Goal: Task Accomplishment & Management: Manage account settings

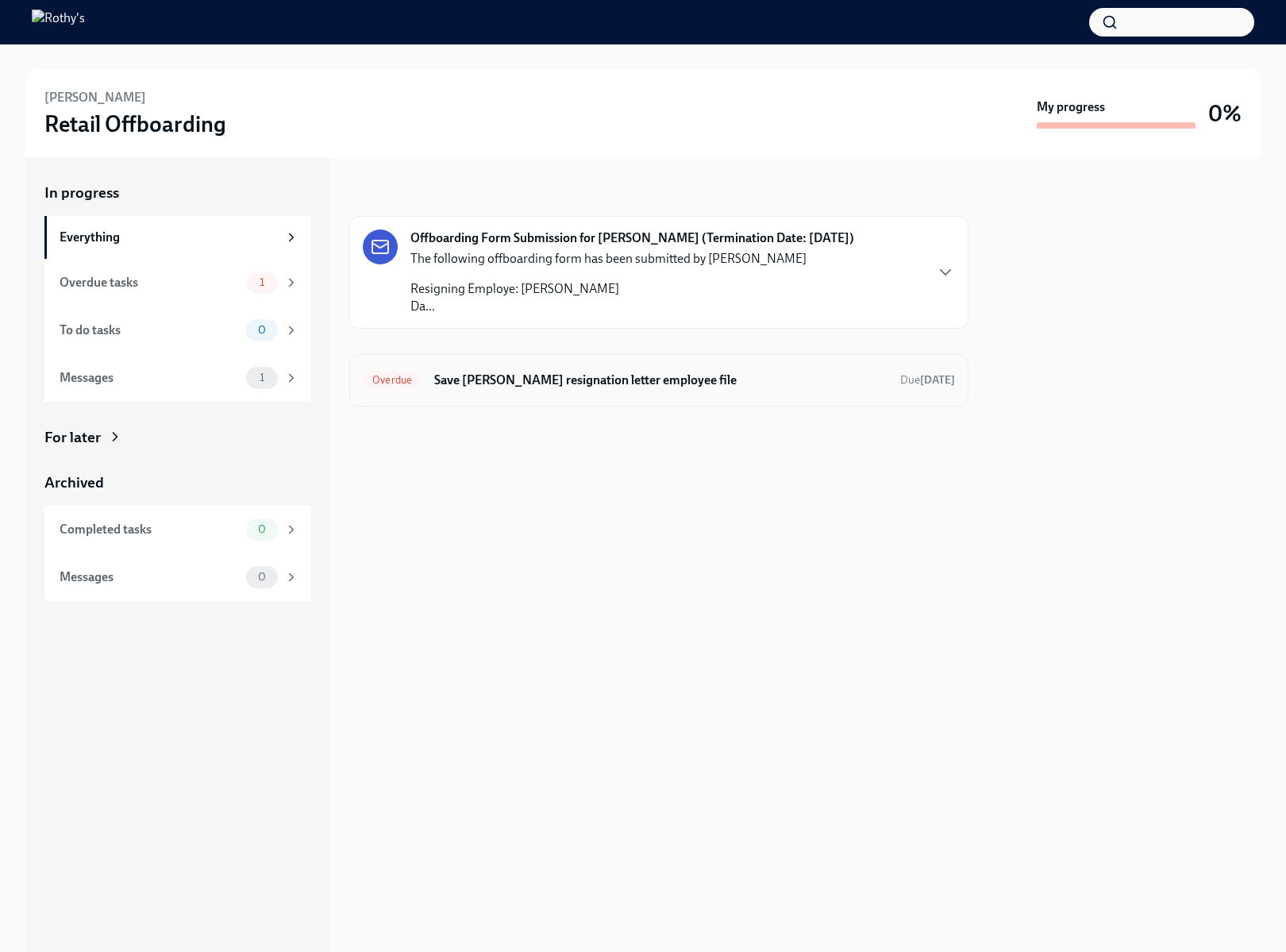
click at [532, 374] on h6 "Save Laila Winzer's resignation letter employee file" at bounding box center [660, 380] width 453 height 18
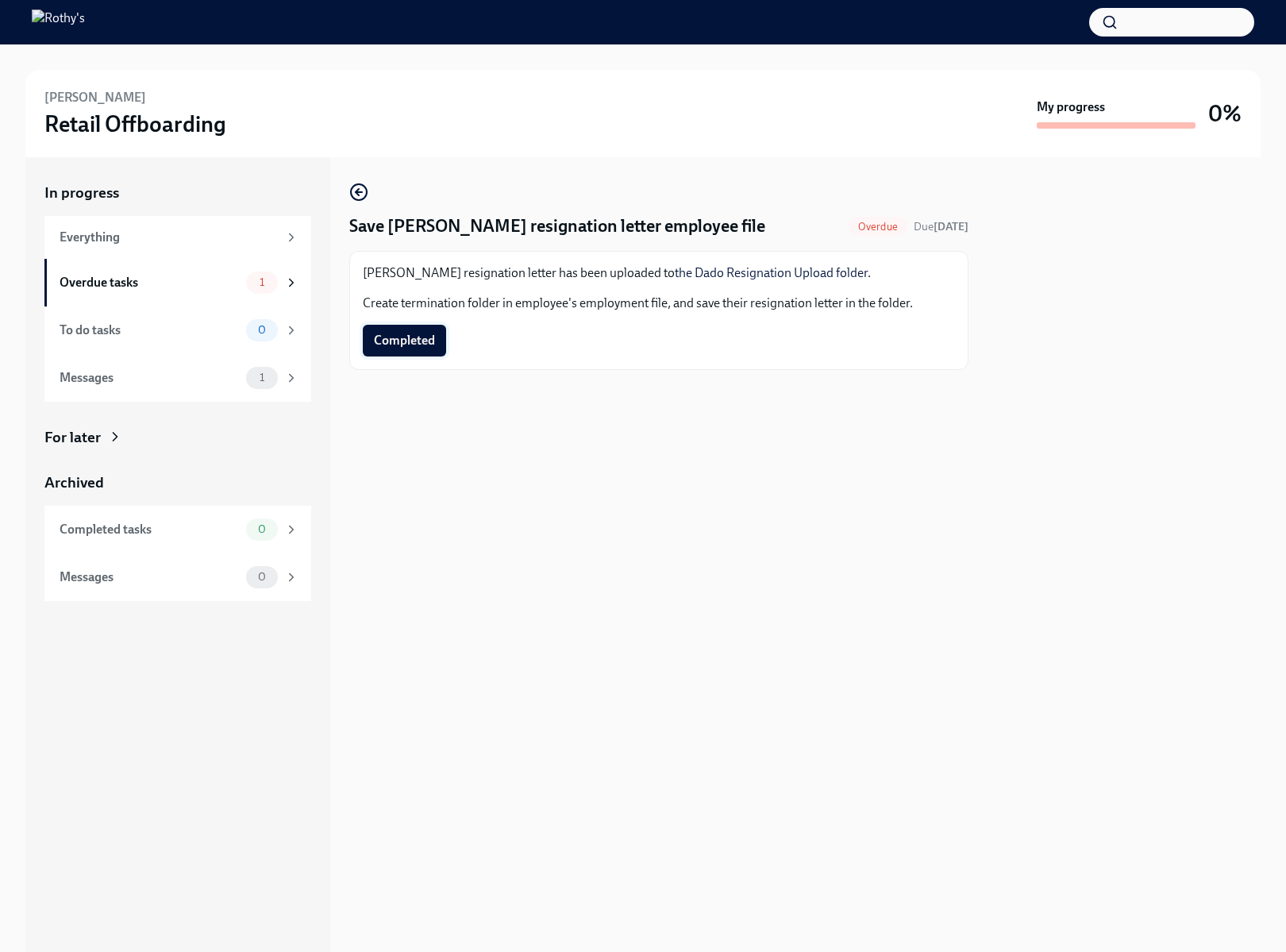
click at [434, 342] on span "Completed" at bounding box center [404, 341] width 61 height 16
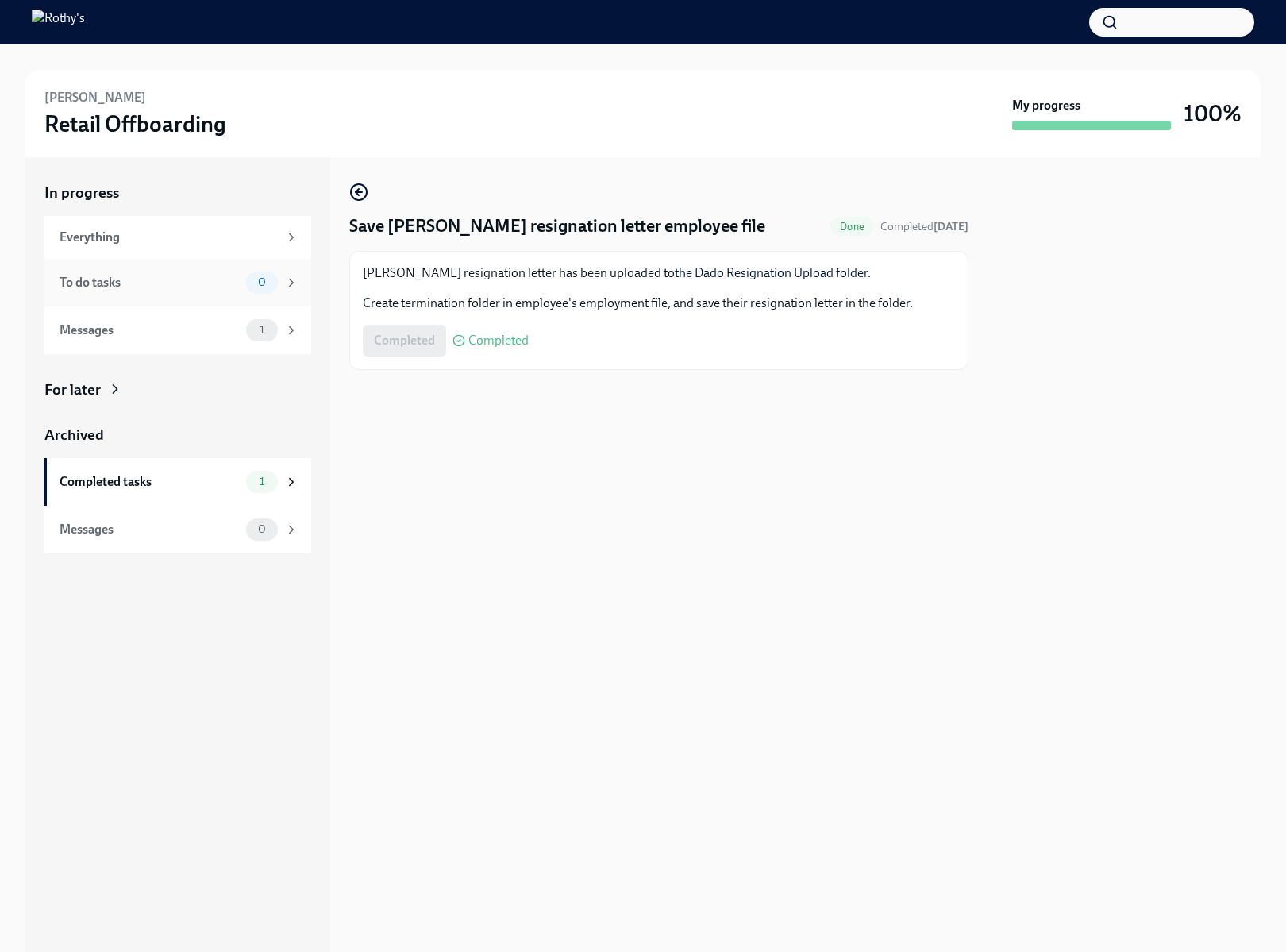
click at [189, 291] on div "To do tasks 0" at bounding box center [178, 283] width 239 height 22
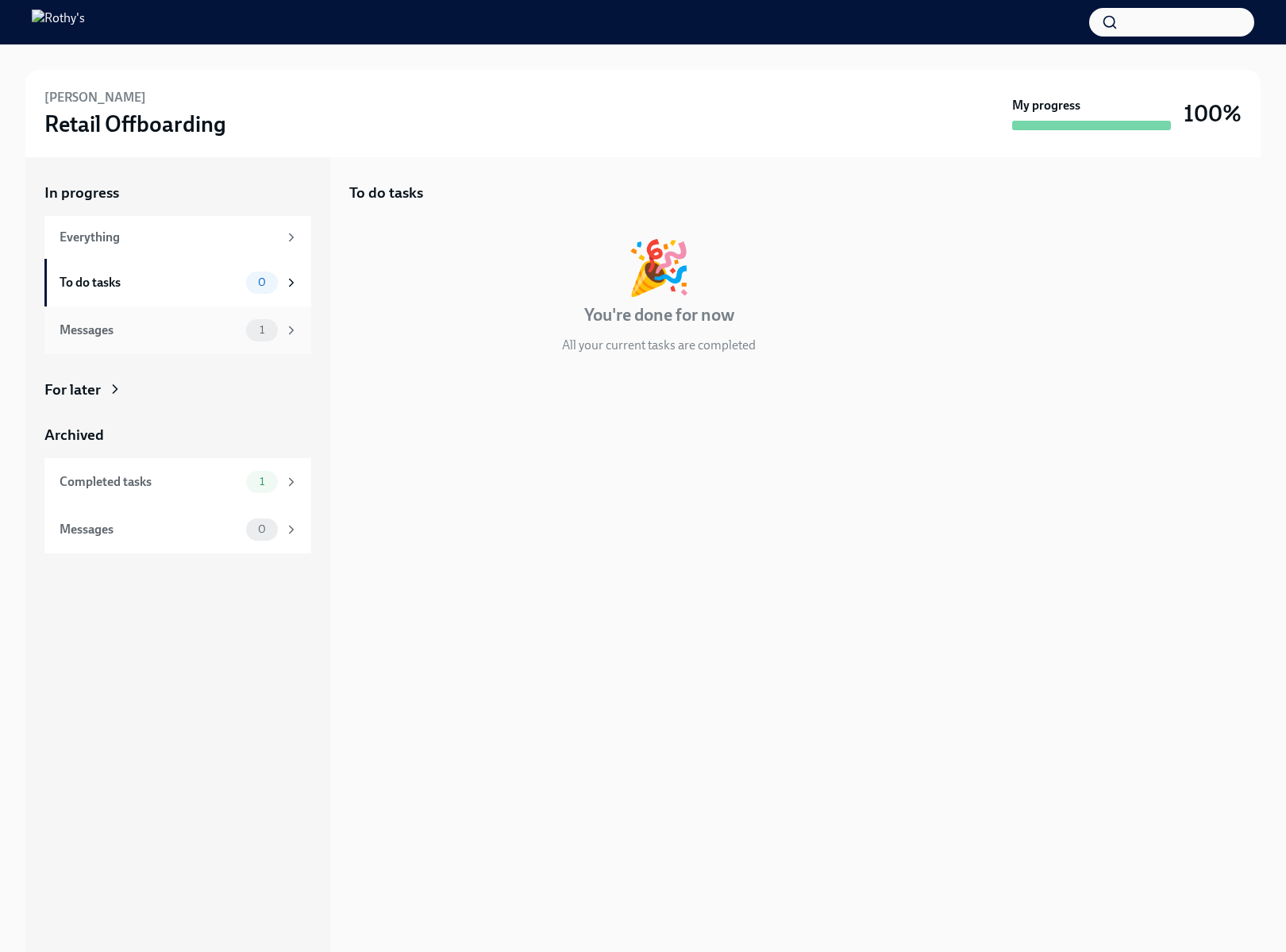
click at [186, 332] on div "Messages" at bounding box center [149, 330] width 180 height 18
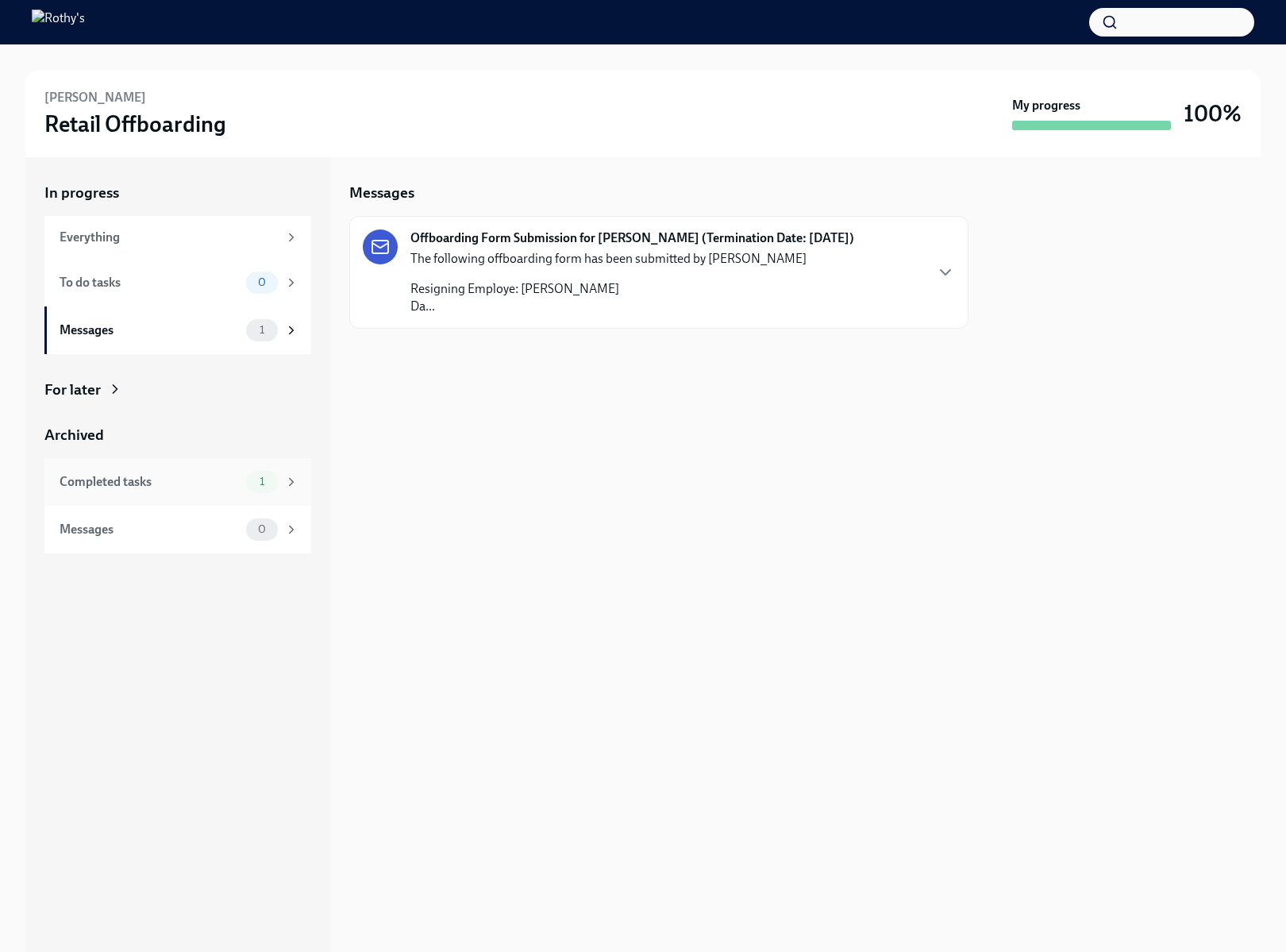
click at [213, 471] on div "Completed tasks 1" at bounding box center [178, 482] width 239 height 22
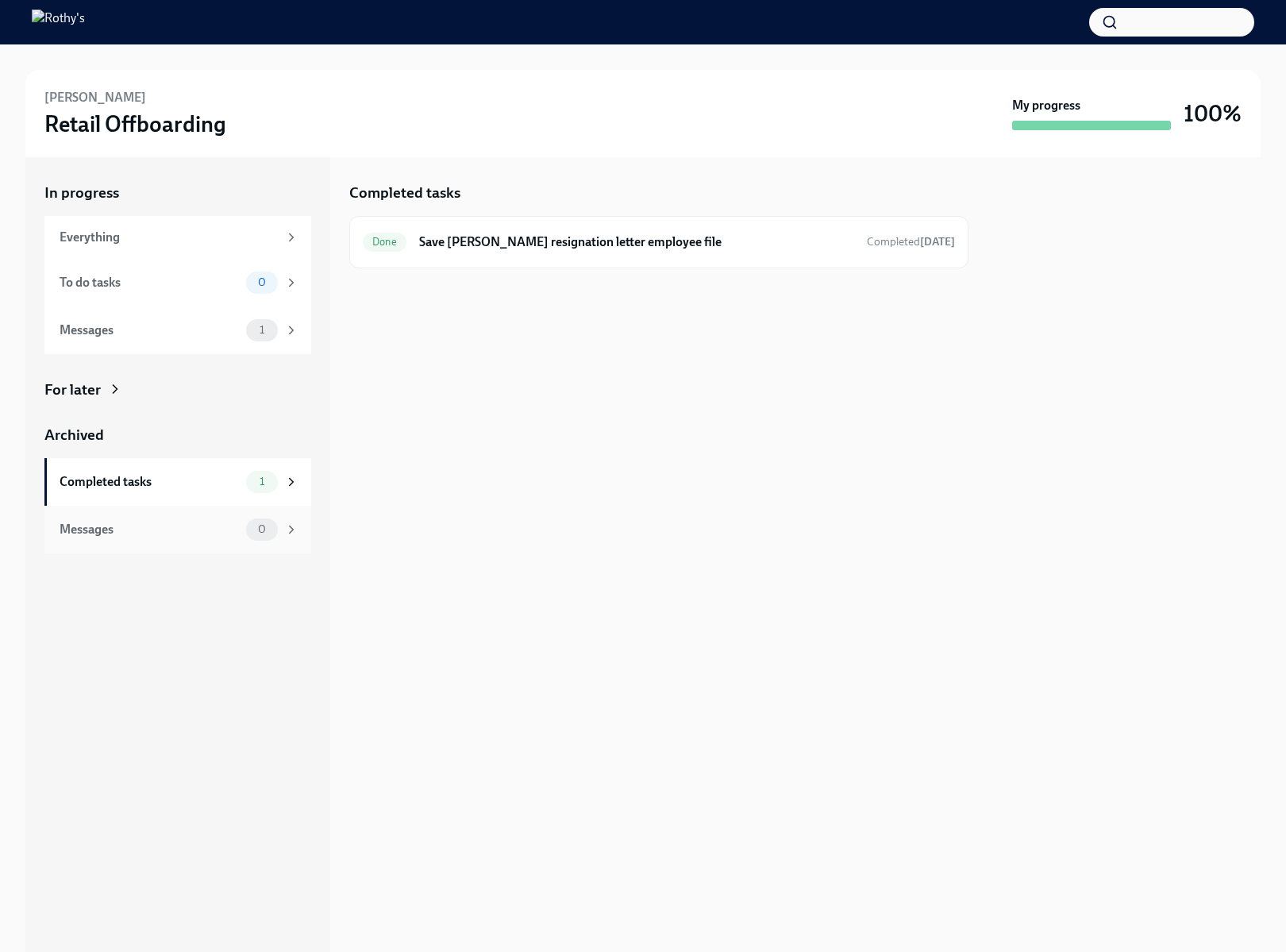
click at [204, 537] on div "Messages 0" at bounding box center [178, 530] width 239 height 22
click at [187, 281] on div "To do tasks" at bounding box center [149, 283] width 180 height 18
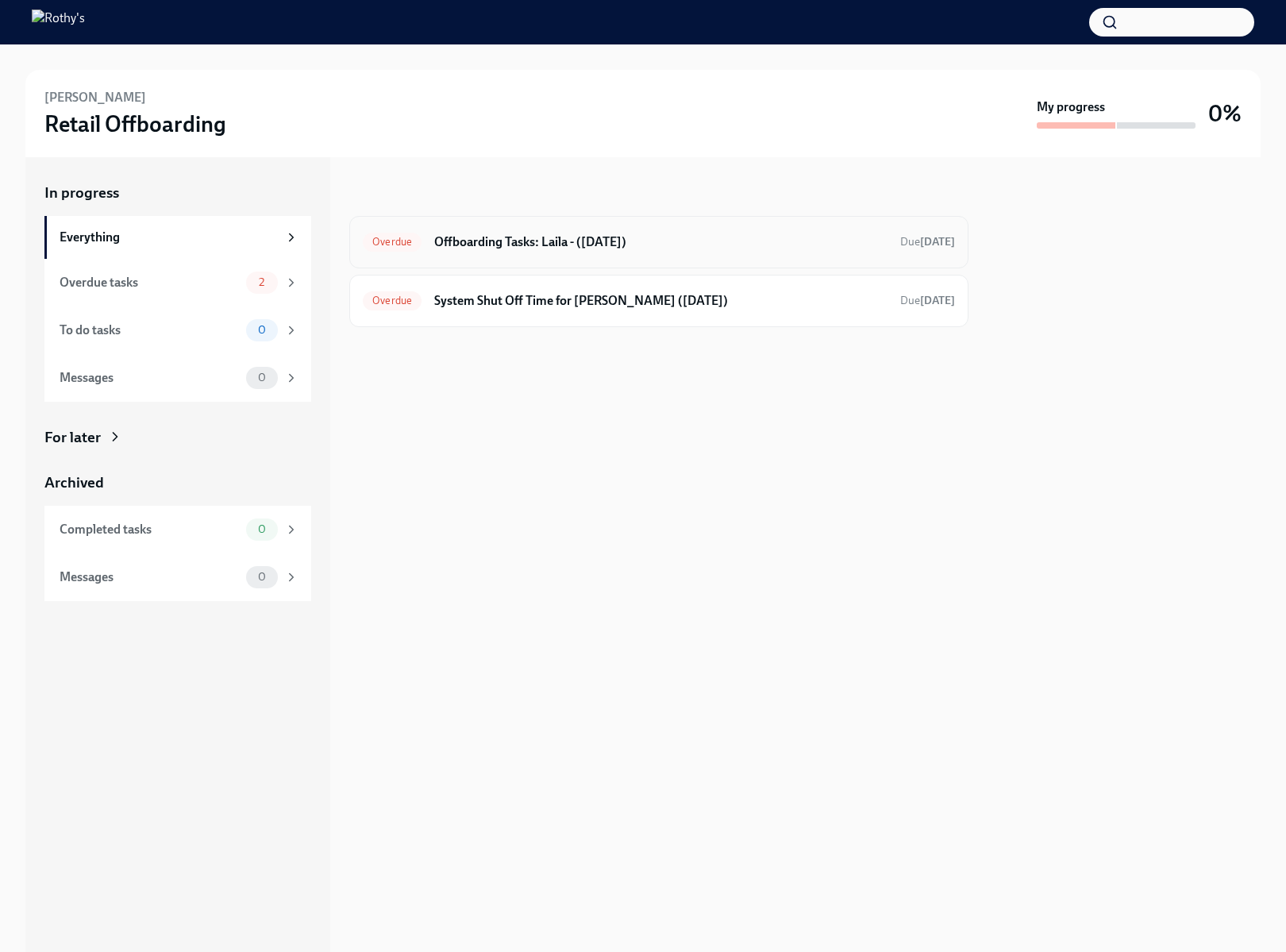
click at [485, 254] on div "Overdue Offboarding Tasks: Laila - (10/10/2025) Due 6 days ago" at bounding box center [659, 242] width 592 height 26
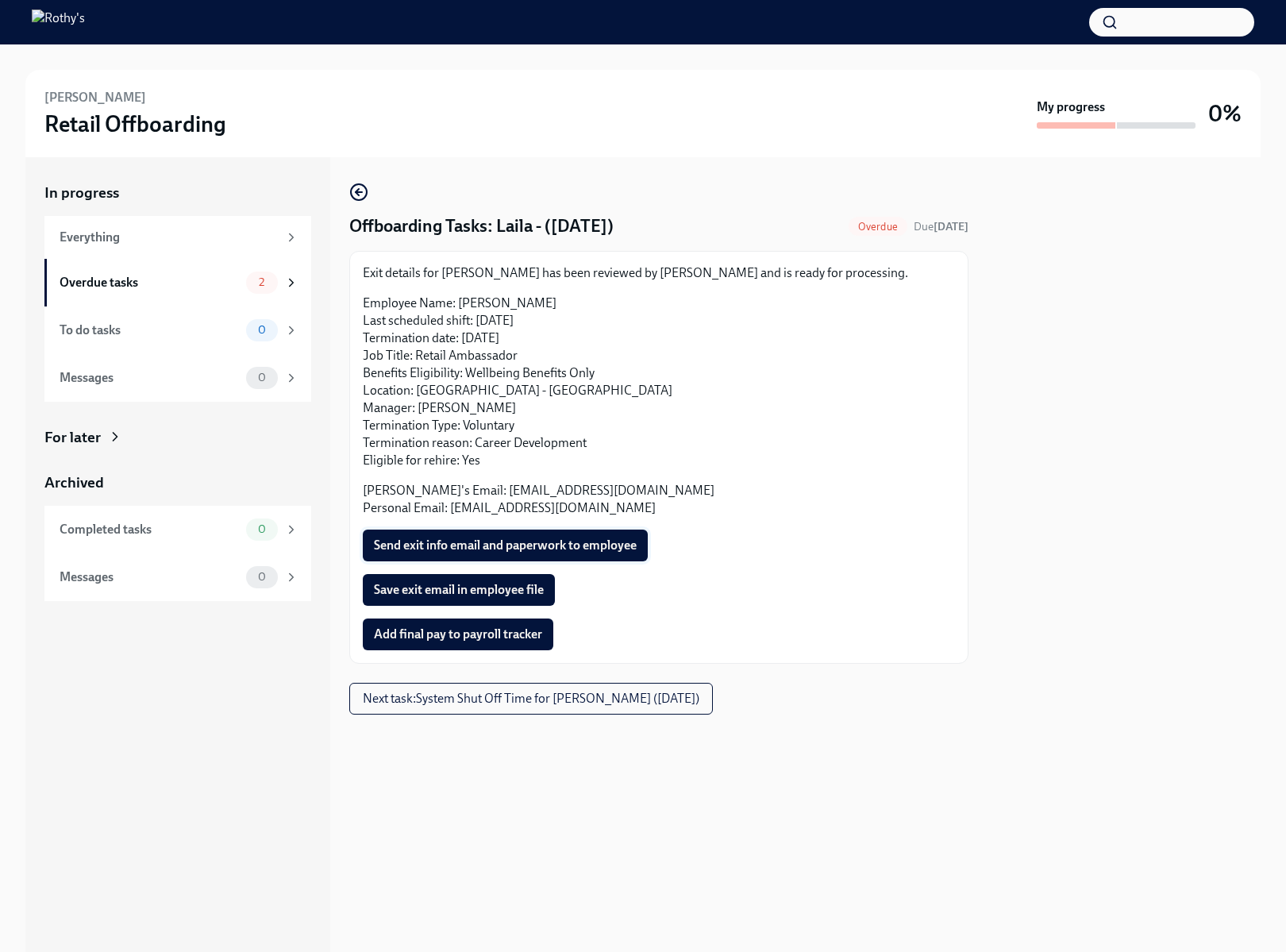
click at [482, 537] on span "Send exit info email and paperwork to employee" at bounding box center [505, 545] width 263 height 16
click at [479, 592] on span "Save exit email in employee file" at bounding box center [459, 590] width 170 height 16
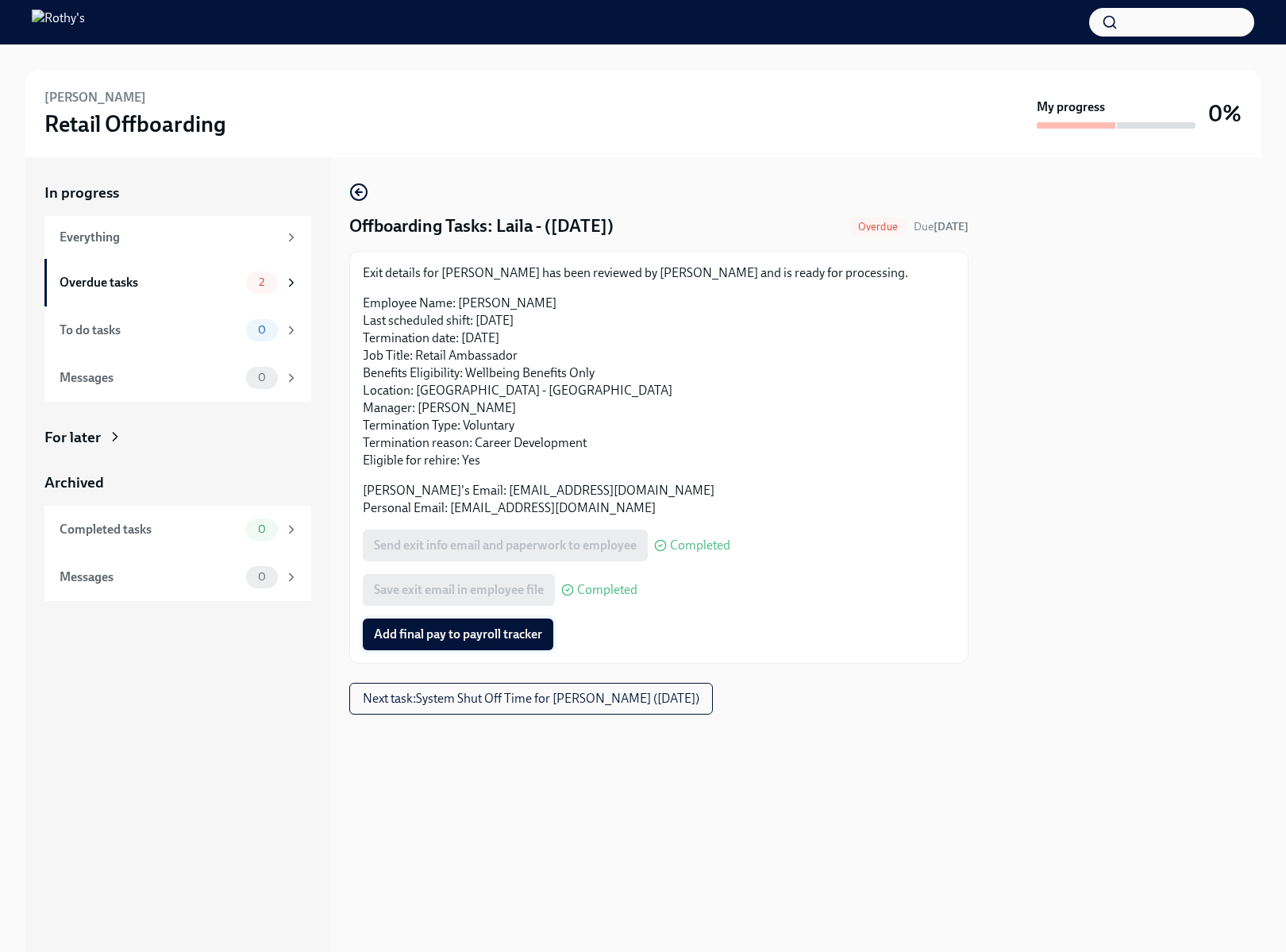
click at [439, 627] on span "Add final pay to payroll tracker" at bounding box center [458, 635] width 169 height 16
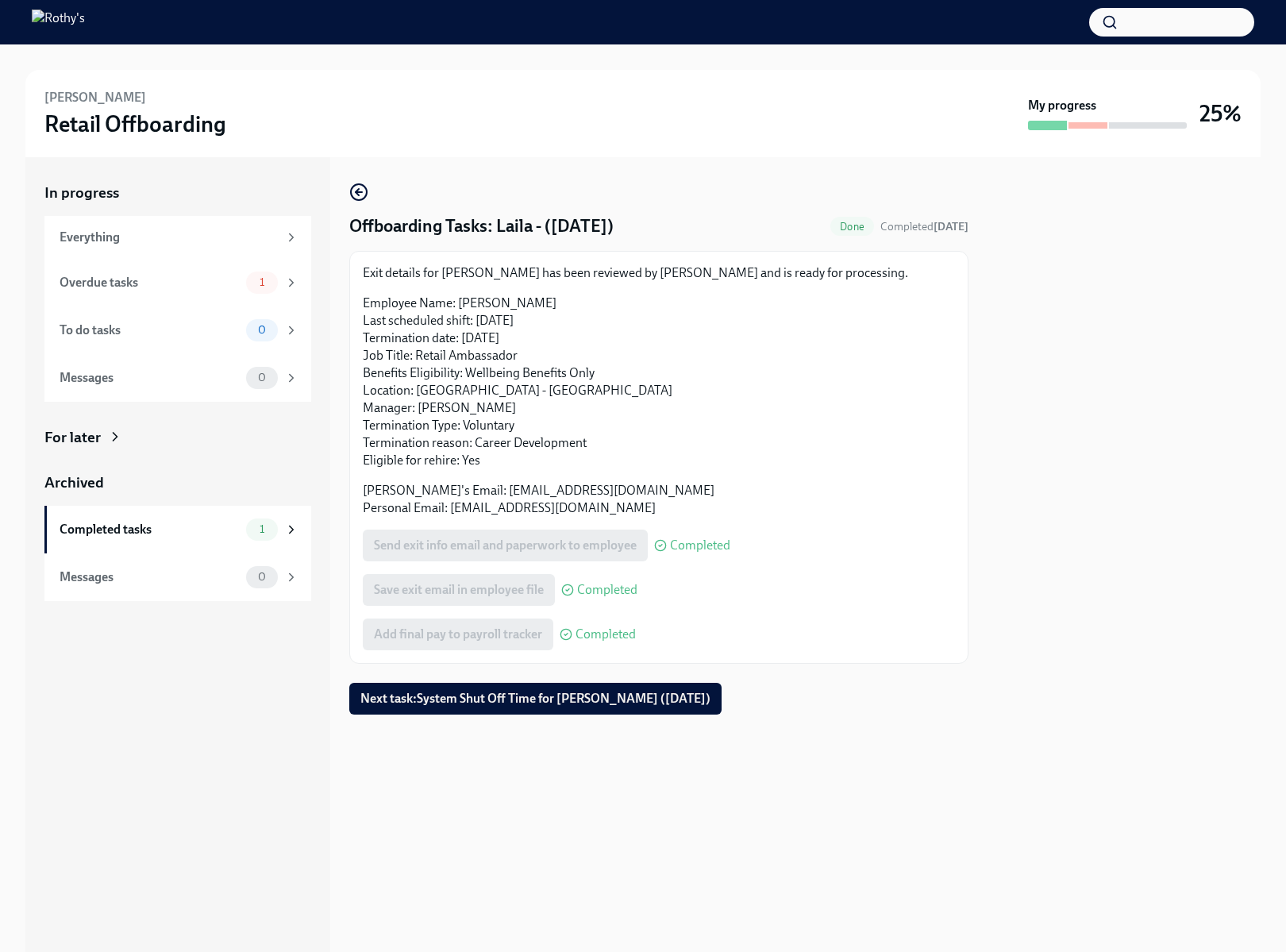
click at [718, 732] on div at bounding box center [659, 740] width 619 height 51
click at [655, 700] on span "Next task : System Shut Off Time for Laila Winzer (10/10/2025)" at bounding box center [536, 699] width 350 height 16
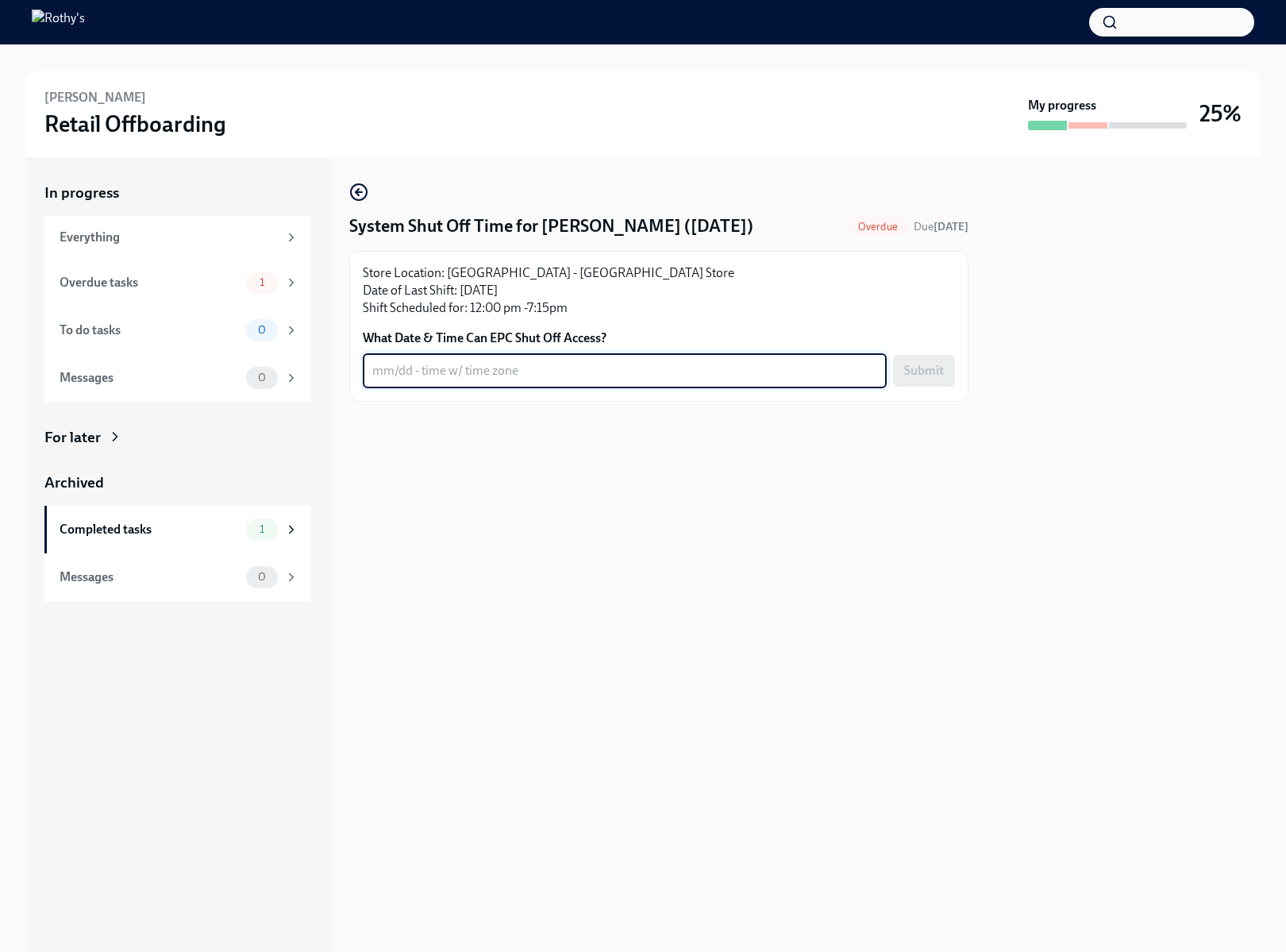
click at [569, 375] on textarea "What Date & Time Can EPC Shut Off Access?" at bounding box center [625, 371] width 505 height 19
type textarea "10/10/25 at 7:45PM CST"
click at [930, 380] on button "Submit" at bounding box center [923, 371] width 62 height 32
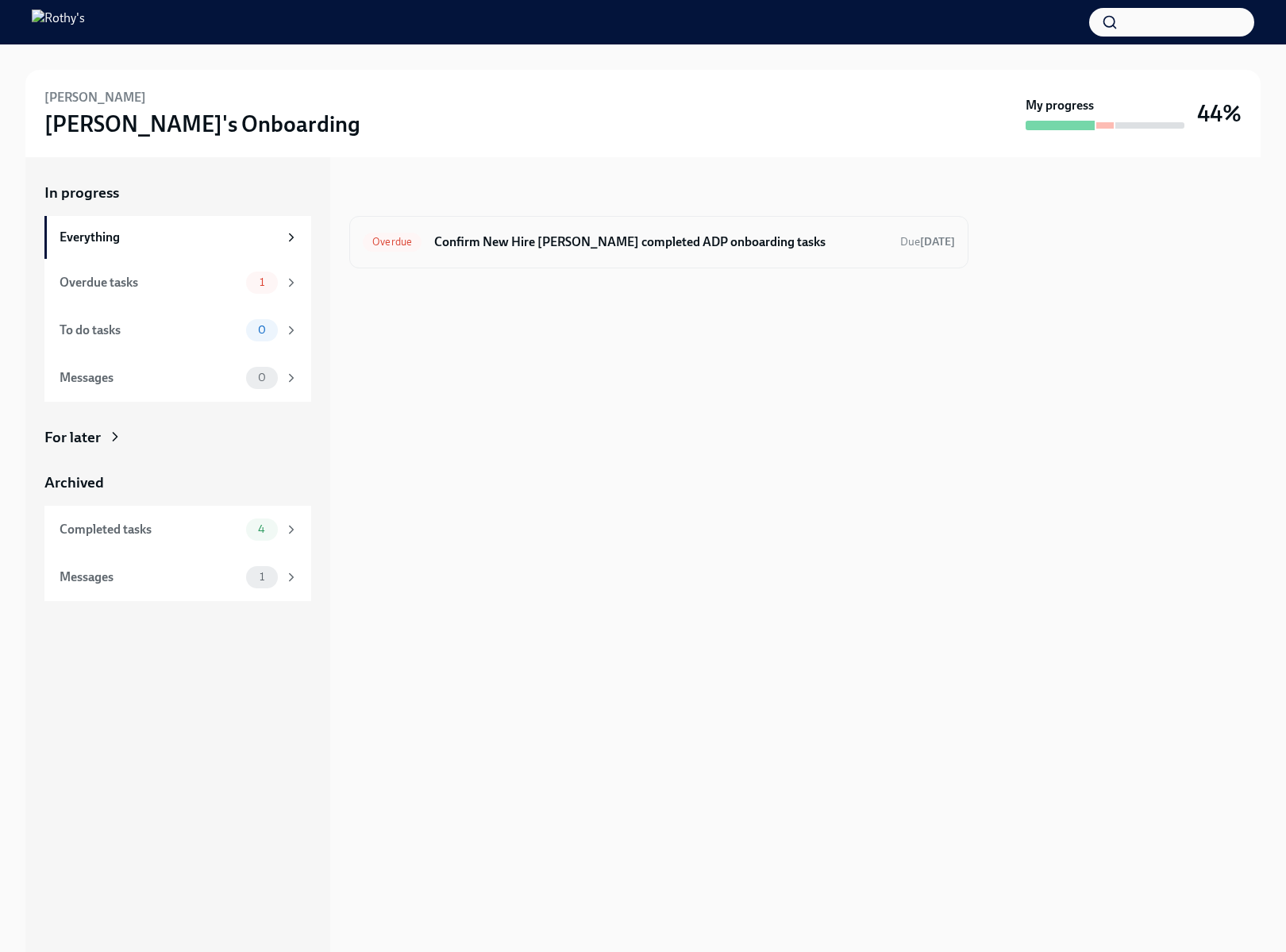
click at [488, 261] on div "Overdue Confirm New Hire [PERSON_NAME] completed ADP onboarding tasks Due [DATE]" at bounding box center [659, 242] width 619 height 53
click at [488, 242] on h6 "Confirm New Hire [PERSON_NAME] completed ADP onboarding tasks" at bounding box center [660, 242] width 453 height 18
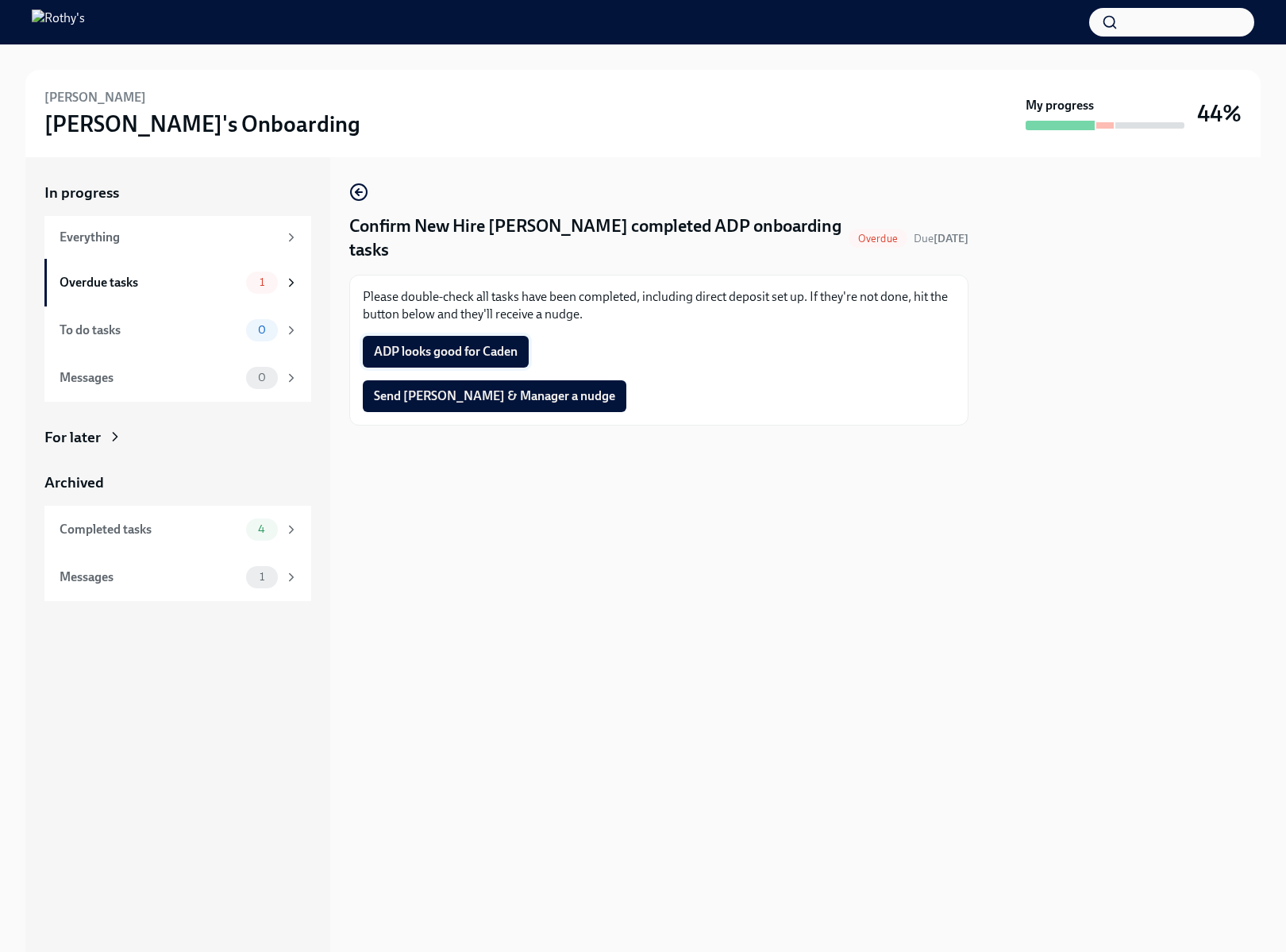
click at [483, 353] on span "ADP looks good for Caden" at bounding box center [446, 352] width 144 height 16
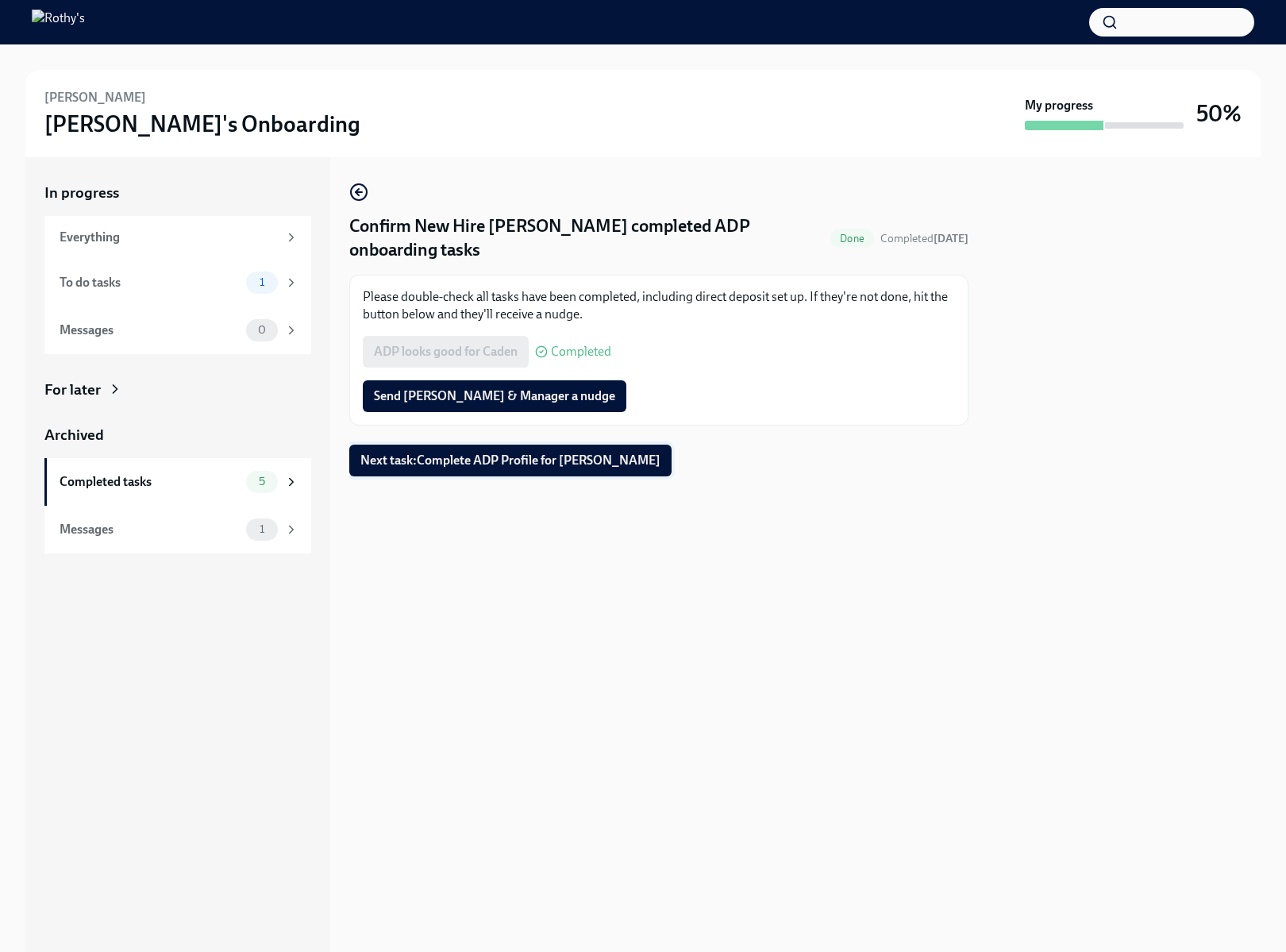
click at [395, 457] on span "Next task : Complete ADP Profile for Caden Pope" at bounding box center [510, 460] width 300 height 16
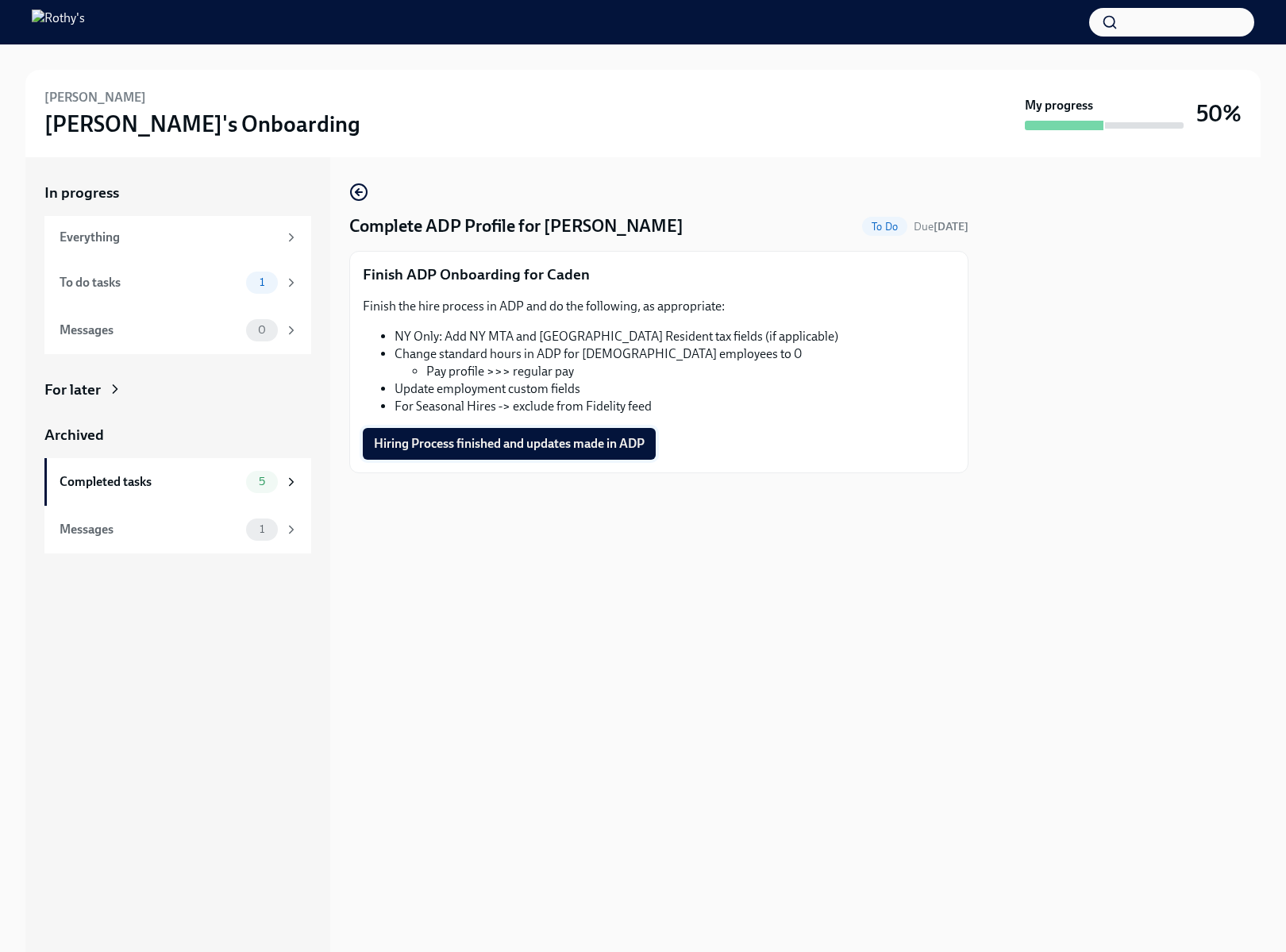
click at [490, 436] on span "Hiring Process finished and updates made in ADP" at bounding box center [509, 444] width 271 height 16
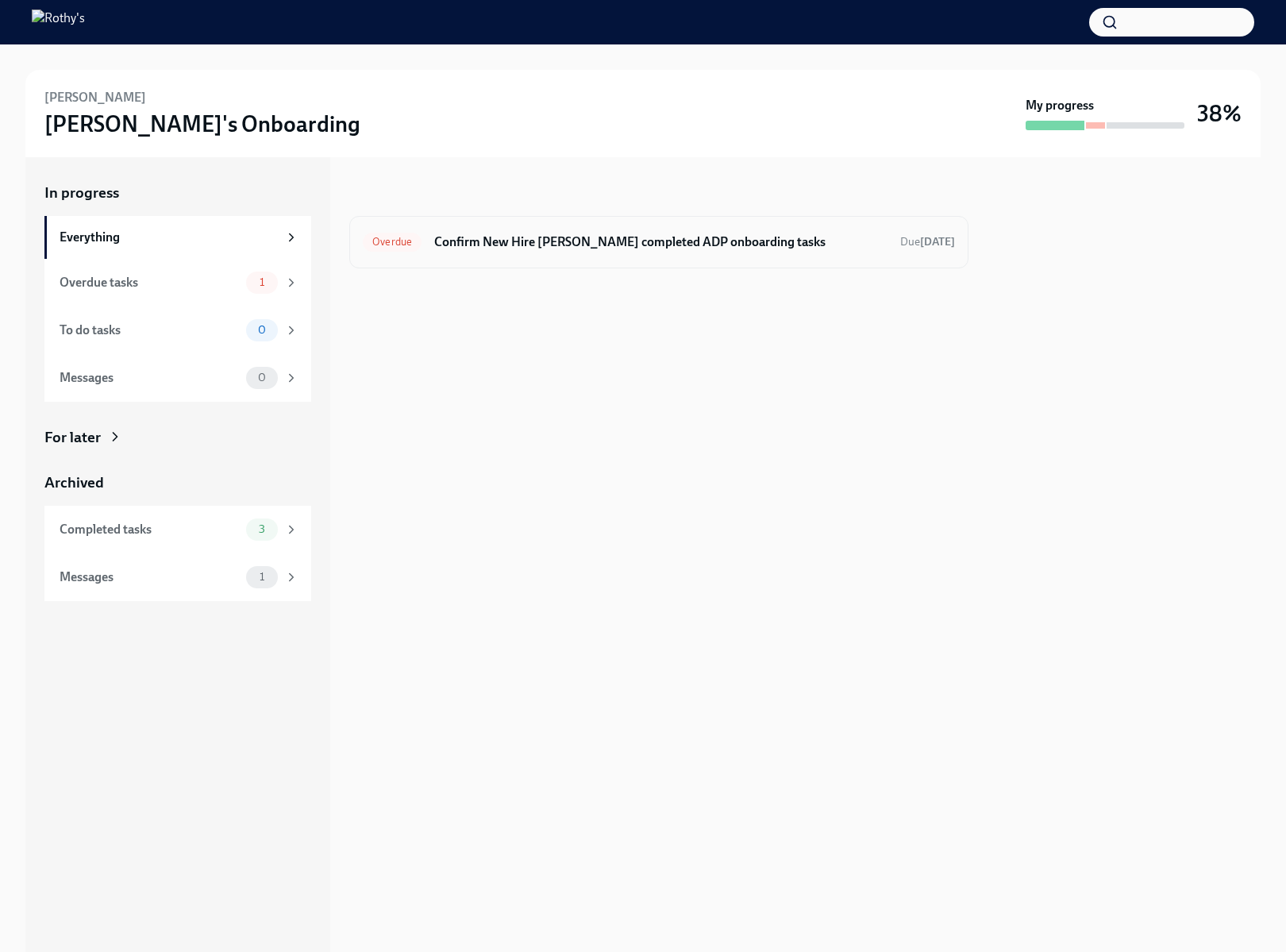
click at [456, 242] on h6 "Confirm New Hire Brett Bukowski completed ADP onboarding tasks" at bounding box center [660, 242] width 453 height 18
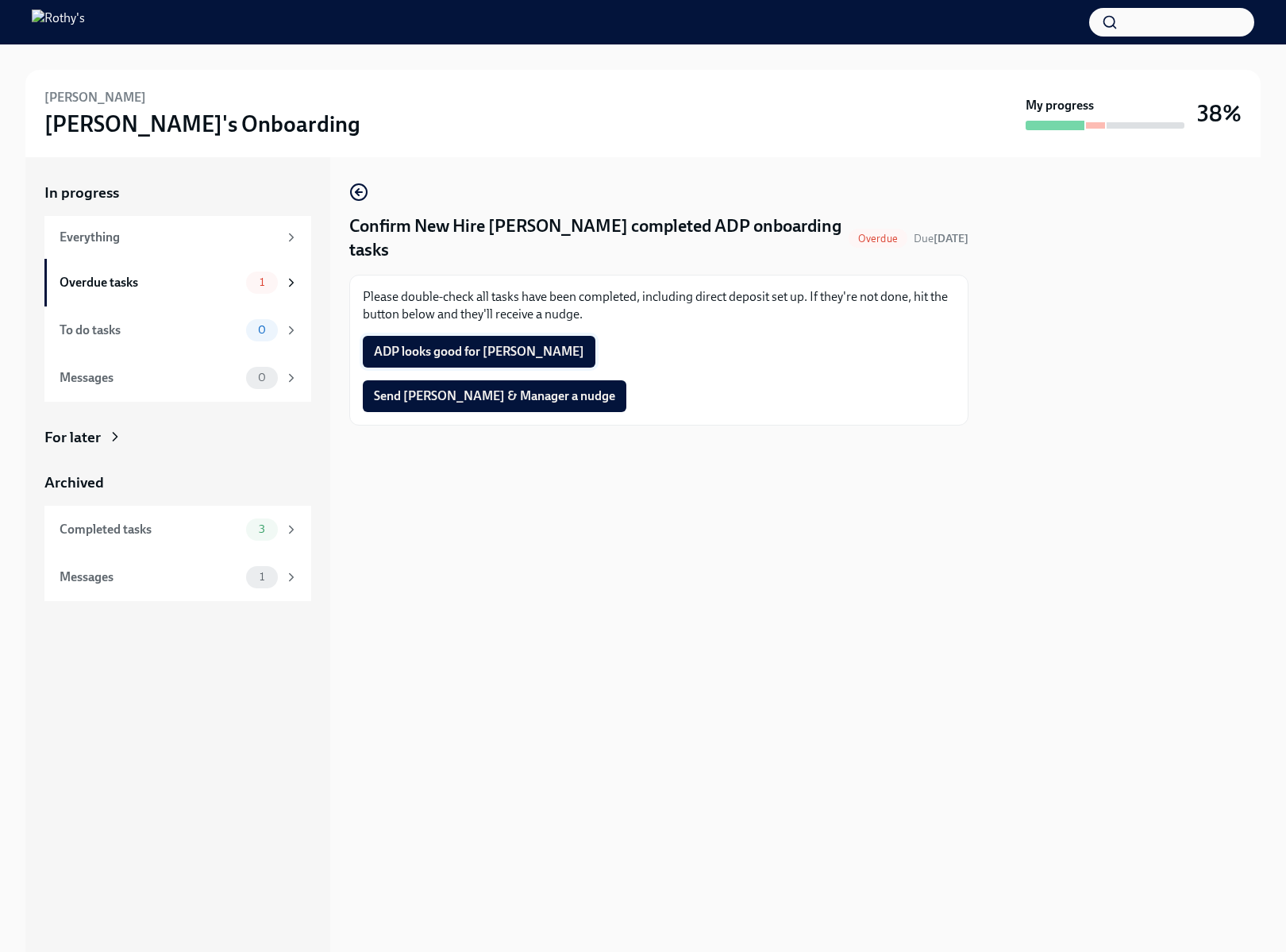
click at [486, 351] on span "ADP looks good for Brett" at bounding box center [479, 352] width 210 height 16
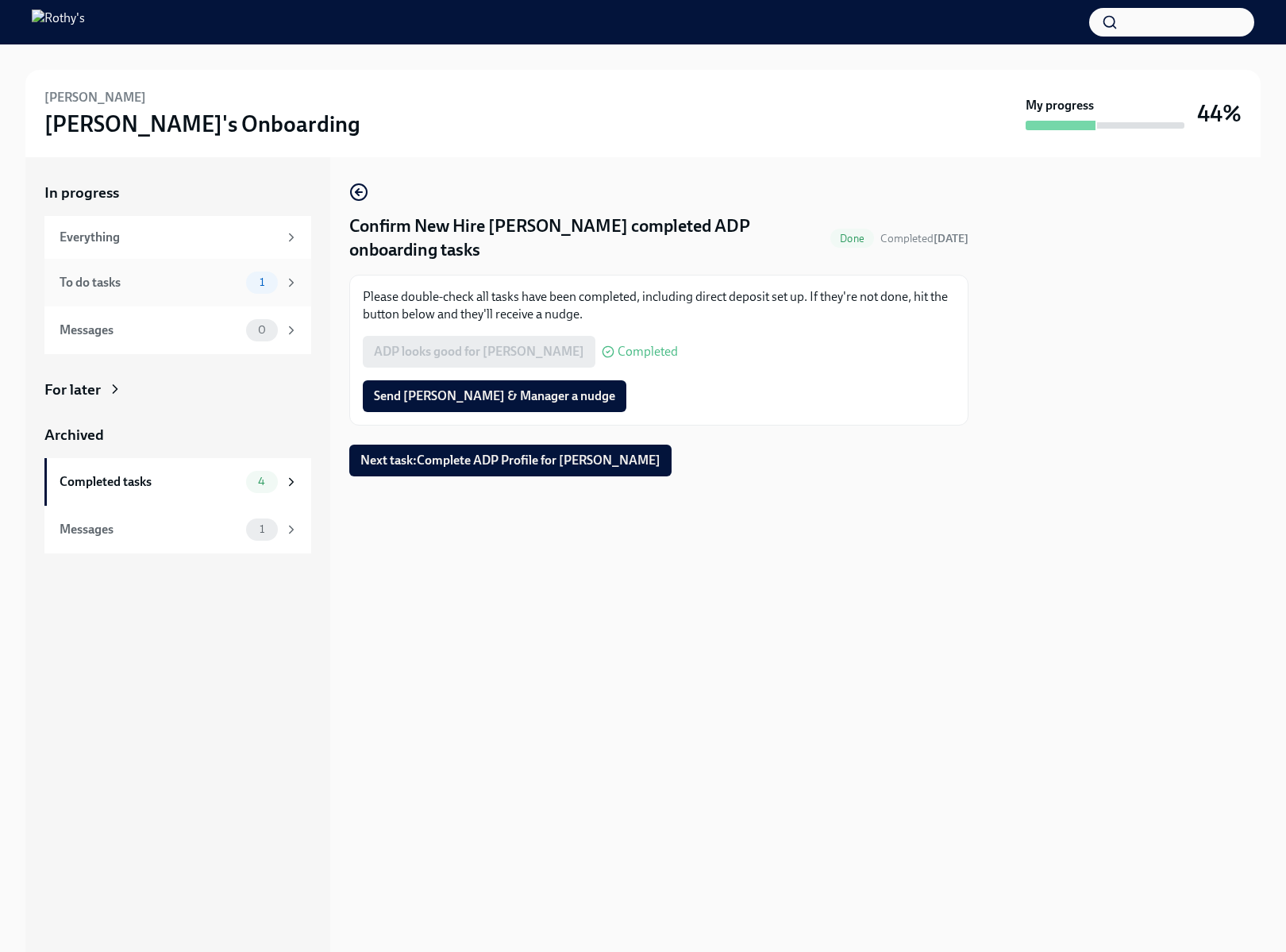
click at [187, 288] on div "To do tasks" at bounding box center [149, 283] width 180 height 18
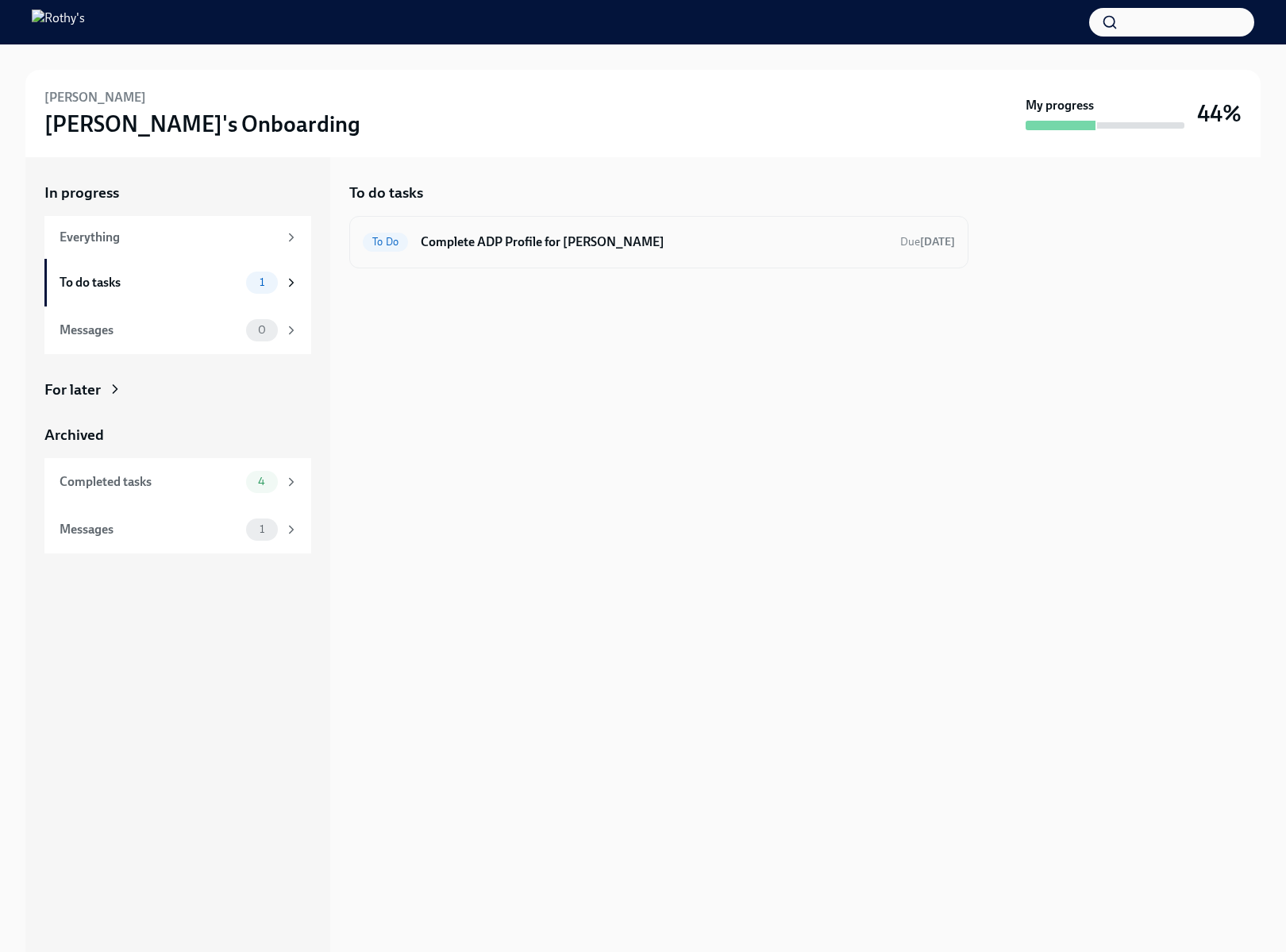
click at [458, 229] on div "To Do Complete ADP Profile for Brett Bukowski Due in 2 days" at bounding box center [659, 242] width 592 height 26
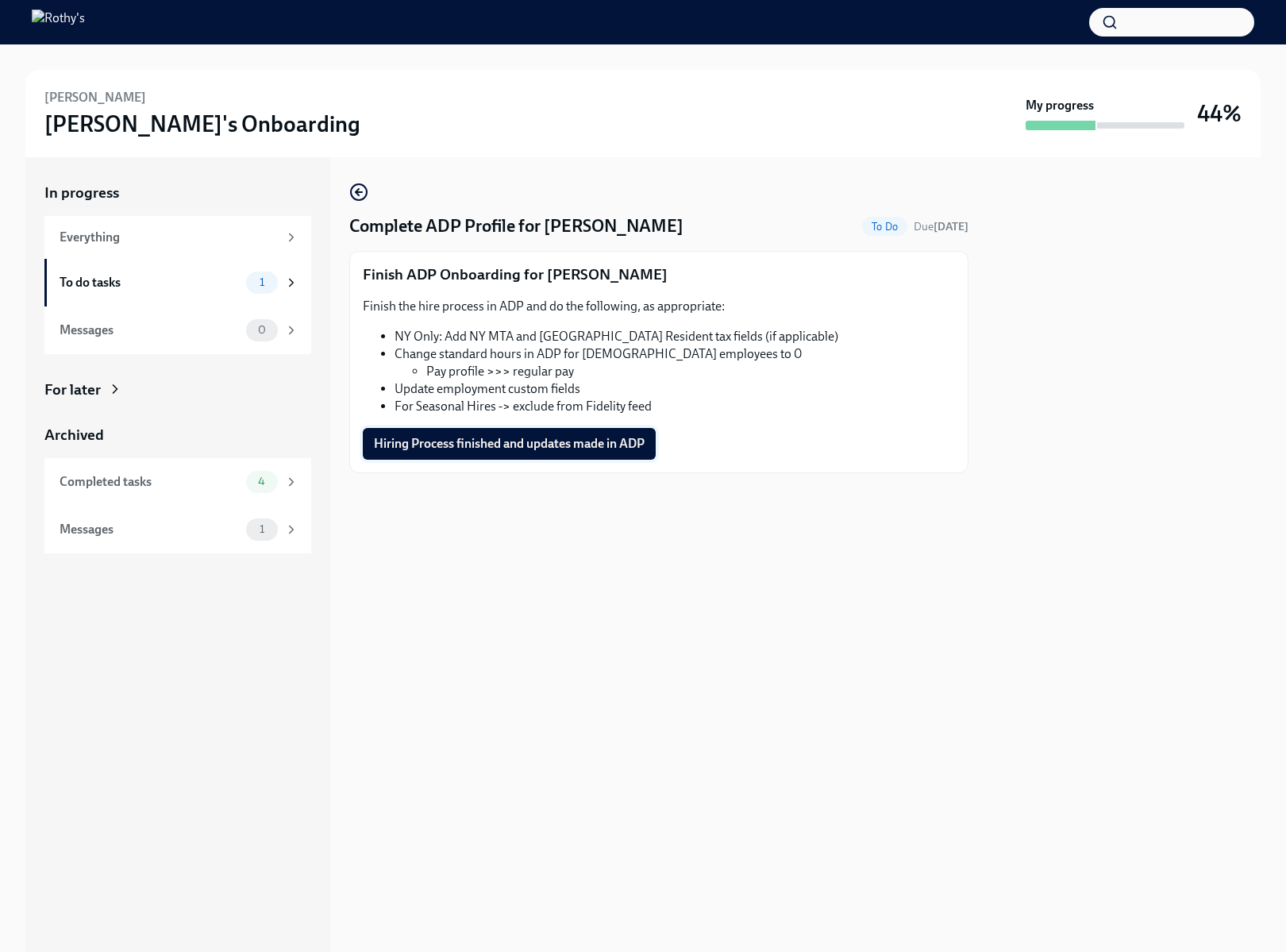
click at [496, 432] on button "Hiring Process finished and updates made in ADP" at bounding box center [509, 444] width 293 height 32
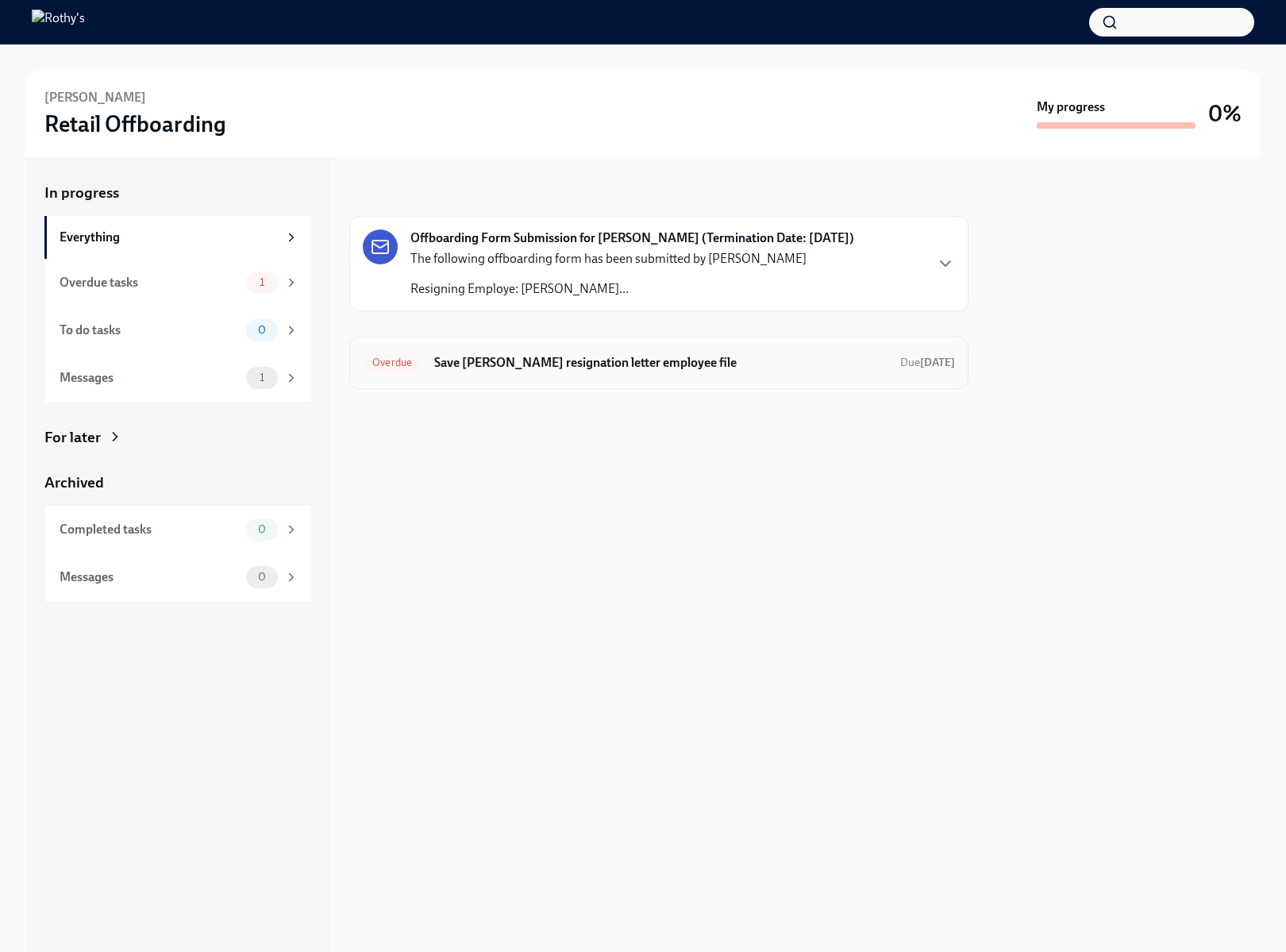
click at [599, 362] on h6 "Save [PERSON_NAME] resignation letter employee file" at bounding box center [660, 363] width 453 height 18
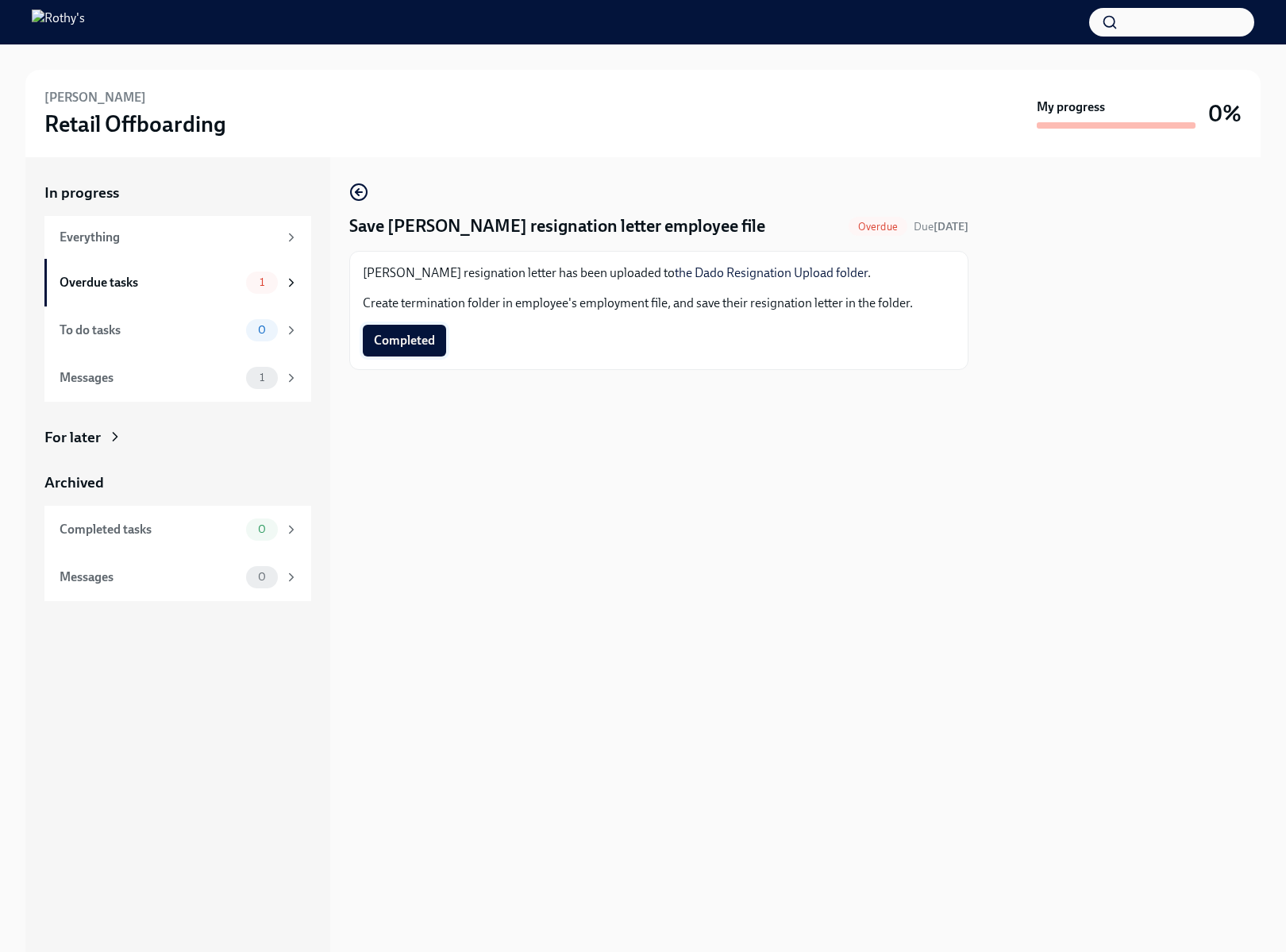
click at [427, 345] on span "Completed" at bounding box center [404, 341] width 61 height 16
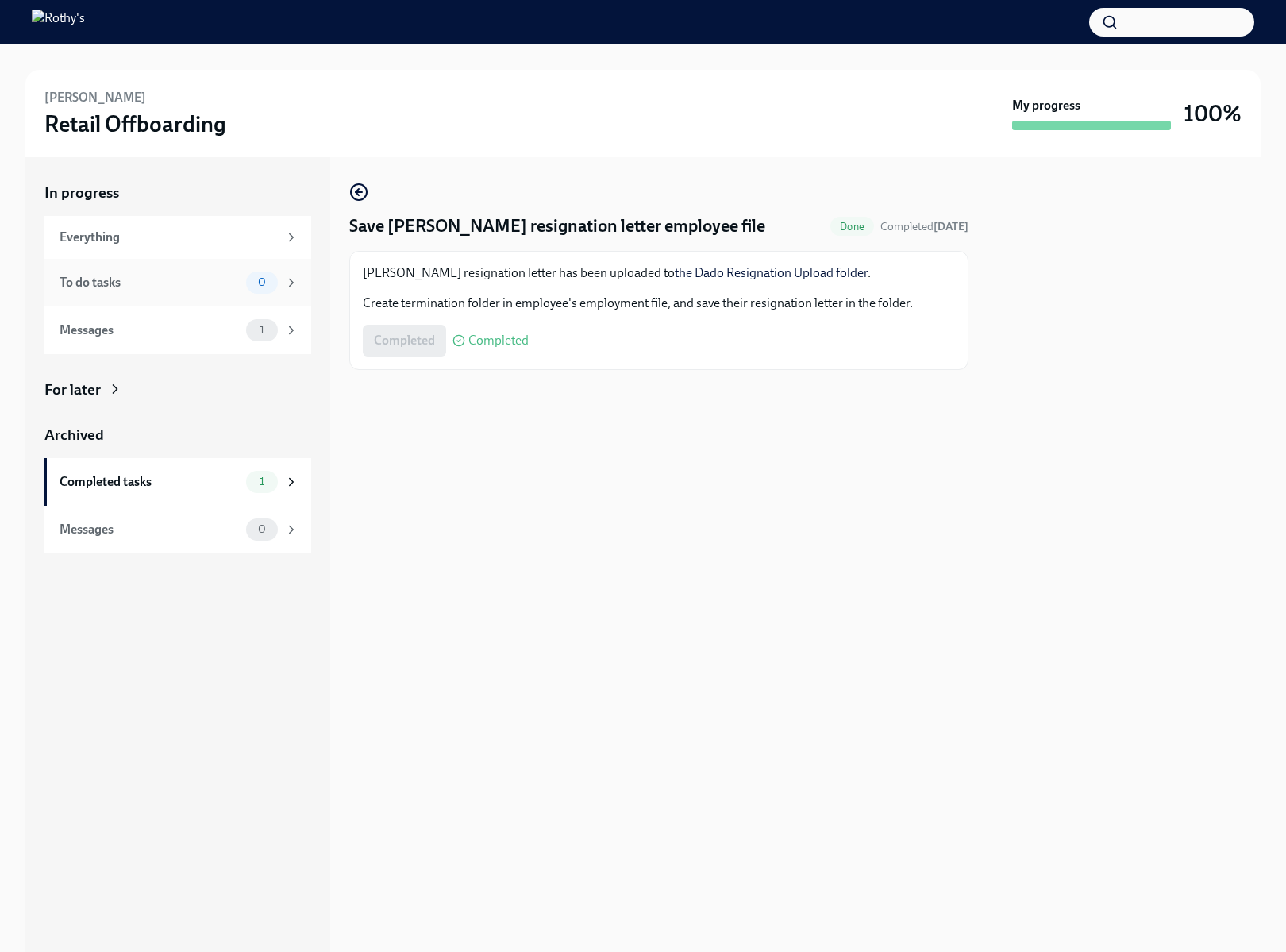
click at [196, 282] on div "To do tasks" at bounding box center [149, 283] width 180 height 18
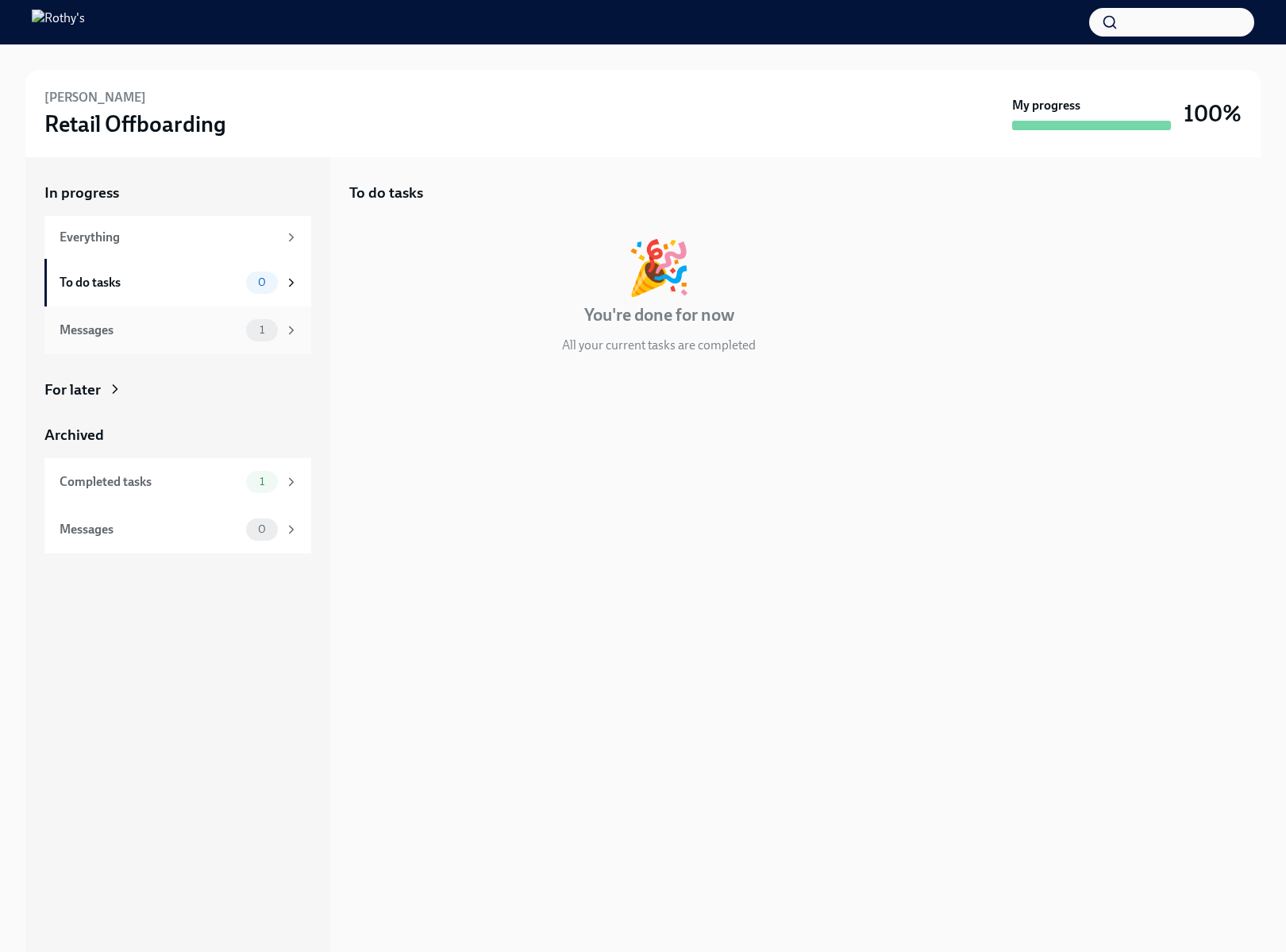
click at [195, 329] on div "Messages" at bounding box center [149, 330] width 180 height 18
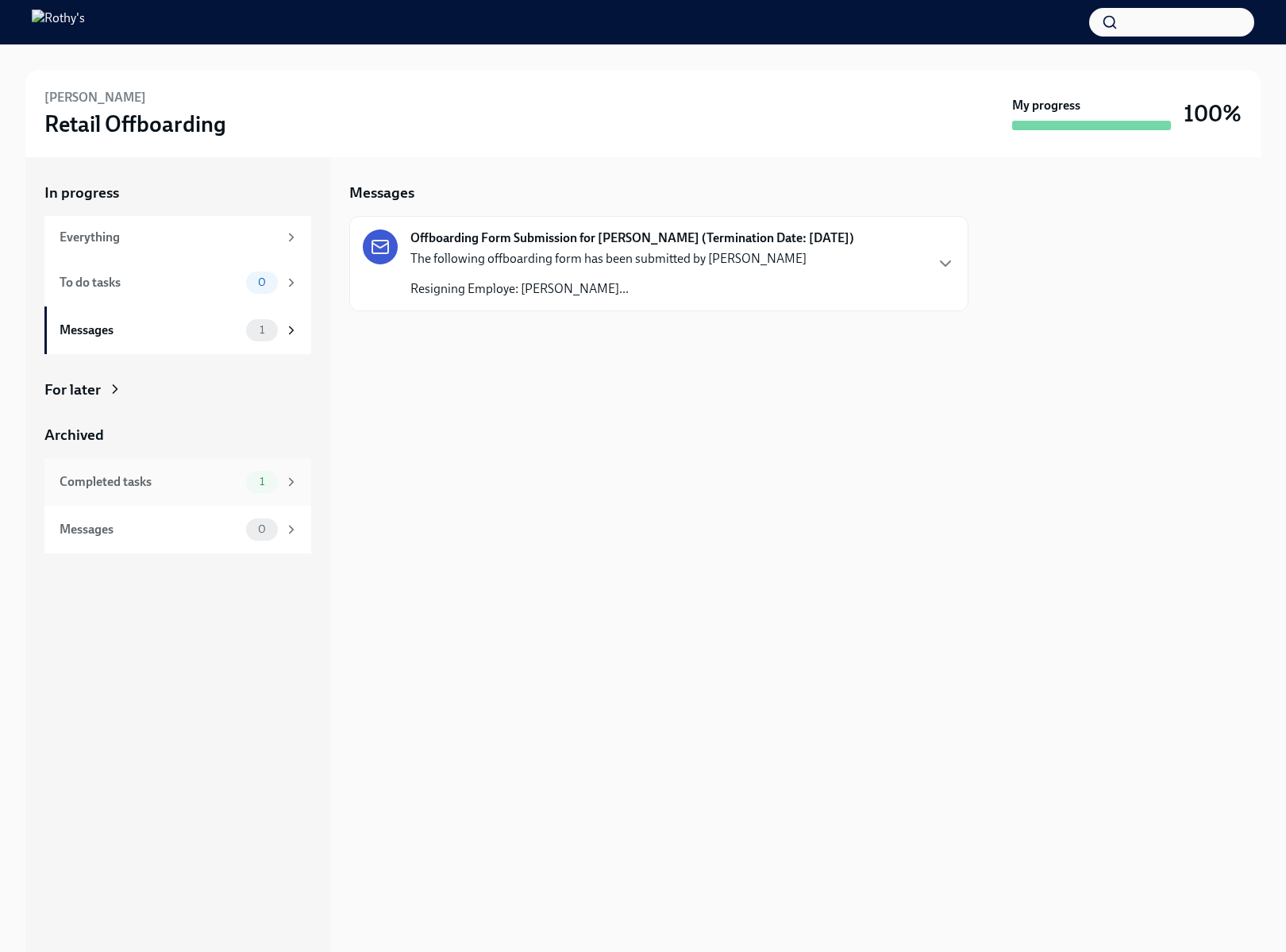
click at [202, 476] on div "Completed tasks" at bounding box center [149, 482] width 180 height 18
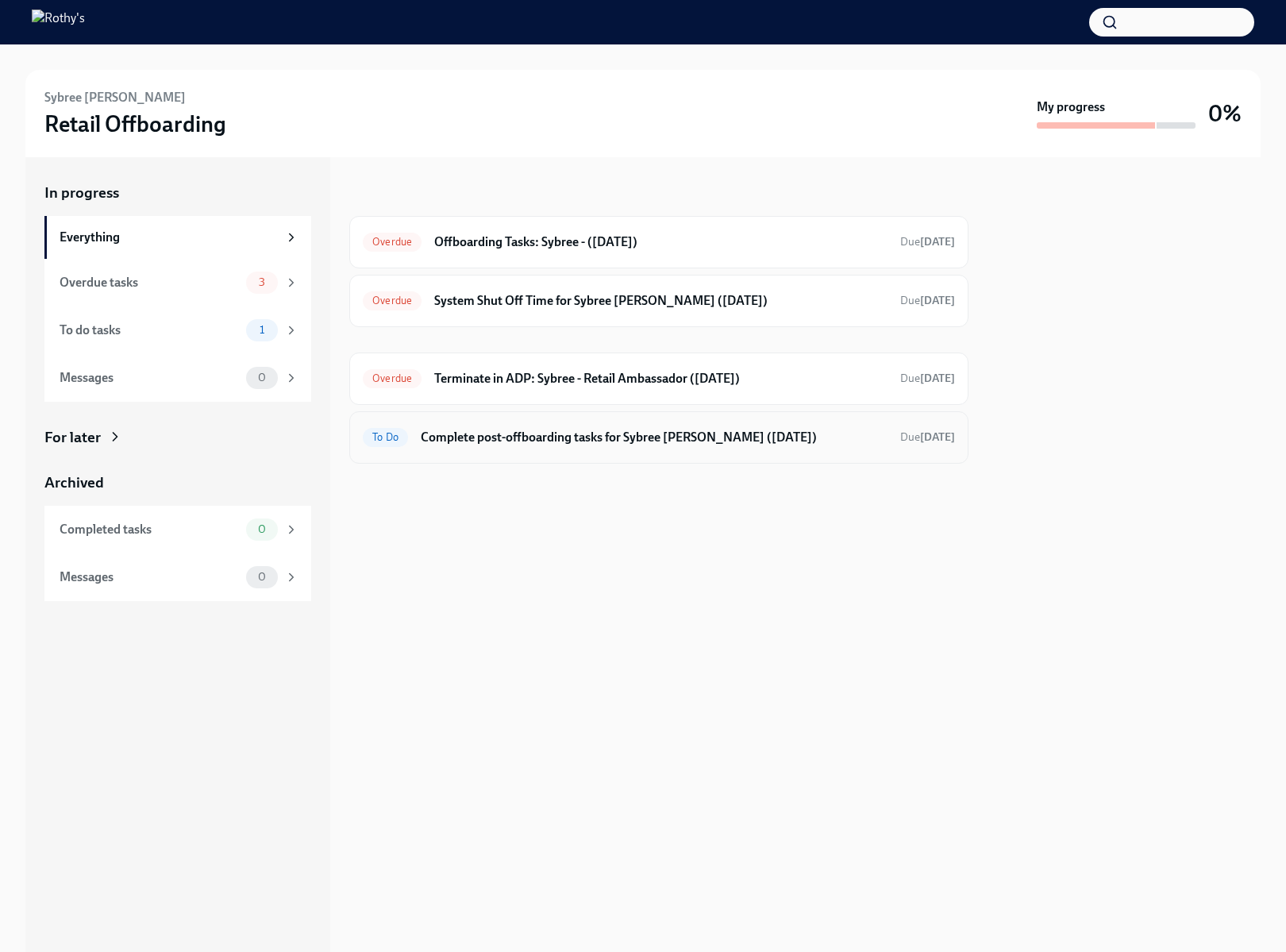
click at [696, 441] on h6 "Complete post-offboarding tasks for Sybree [PERSON_NAME] ([DATE])" at bounding box center [654, 437] width 467 height 18
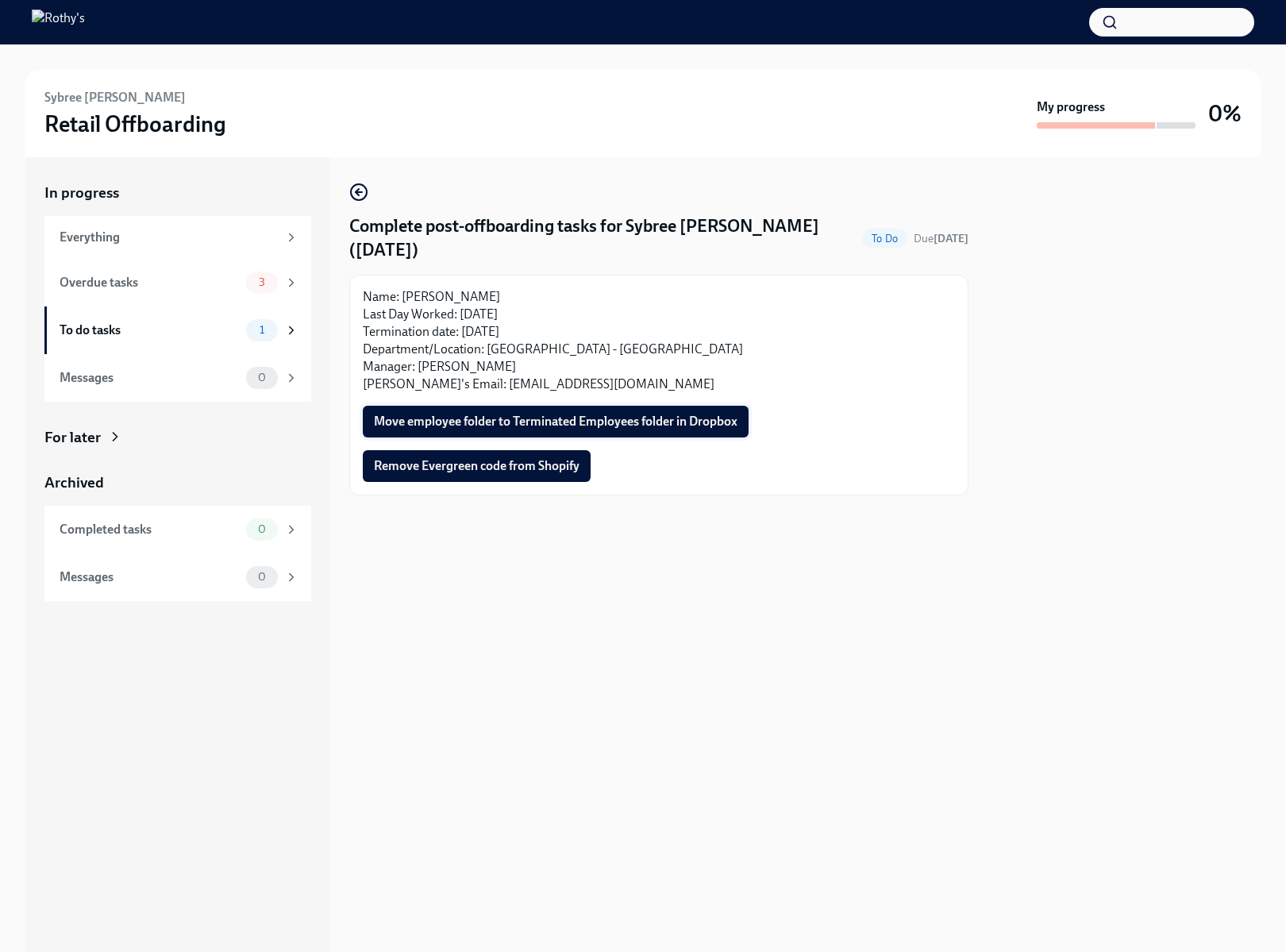
click at [663, 413] on span "Move employee folder to Terminated Employees folder in Dropbox" at bounding box center [555, 421] width 364 height 16
click at [426, 458] on span "Remove Evergreen code from Shopify" at bounding box center [476, 466] width 205 height 16
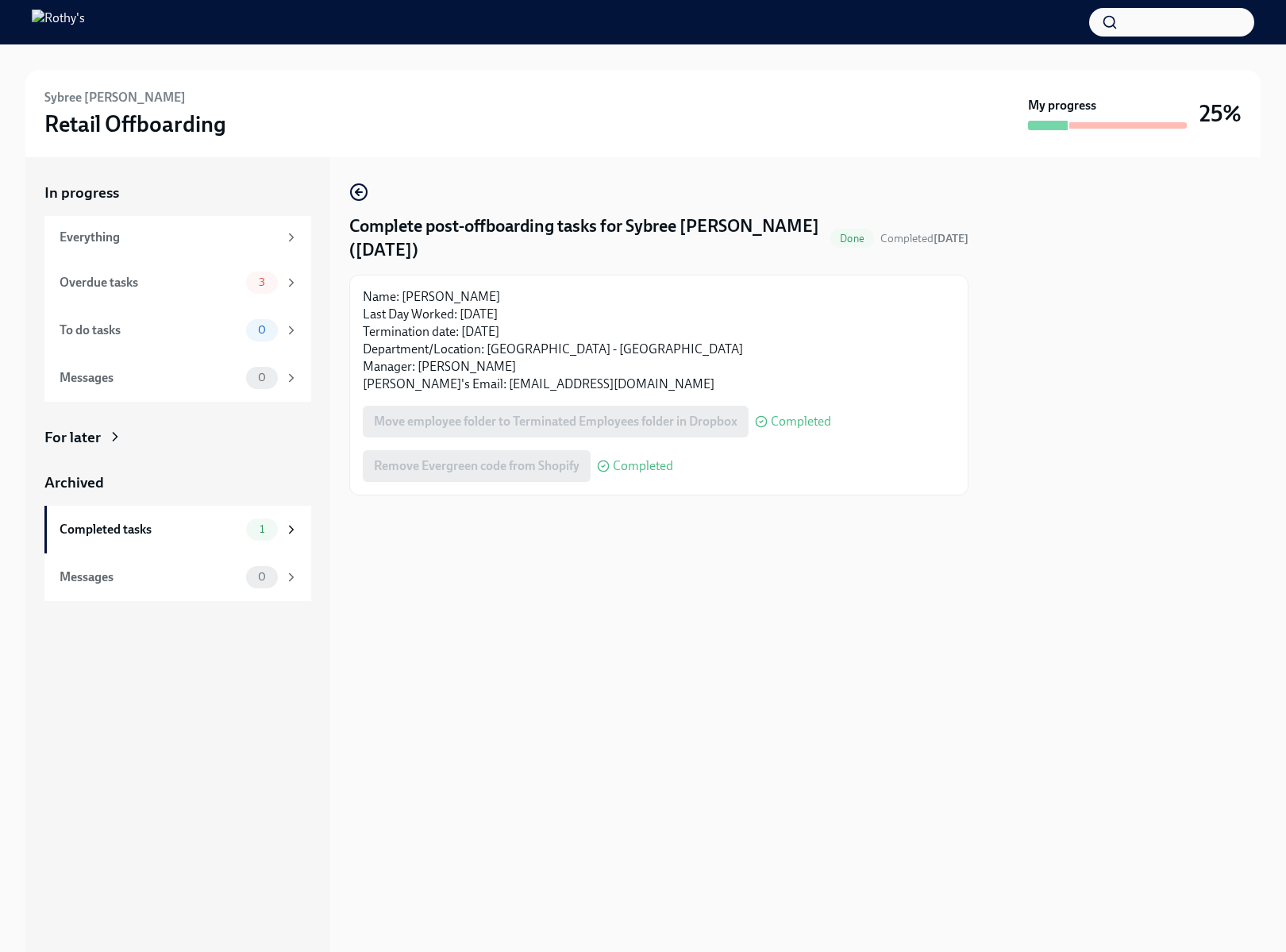
click at [210, 293] on div "Overdue tasks 3" at bounding box center [178, 283] width 267 height 48
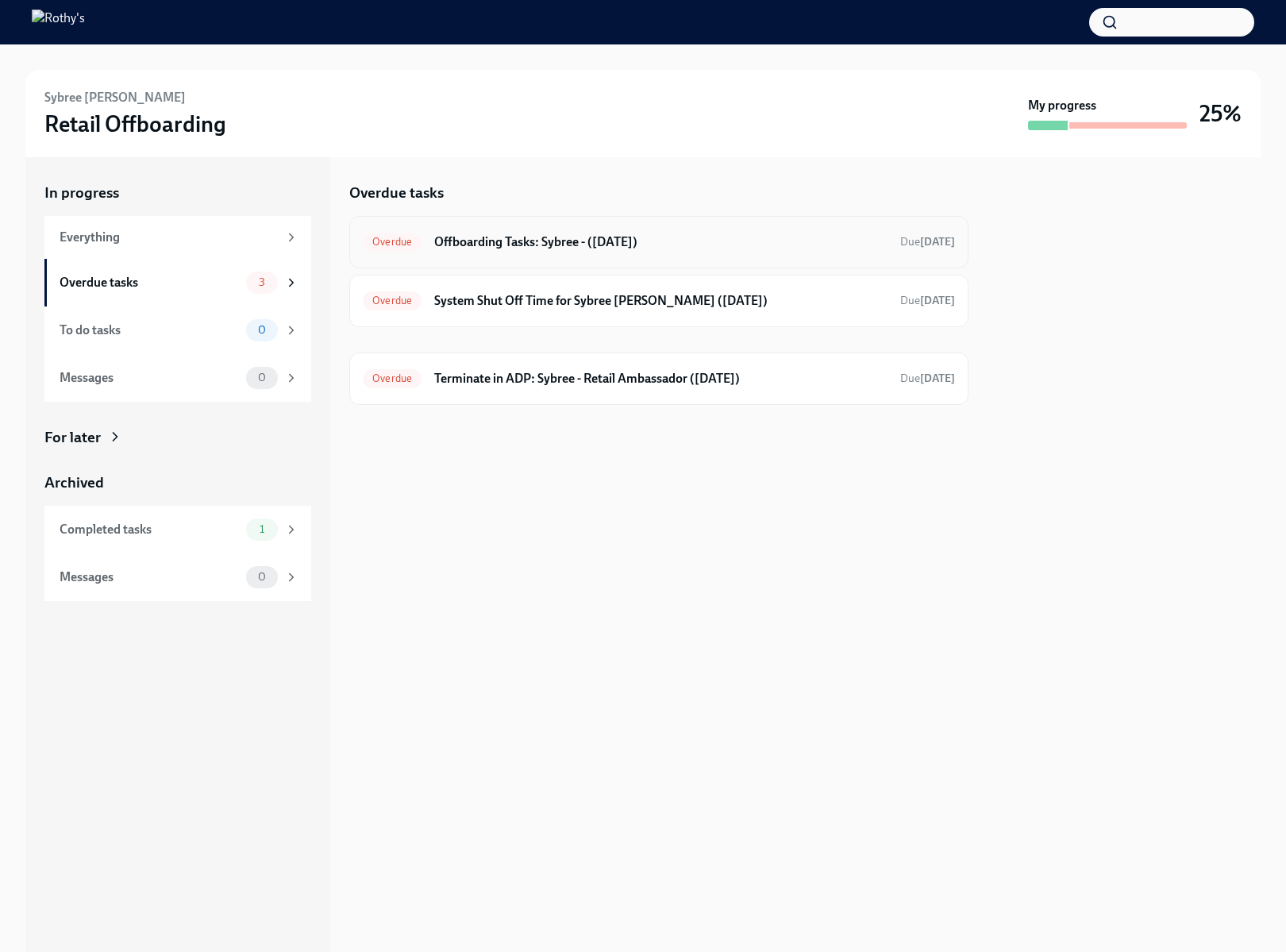
click at [576, 258] on div "Overdue Offboarding Tasks: Sybree - ([DATE]) Due [DATE]" at bounding box center [659, 242] width 619 height 53
click at [542, 238] on h6 "Offboarding Tasks: Sybree - ([DATE])" at bounding box center [660, 242] width 453 height 18
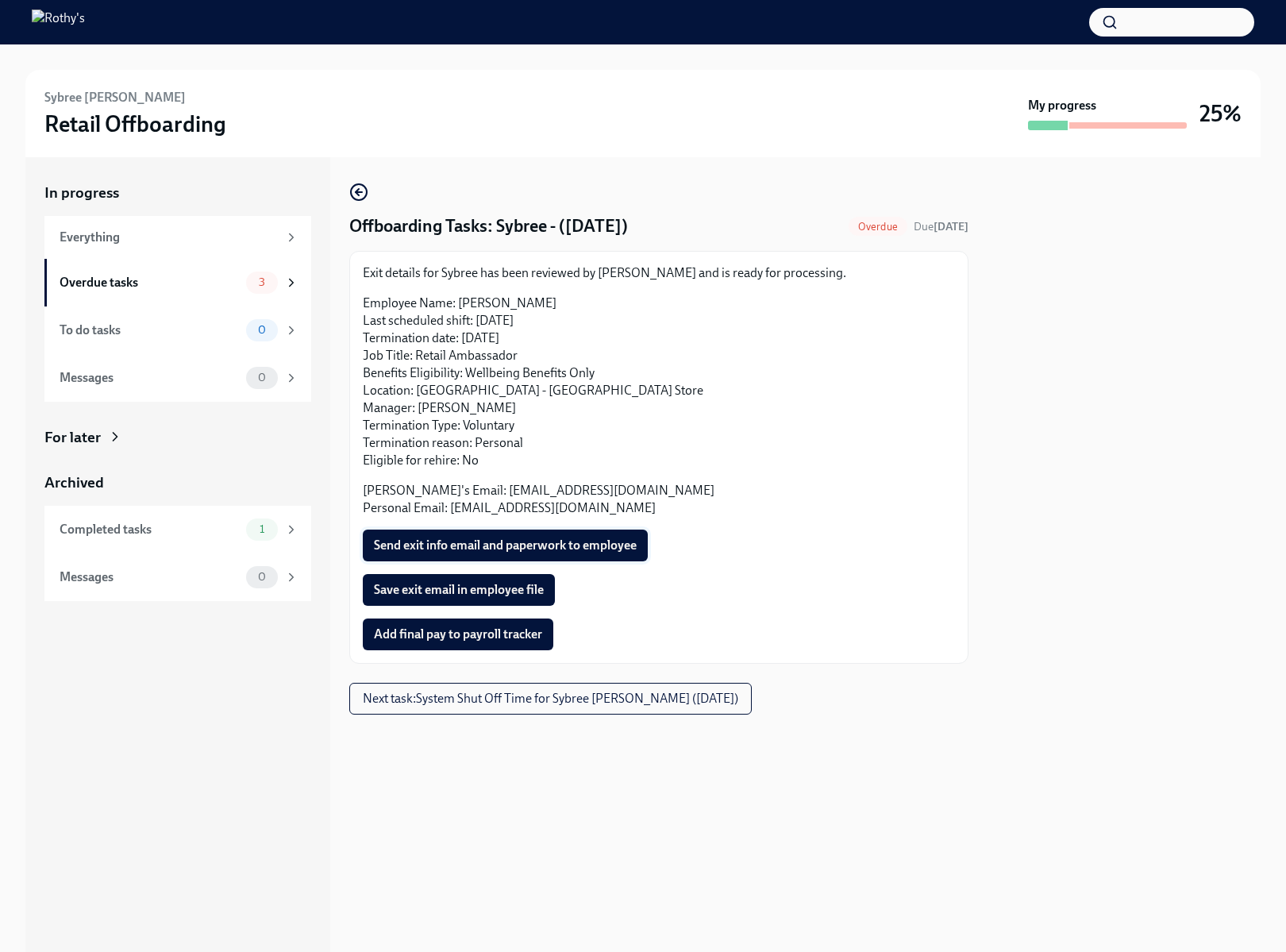
click at [595, 555] on button "Send exit info email and paperwork to employee" at bounding box center [505, 545] width 285 height 32
click at [467, 599] on button "Save exit email in employee file" at bounding box center [459, 590] width 192 height 32
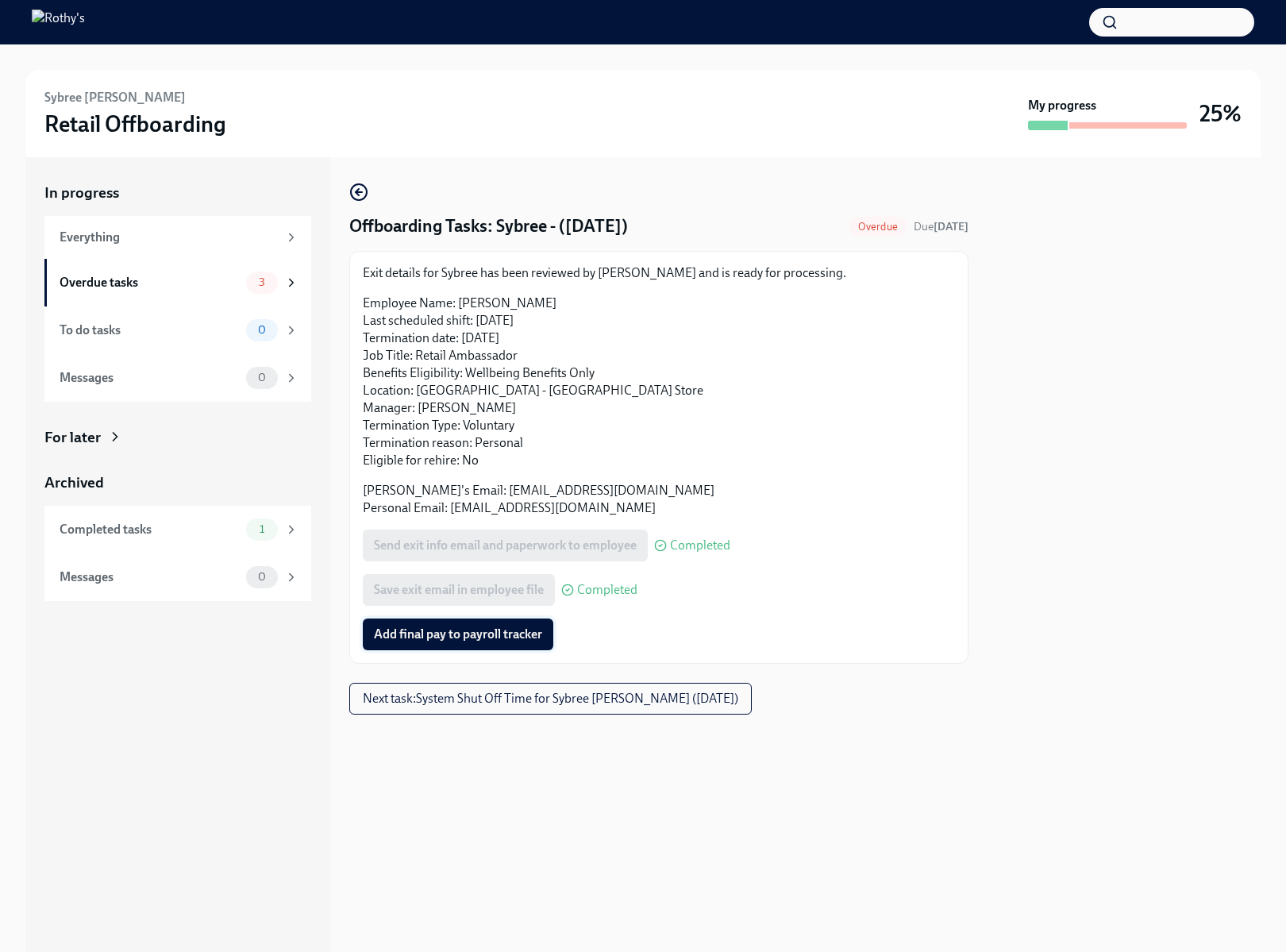
click at [458, 635] on span "Add final pay to payroll tracker" at bounding box center [458, 635] width 169 height 16
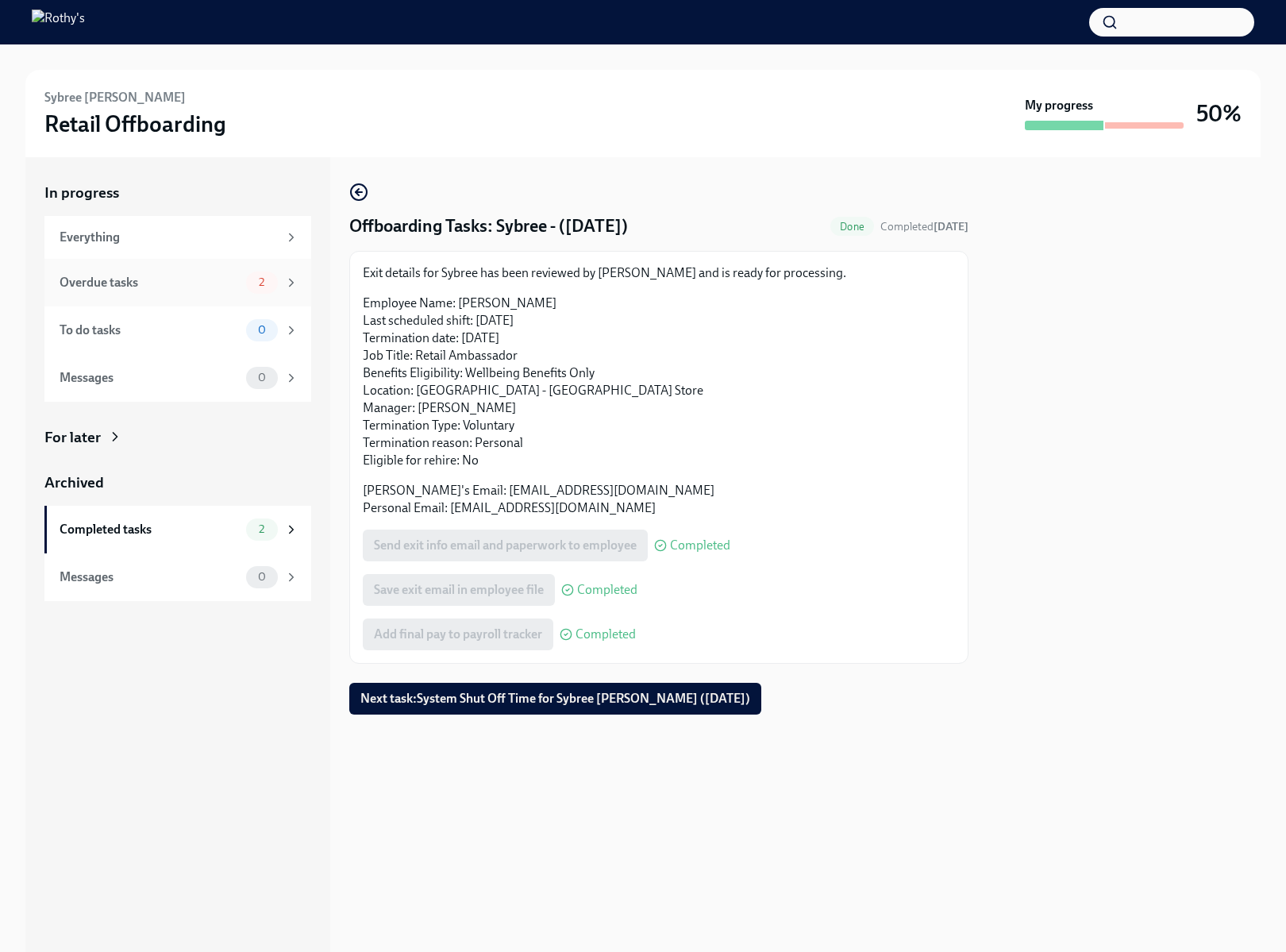
click at [171, 269] on div "Overdue tasks 2" at bounding box center [178, 283] width 267 height 48
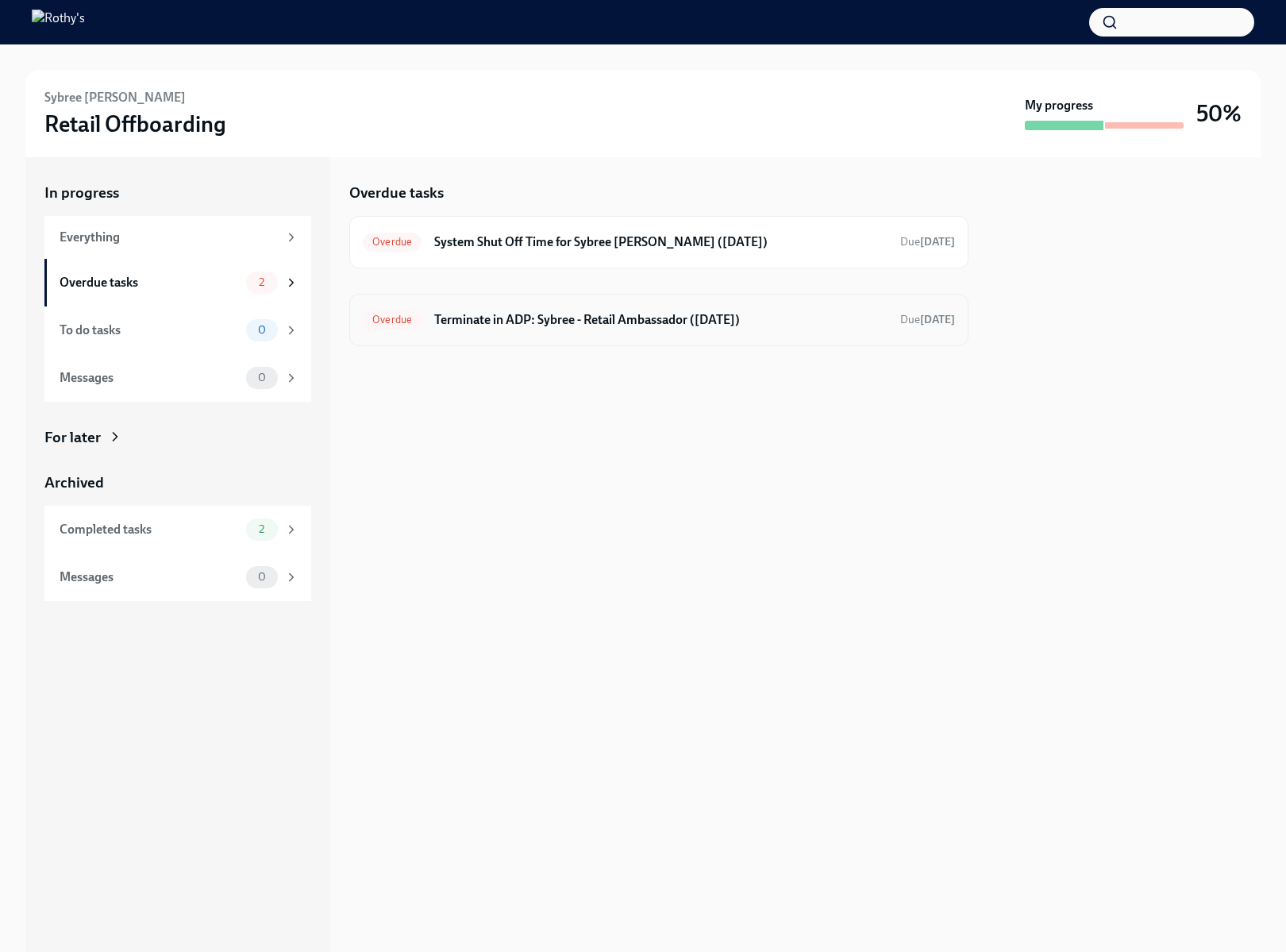
click at [498, 309] on div "Overdue Terminate in ADP: Sybree - Retail Ambassador (10/03/2025) Due today" at bounding box center [659, 320] width 592 height 26
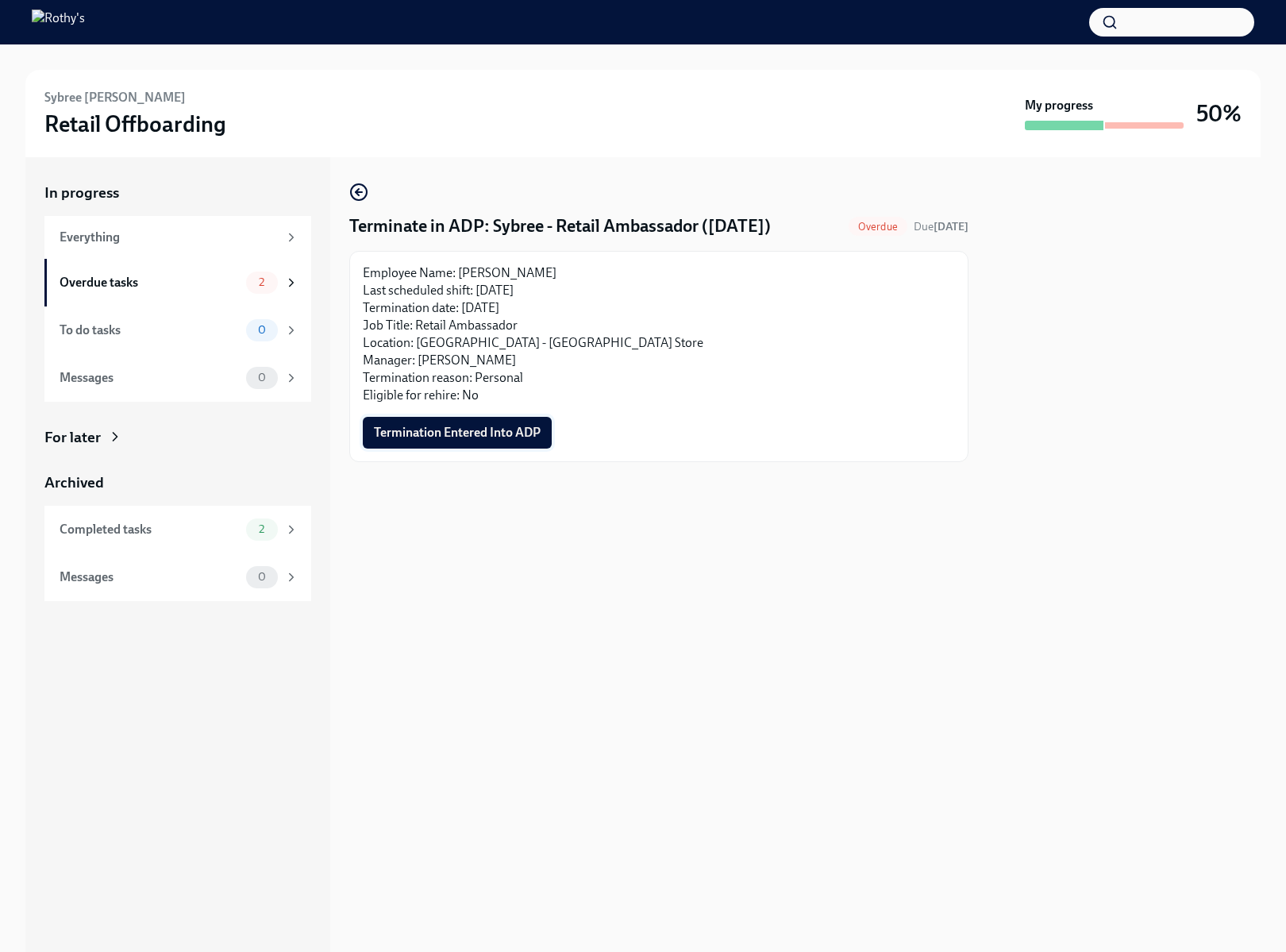
click at [477, 420] on button "Termination Entered Into ADP" at bounding box center [457, 432] width 189 height 32
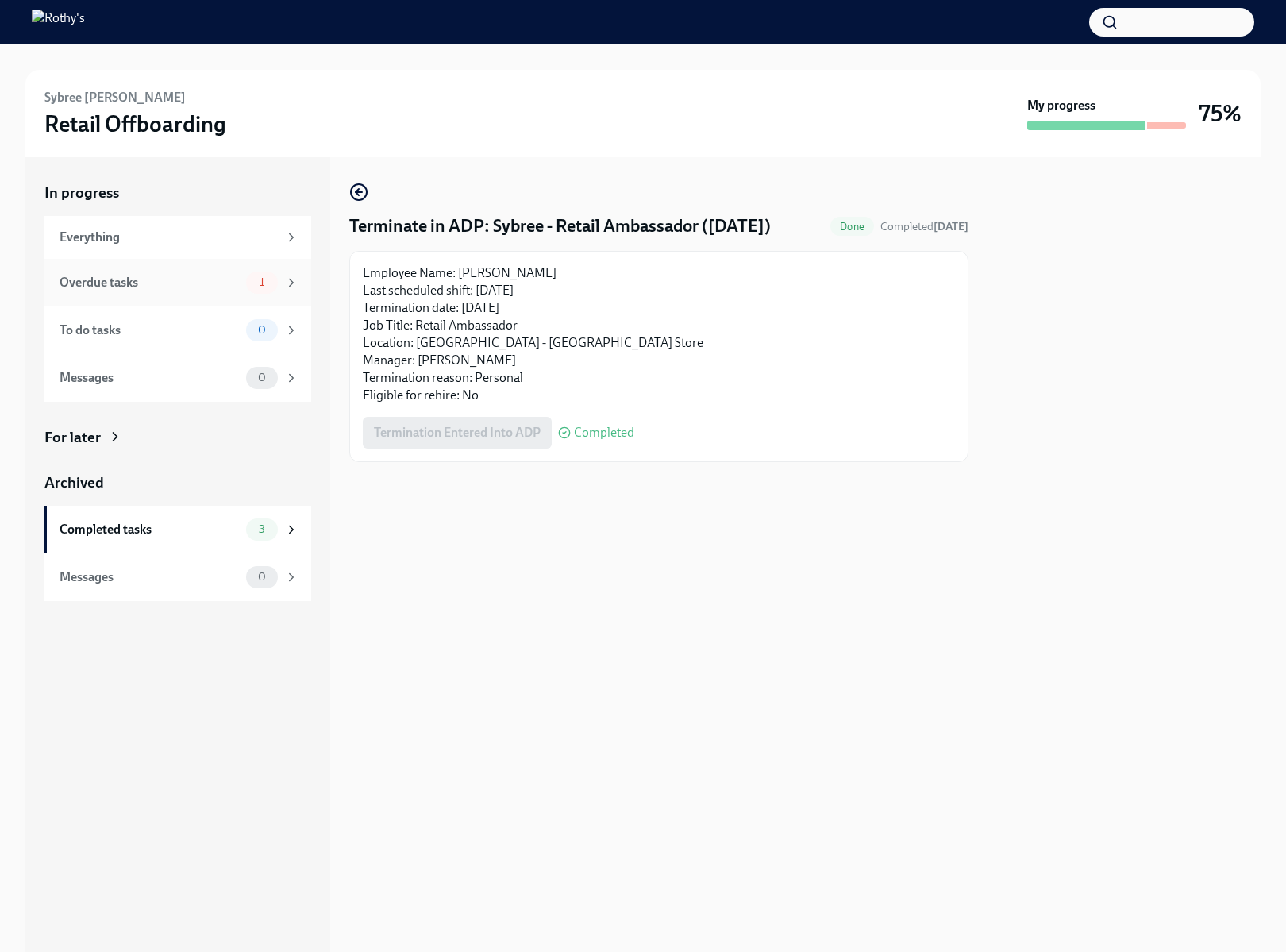
click at [189, 284] on div "Overdue tasks" at bounding box center [149, 283] width 180 height 18
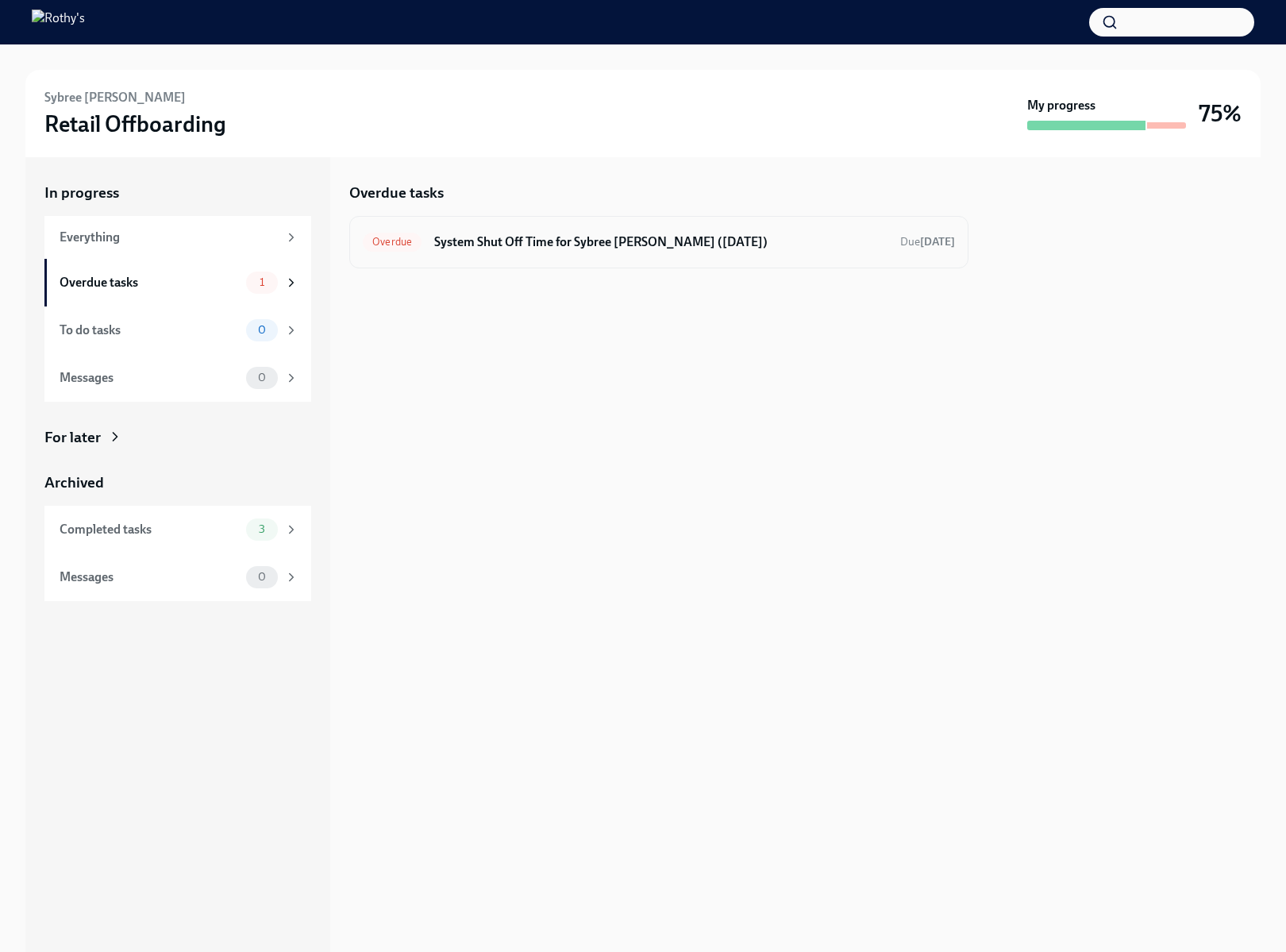
click at [487, 248] on h6 "System Shut Off Time for Sybree Byrd (10/03/2025)" at bounding box center [660, 242] width 453 height 18
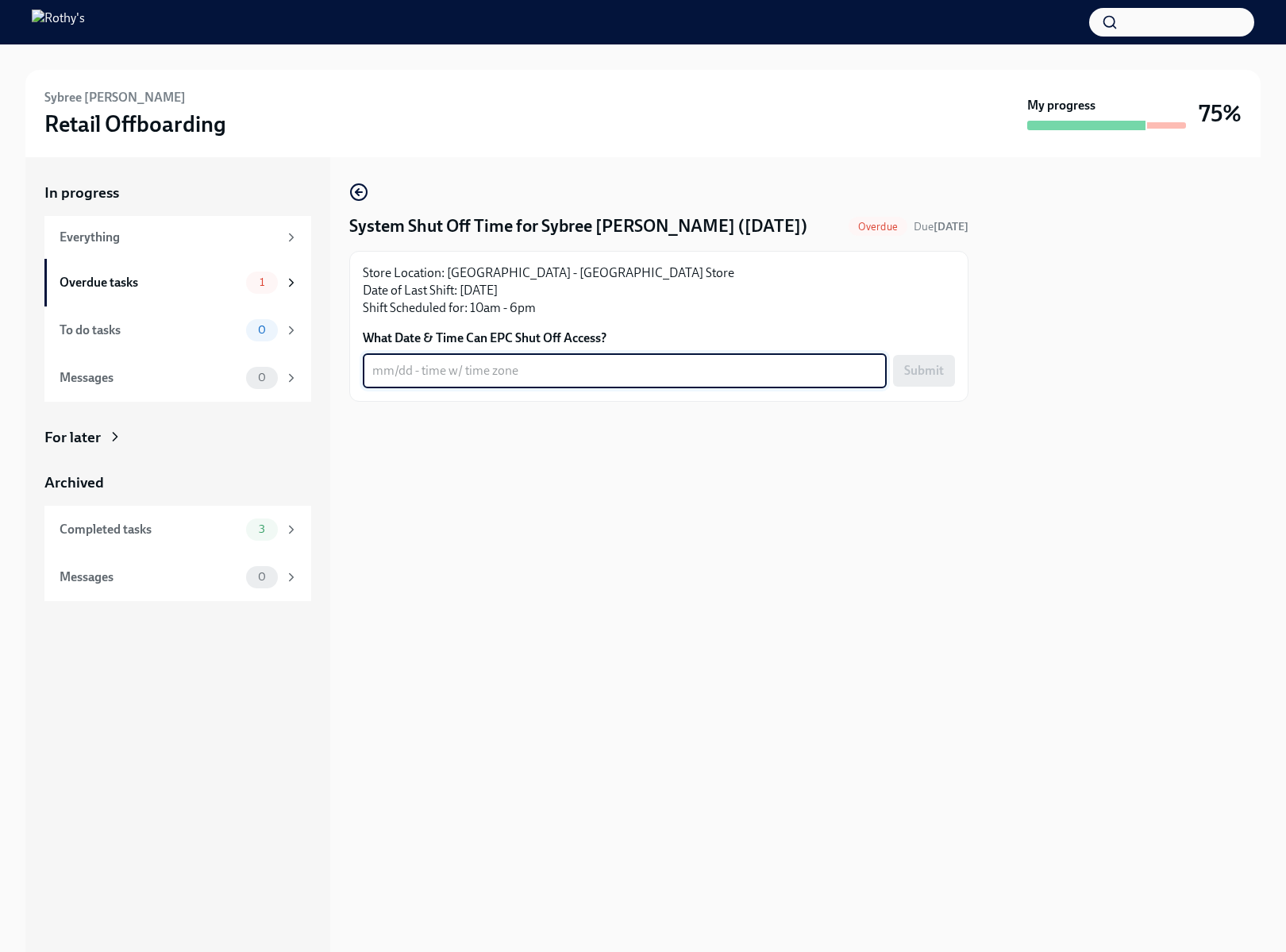
click at [484, 368] on textarea "What Date & Time Can EPC Shut Off Access?" at bounding box center [625, 371] width 505 height 19
type textarea "Immediately"
click at [549, 434] on div at bounding box center [659, 428] width 619 height 51
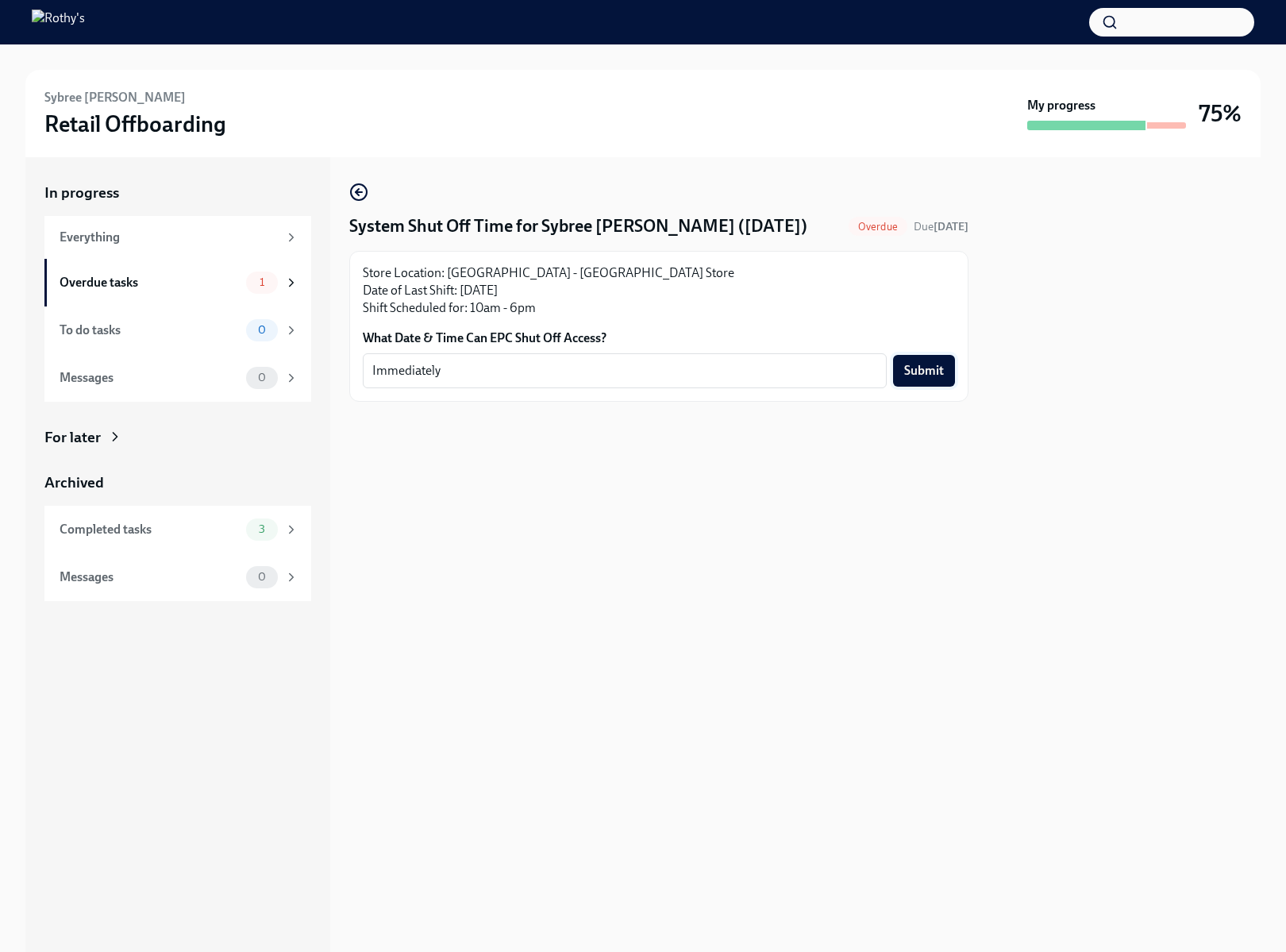
click at [936, 370] on span "Submit" at bounding box center [924, 371] width 40 height 16
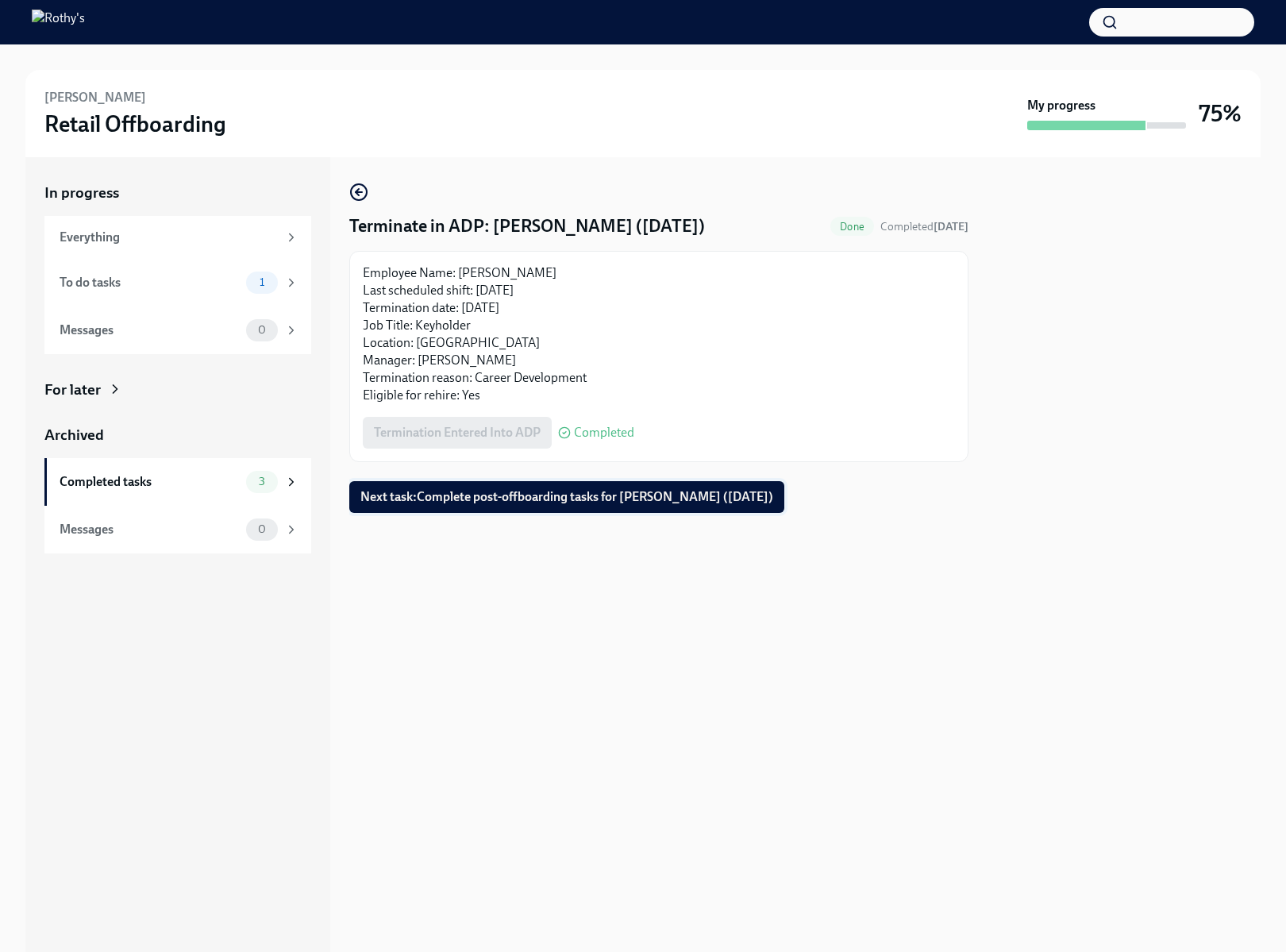
click at [404, 501] on span "Next task : Complete post-offboarding tasks for [PERSON_NAME] ([DATE])" at bounding box center [567, 497] width 412 height 16
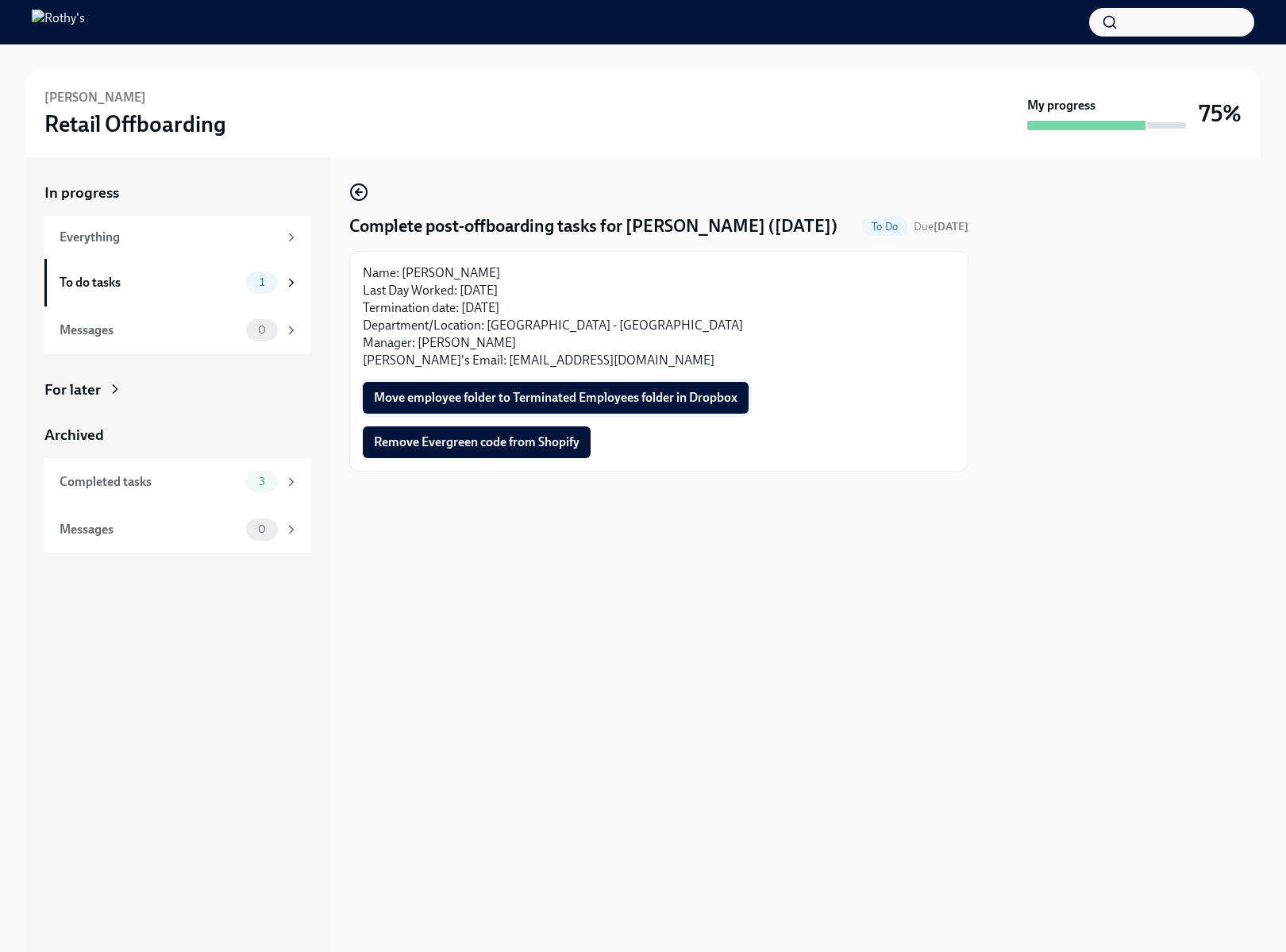
click at [443, 405] on span "Move employee folder to Terminated Employees folder in Dropbox" at bounding box center [555, 398] width 364 height 16
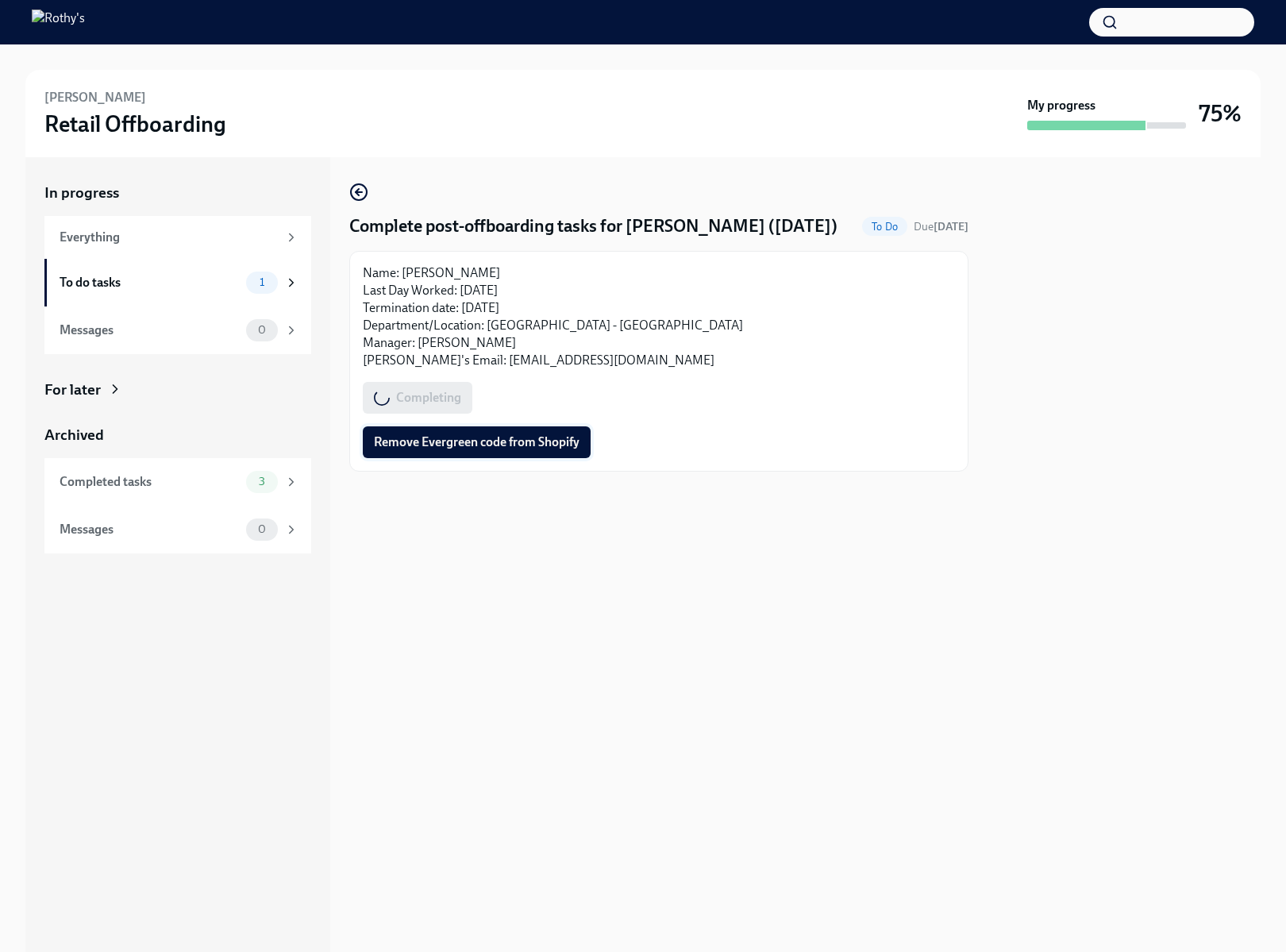
click at [449, 450] on span "Remove Evergreen code from Shopify" at bounding box center [476, 442] width 205 height 16
click at [489, 450] on span "Remove Evergreen code from Shopify" at bounding box center [476, 442] width 205 height 16
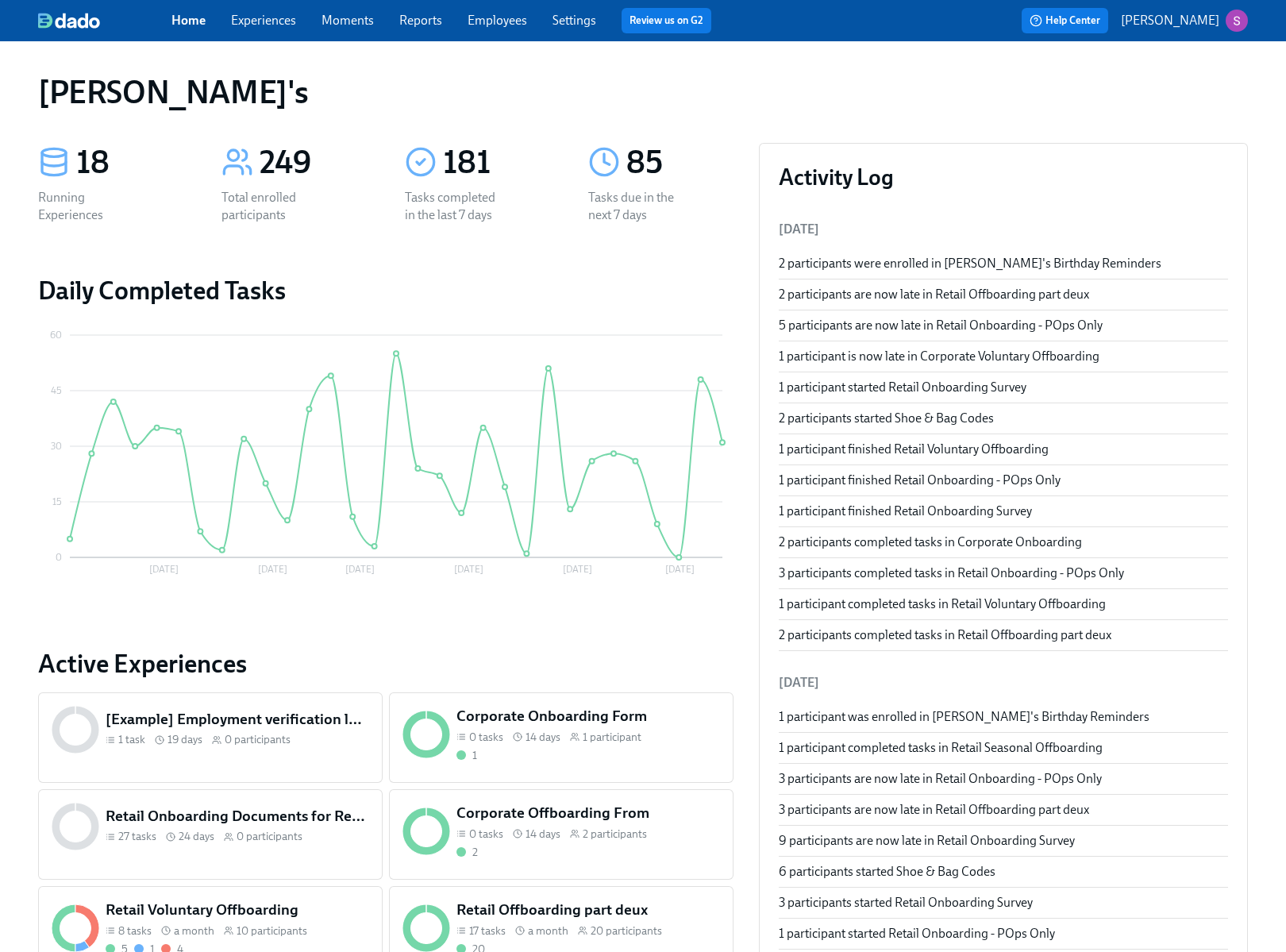
click at [274, 14] on link "Experiences" at bounding box center [263, 20] width 65 height 15
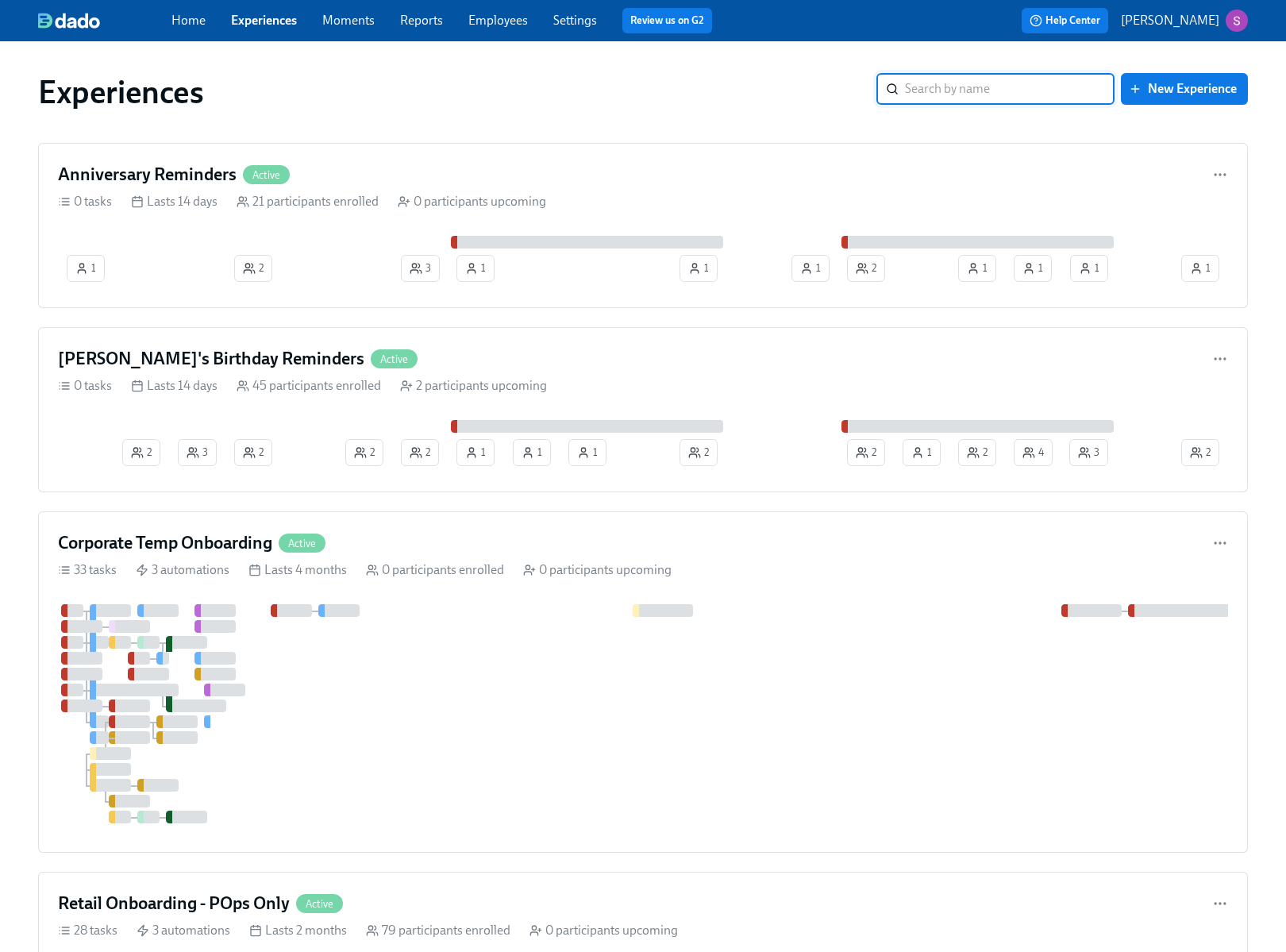
click at [485, 20] on link "Employees" at bounding box center [498, 20] width 59 height 15
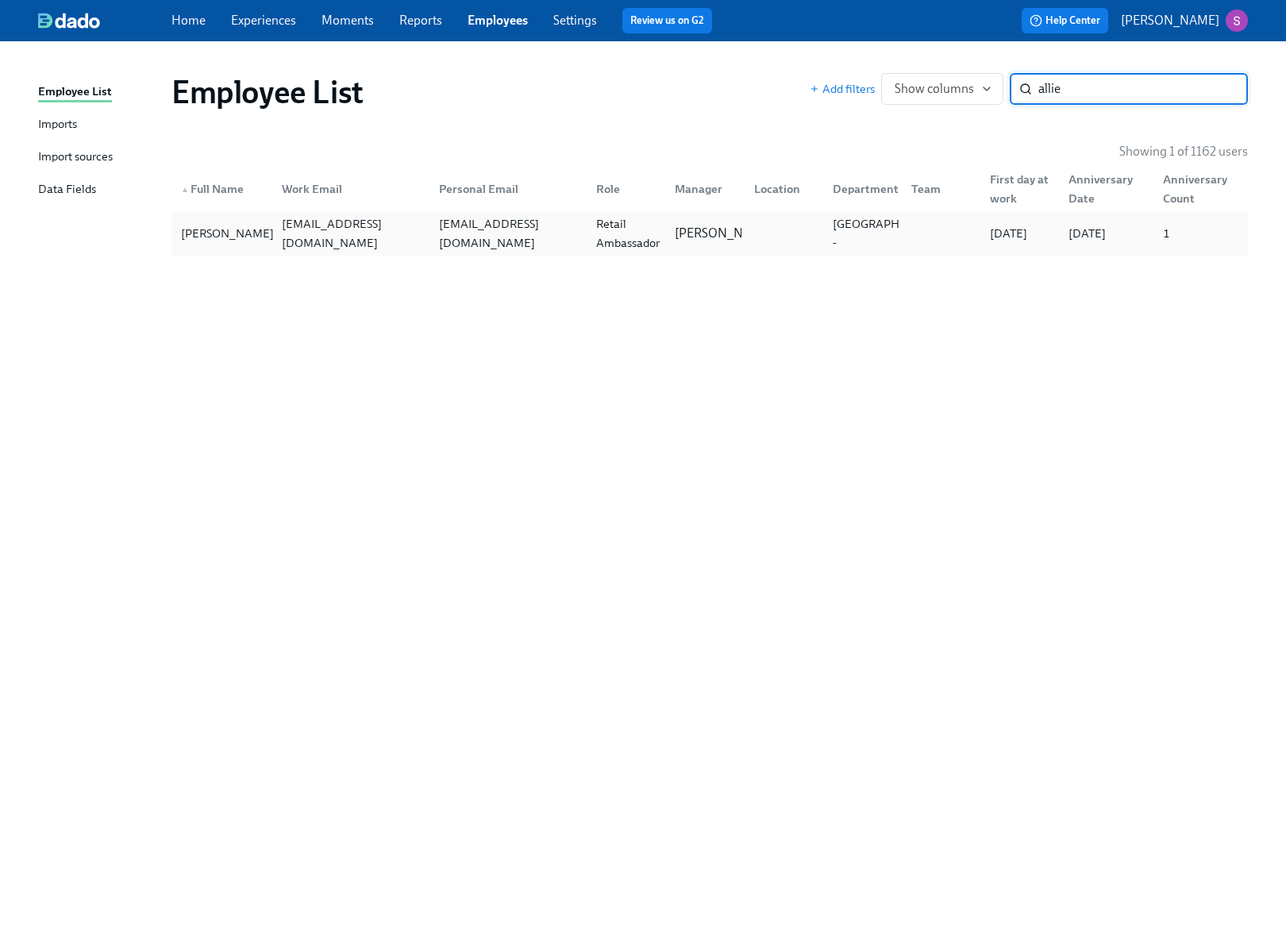
type input "allie"
click at [234, 227] on div "Allie Urbanski" at bounding box center [227, 233] width 106 height 19
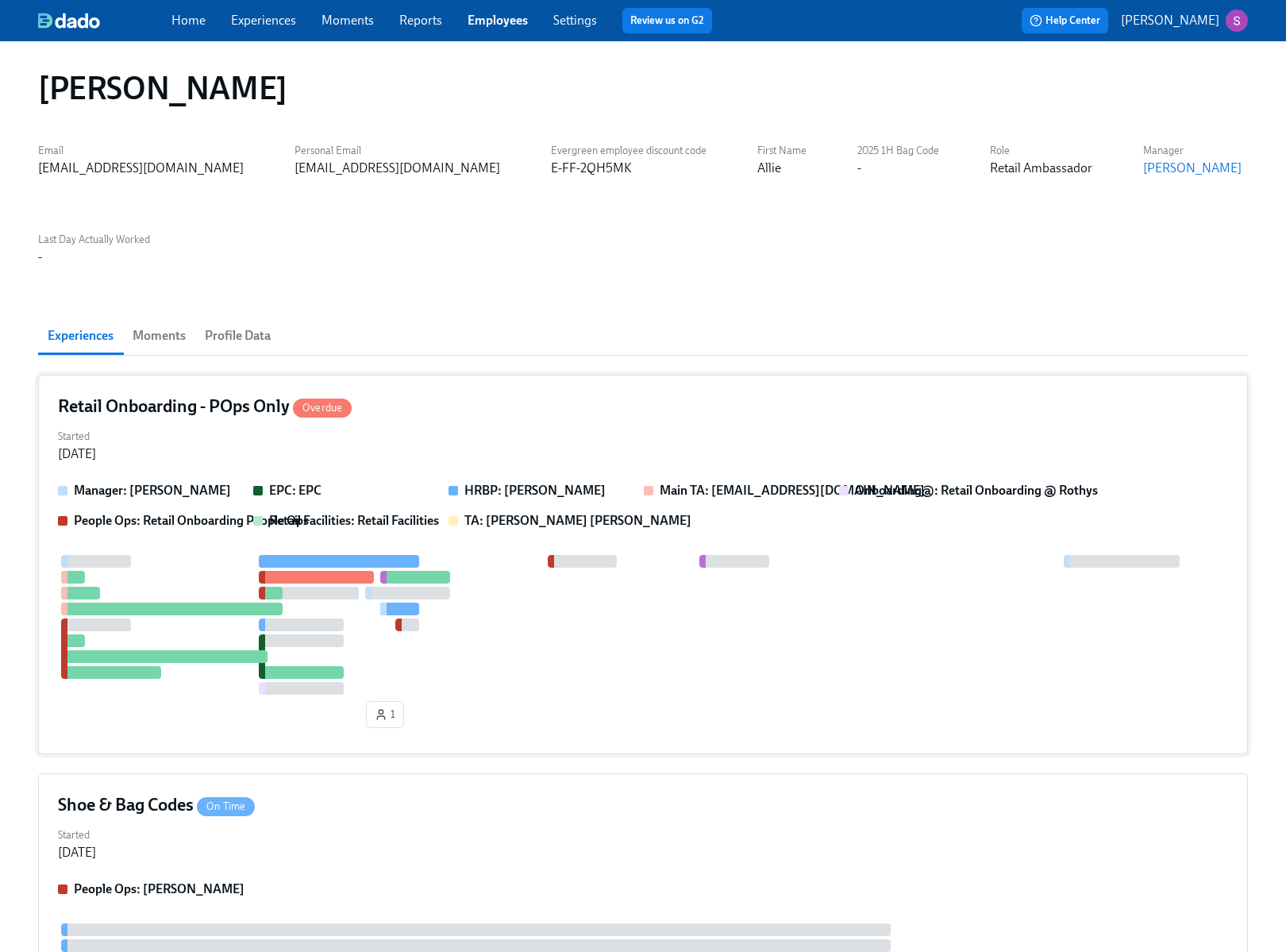
scroll to position [7, 0]
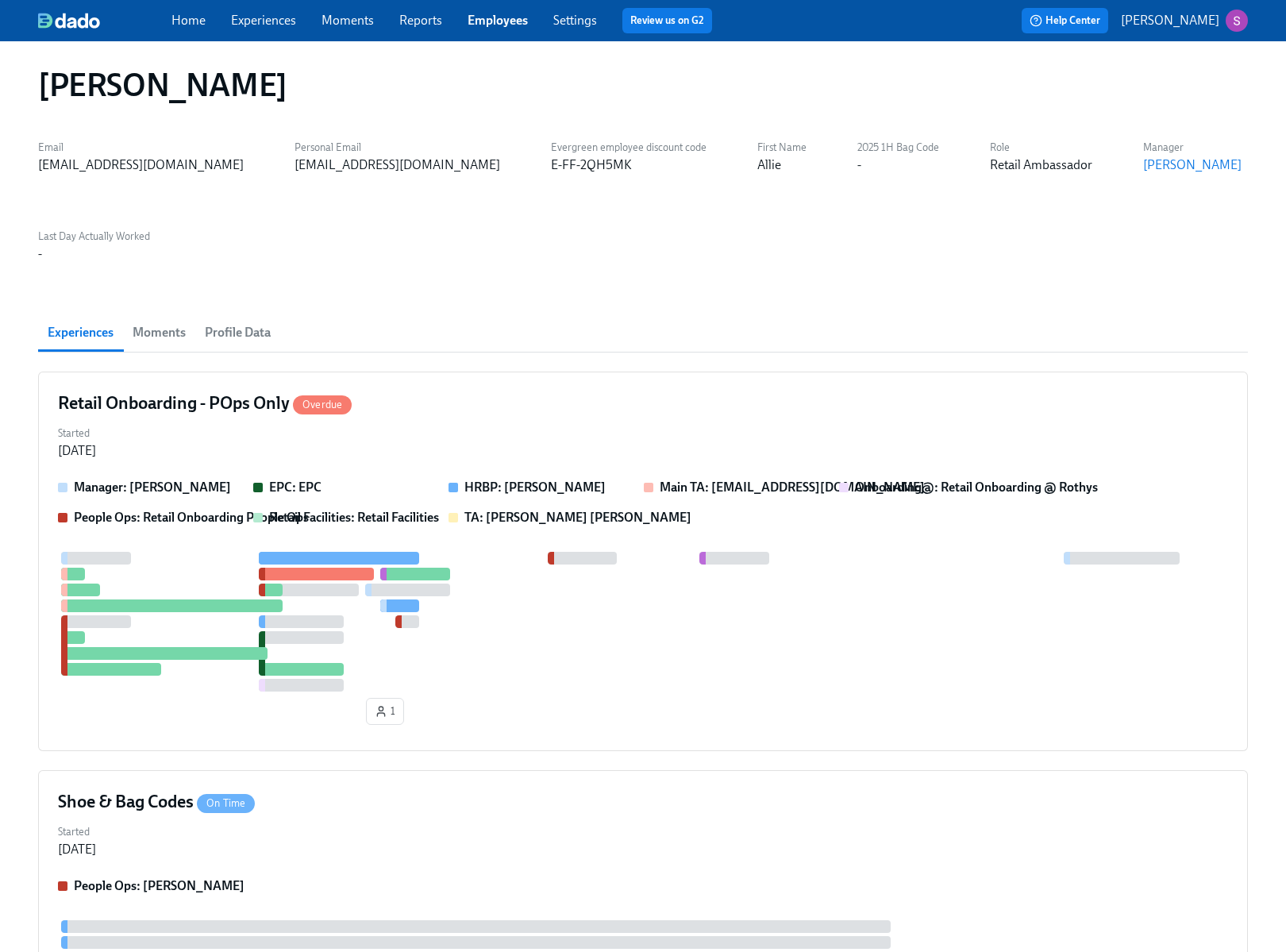
click at [163, 321] on span "Moments" at bounding box center [159, 333] width 54 height 22
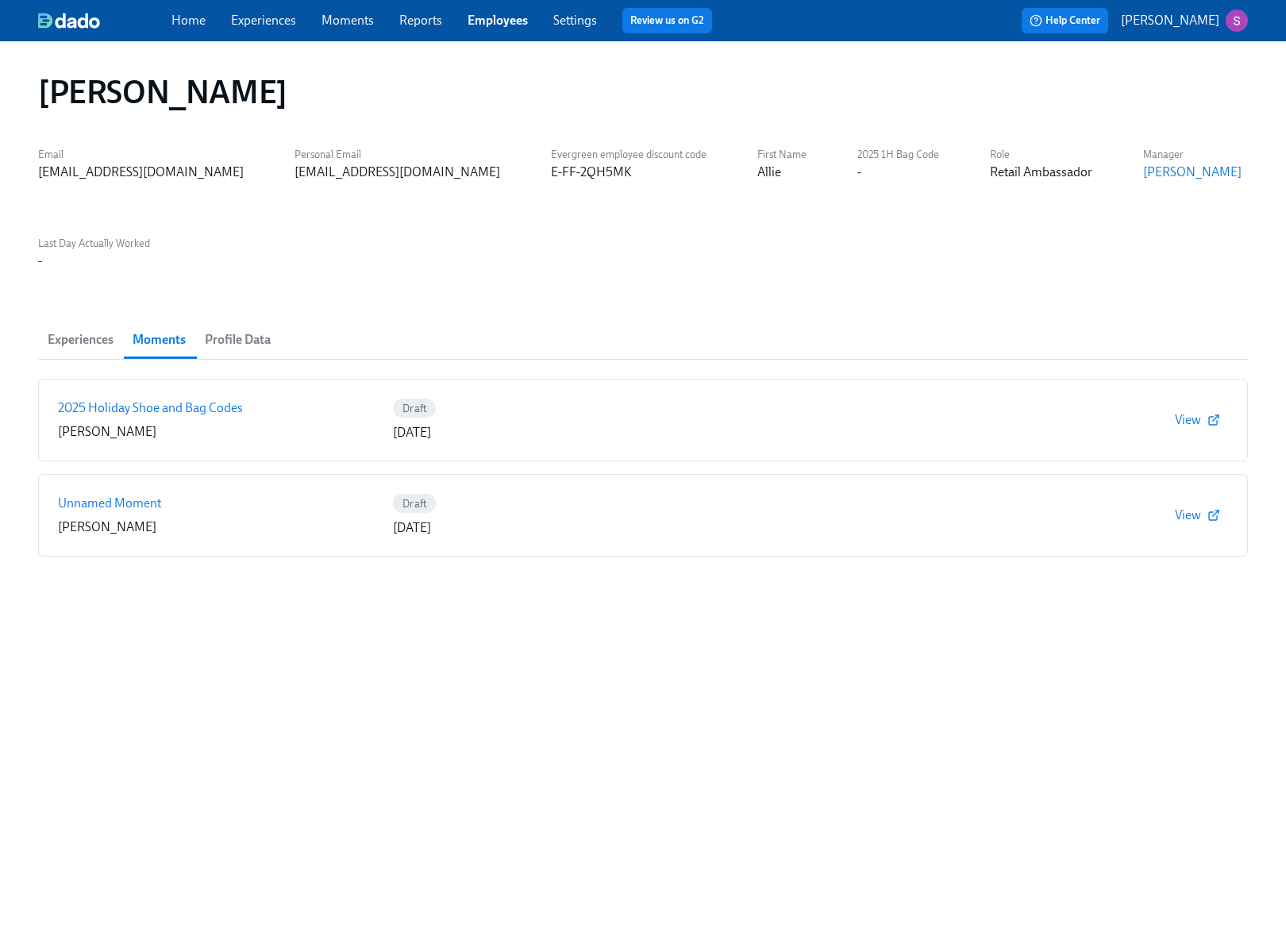
click at [74, 329] on span "Experiences" at bounding box center [81, 340] width 66 height 22
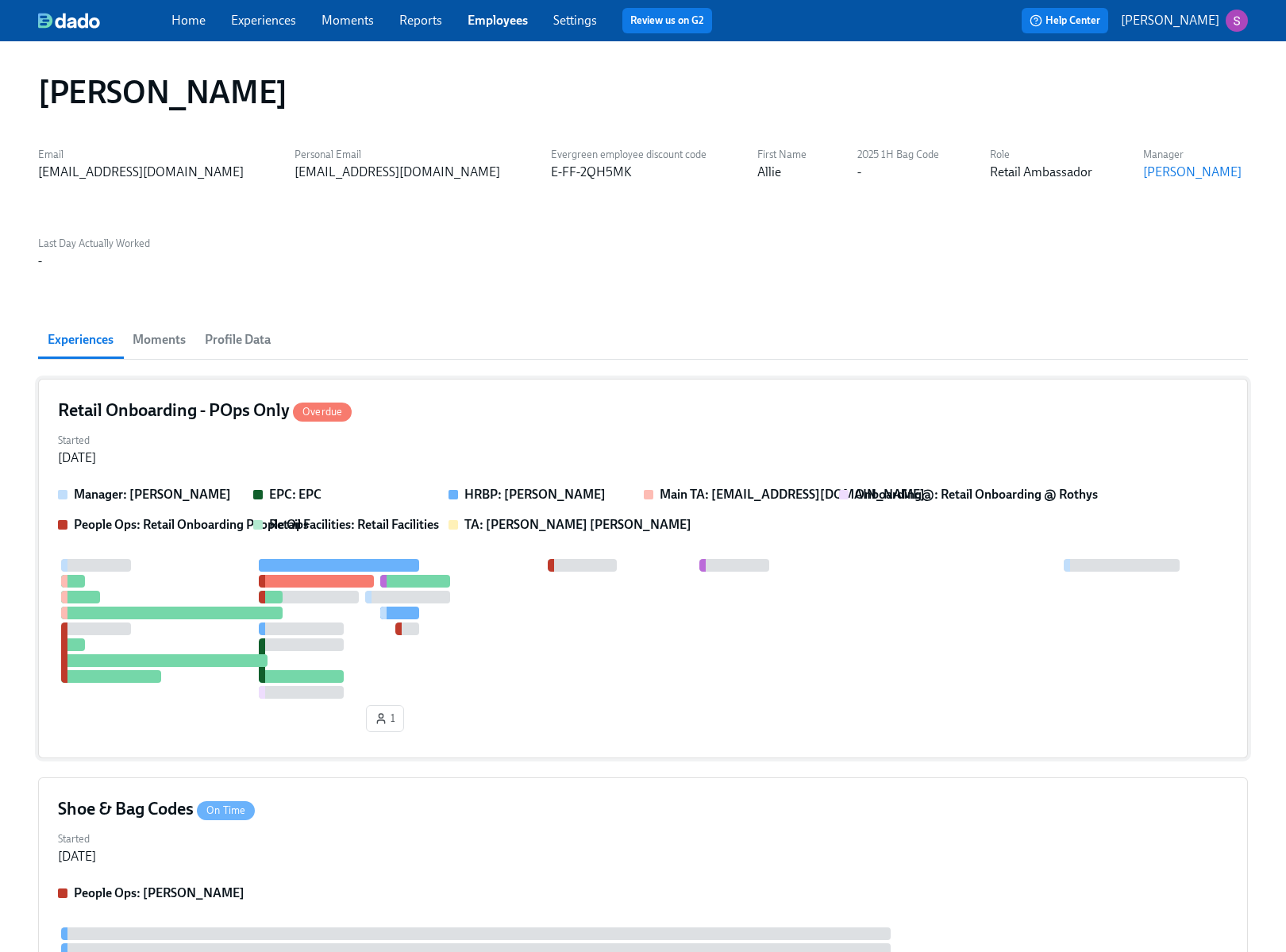
click at [392, 428] on div "Started Sep 29, 2025" at bounding box center [643, 448] width 1170 height 38
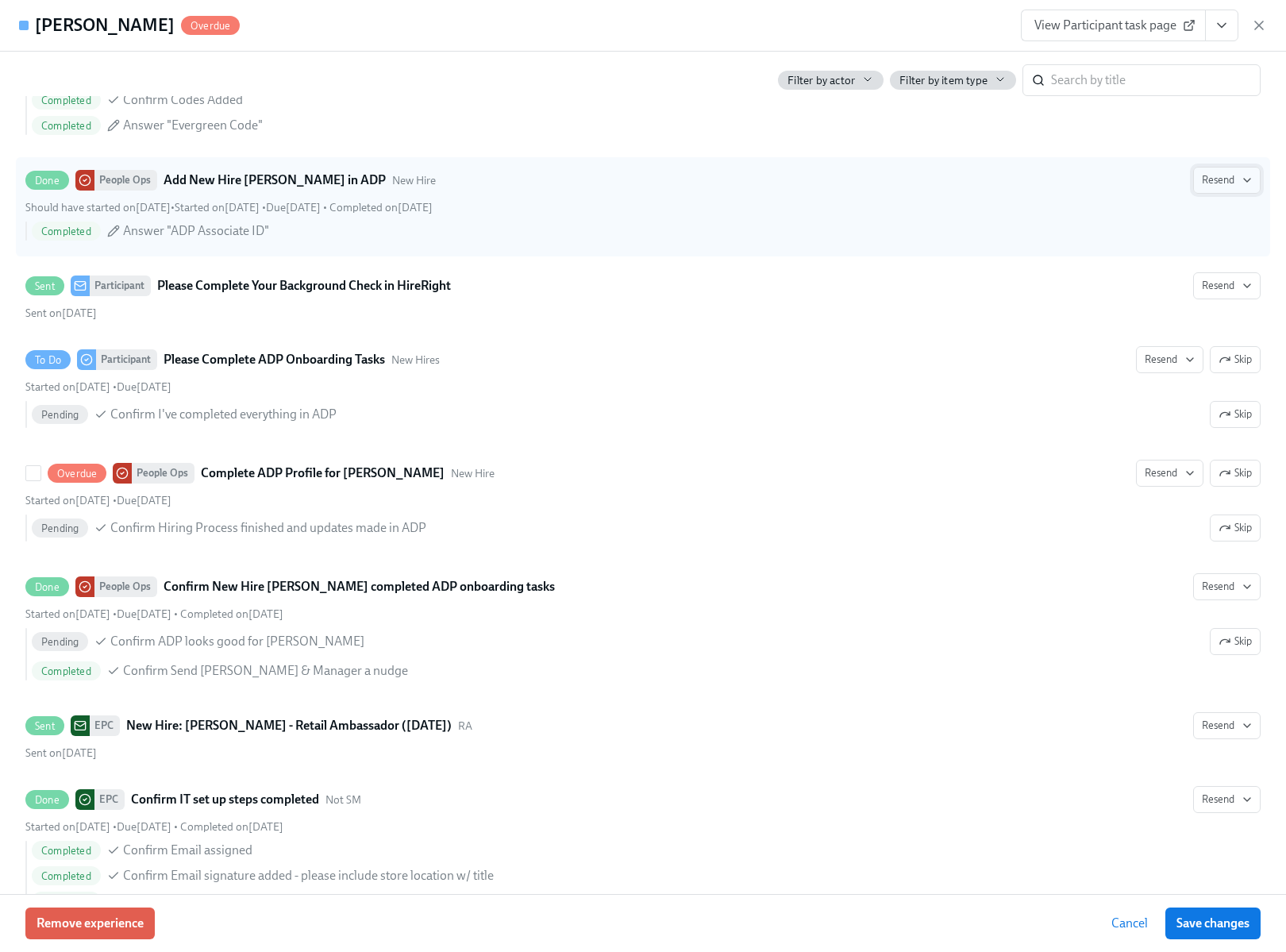
scroll to position [1345, 0]
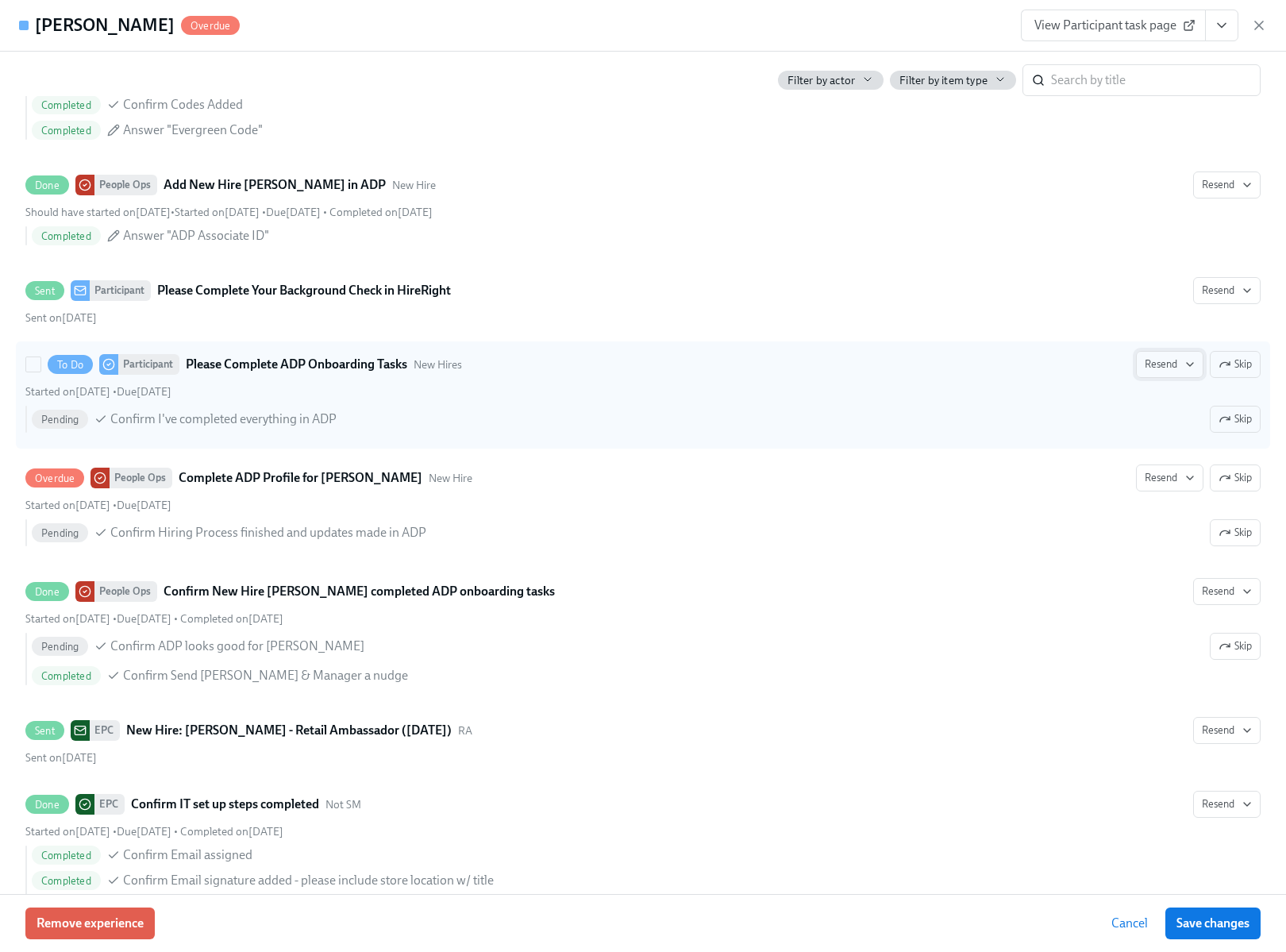
click at [1171, 364] on span "Resend" at bounding box center [1169, 364] width 50 height 16
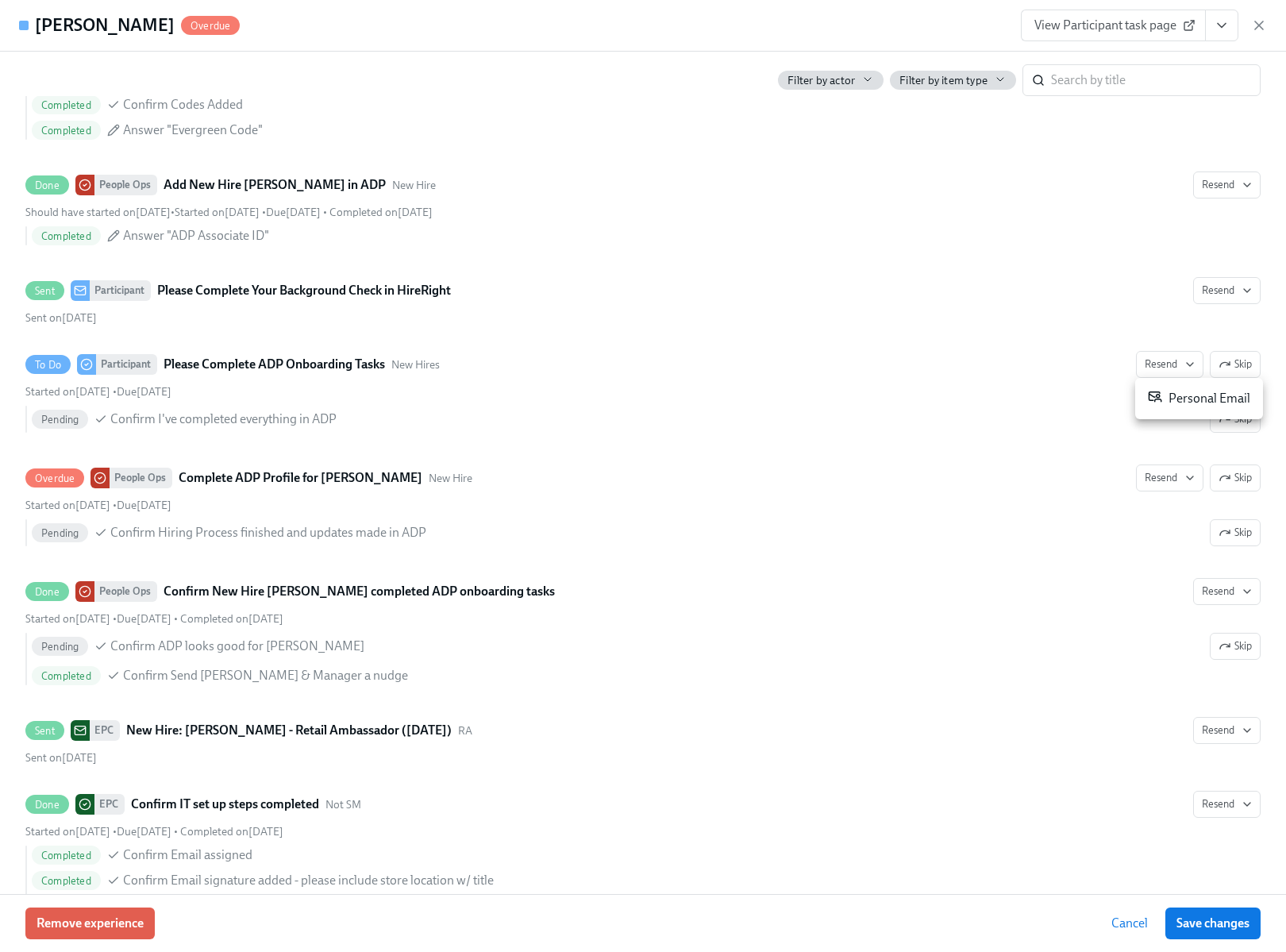
click at [1183, 395] on div "Personal Email" at bounding box center [1199, 399] width 102 height 19
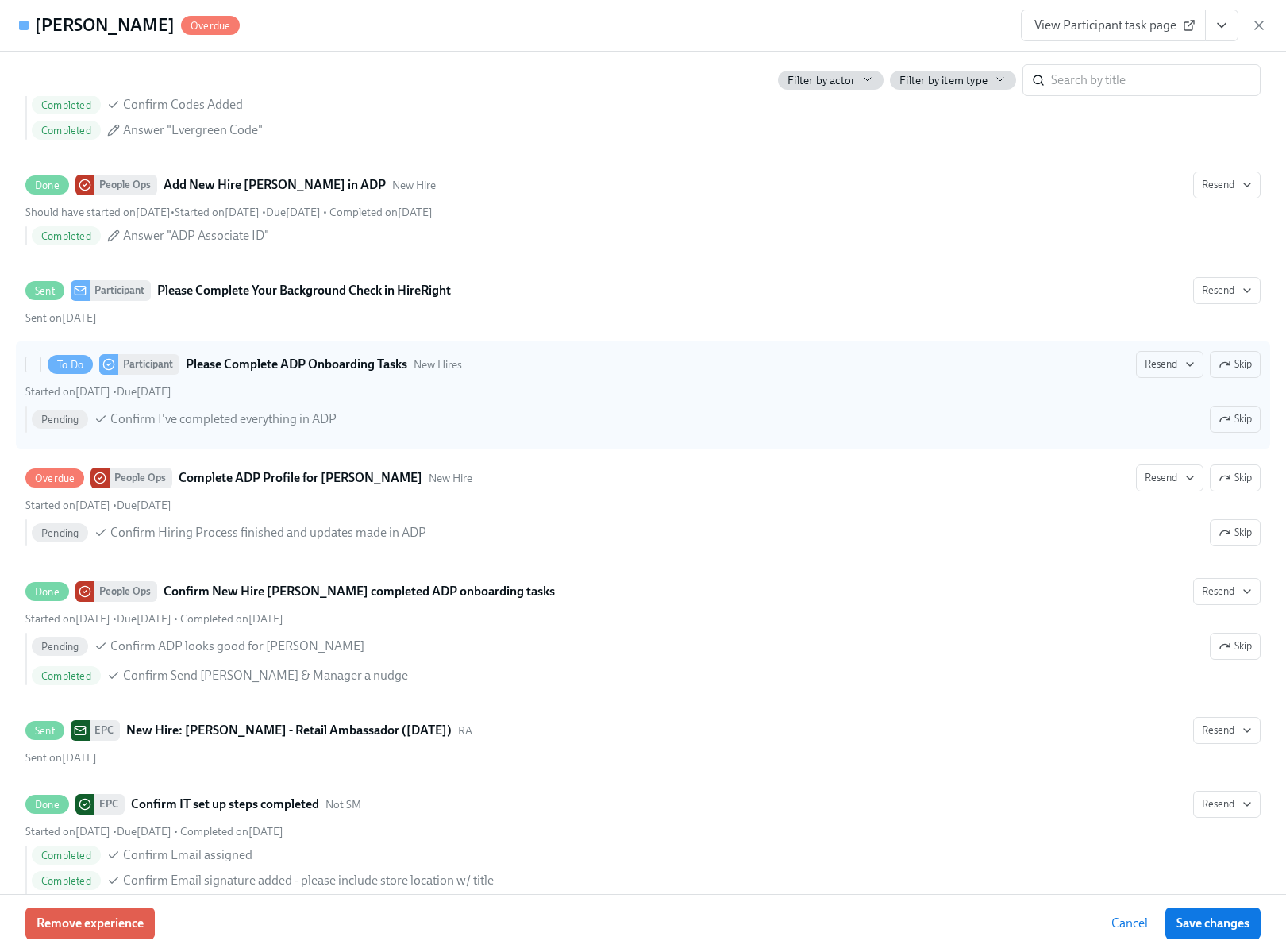
click at [166, 374] on div "Participant" at bounding box center [149, 364] width 61 height 21
click at [41, 372] on input "To Do Participant Please Complete ADP Onboarding Tasks New Hires Resend Skip St…" at bounding box center [34, 364] width 14 height 14
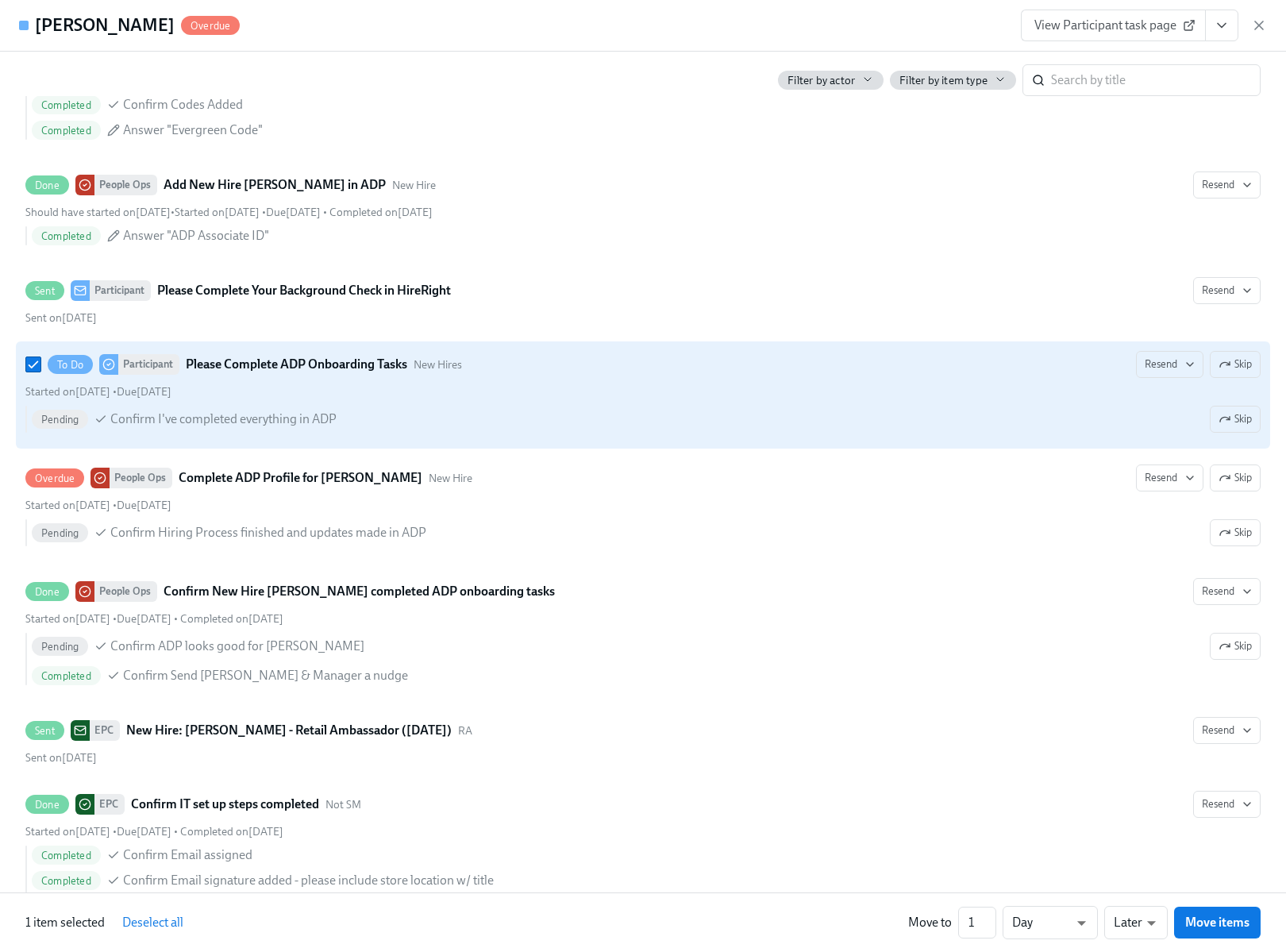
click at [243, 368] on strong "Please Complete ADP Onboarding Tasks" at bounding box center [296, 364] width 221 height 19
click at [41, 368] on input "To Do Participant Please Complete ADP Onboarding Tasks New Hires Resend Skip St…" at bounding box center [34, 364] width 14 height 14
checkbox input "false"
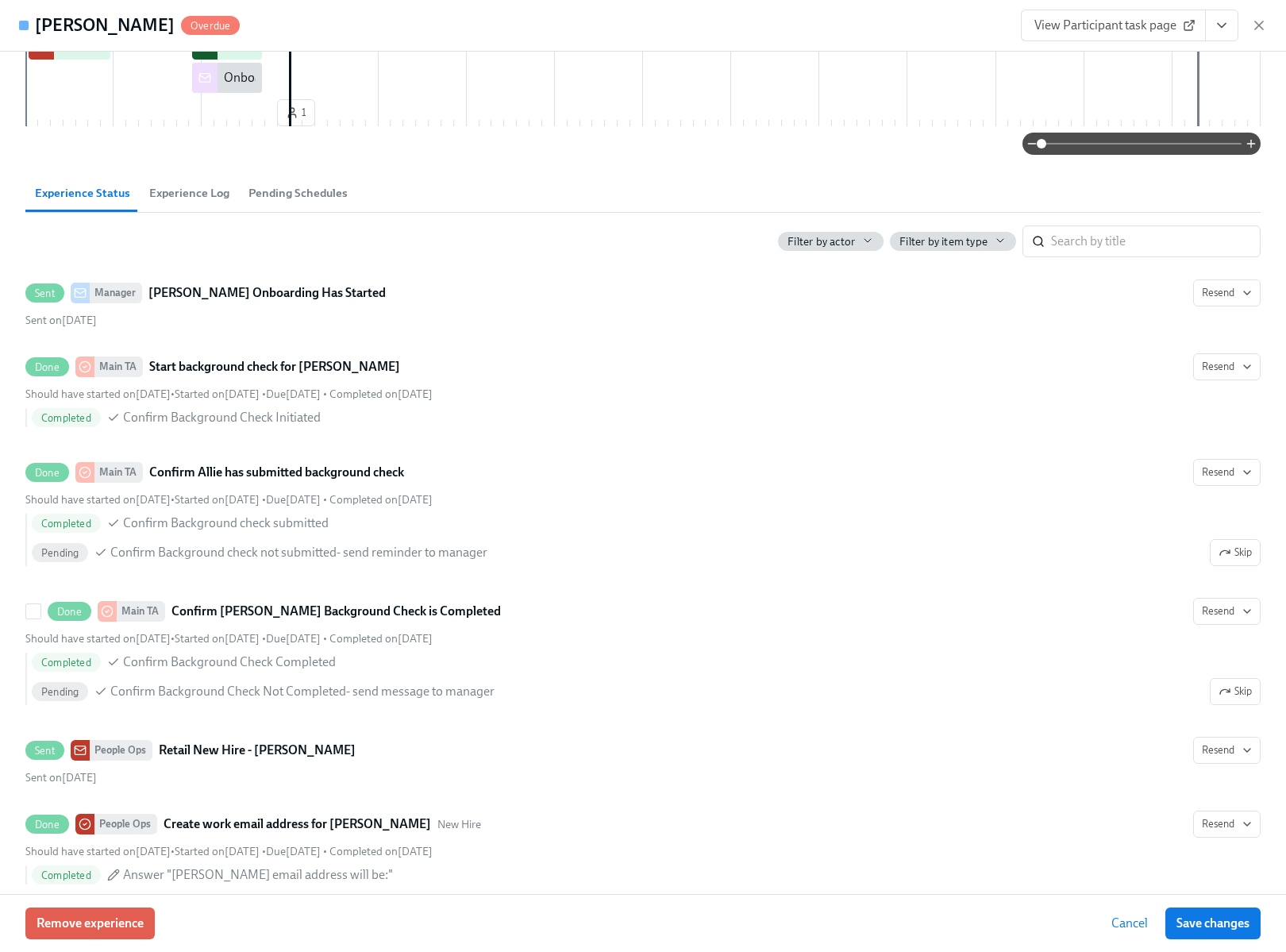
scroll to position [209, 0]
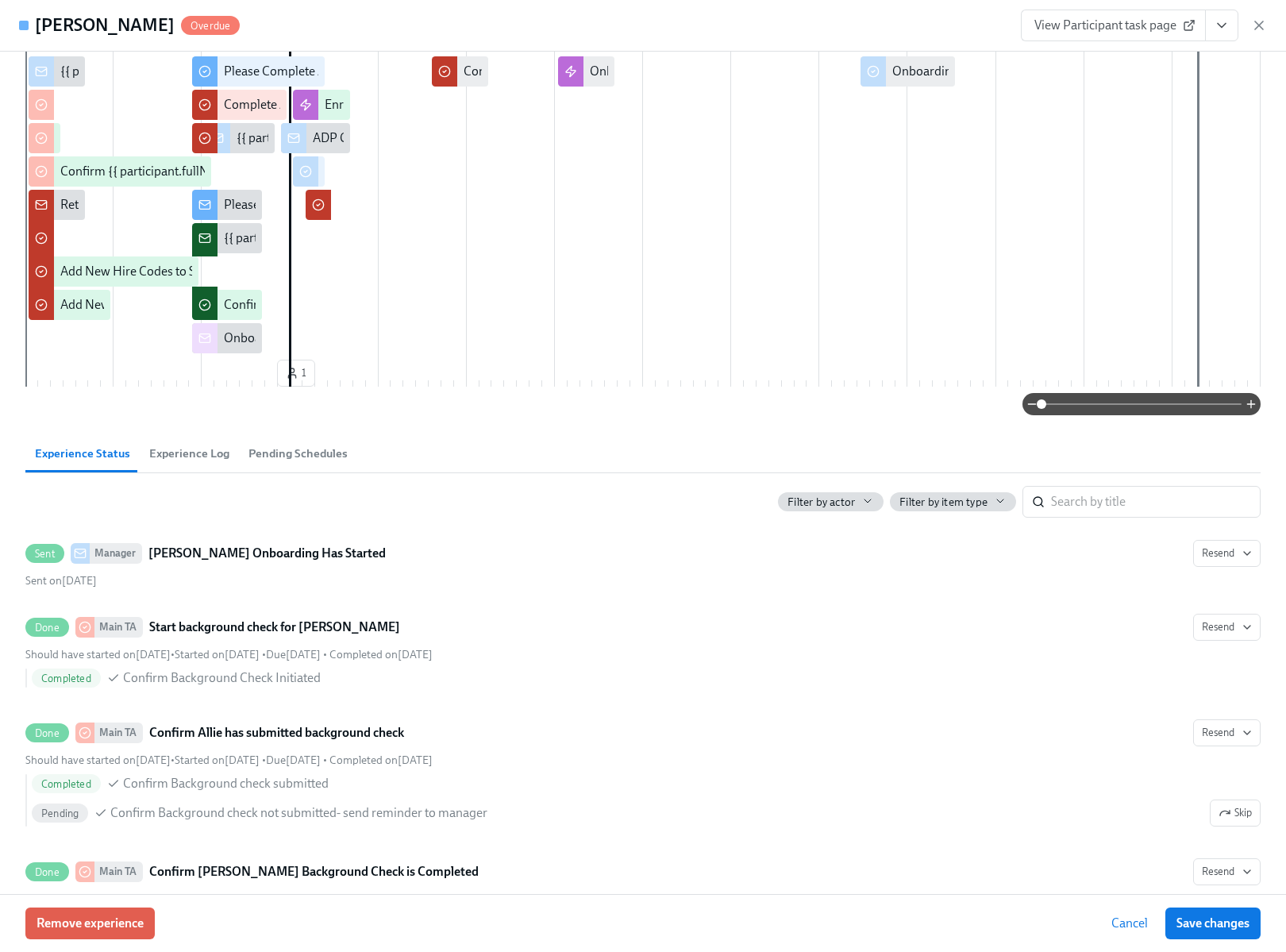
click at [195, 461] on span "Experience Log" at bounding box center [189, 453] width 80 height 18
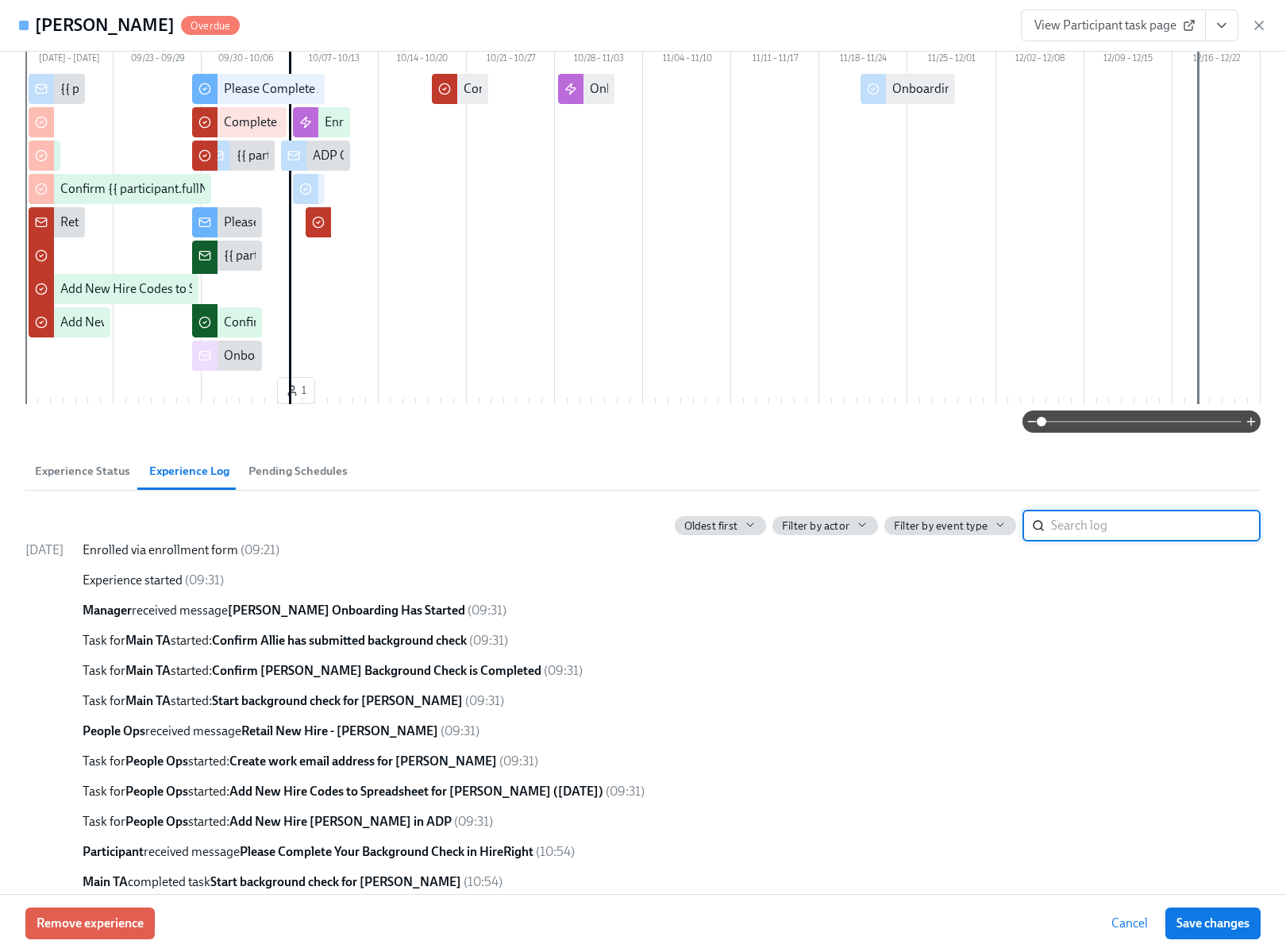
scroll to position [0, 0]
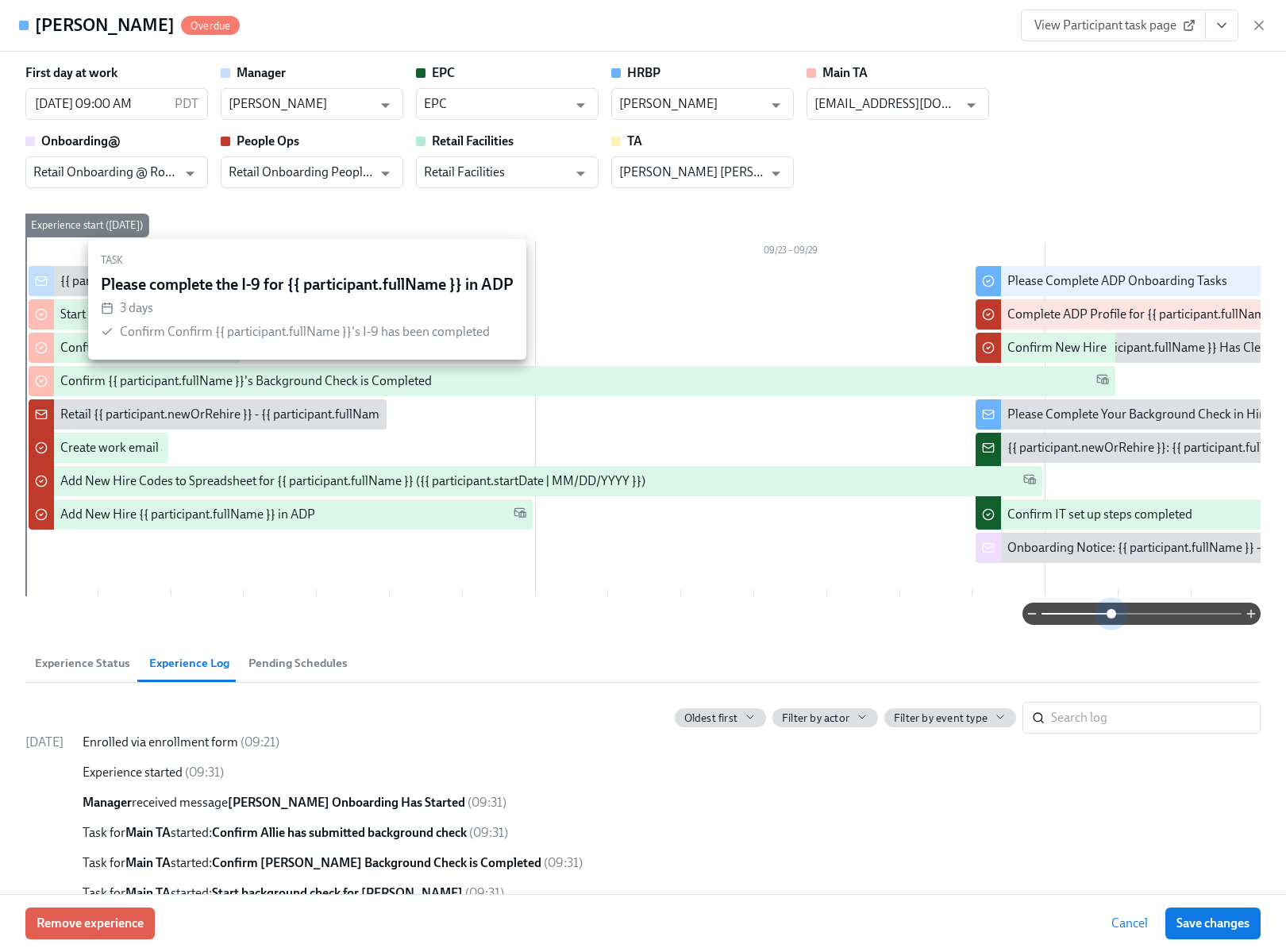
click at [1110, 611] on span at bounding box center [1141, 614] width 200 height 22
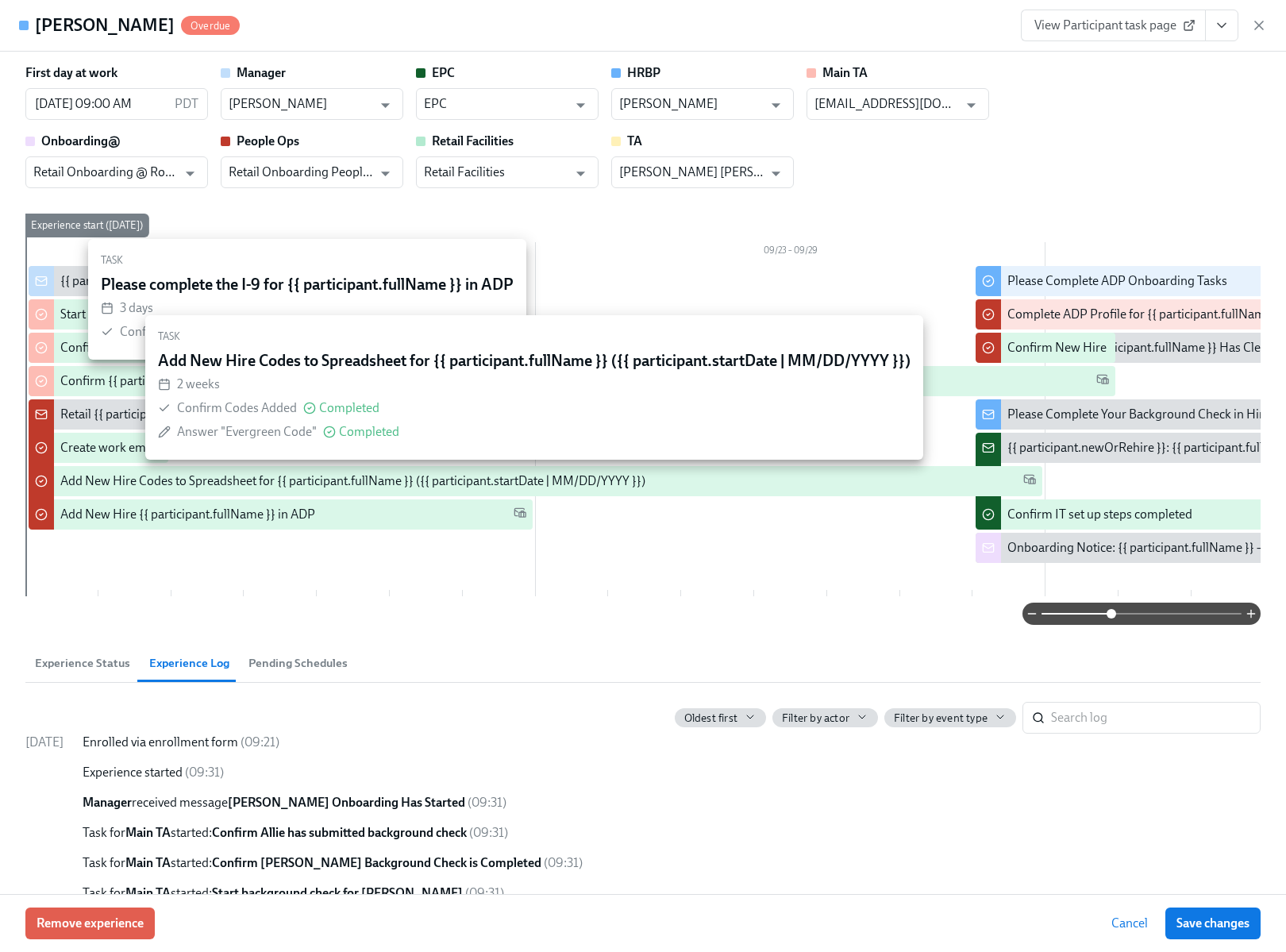
scroll to position [5, 0]
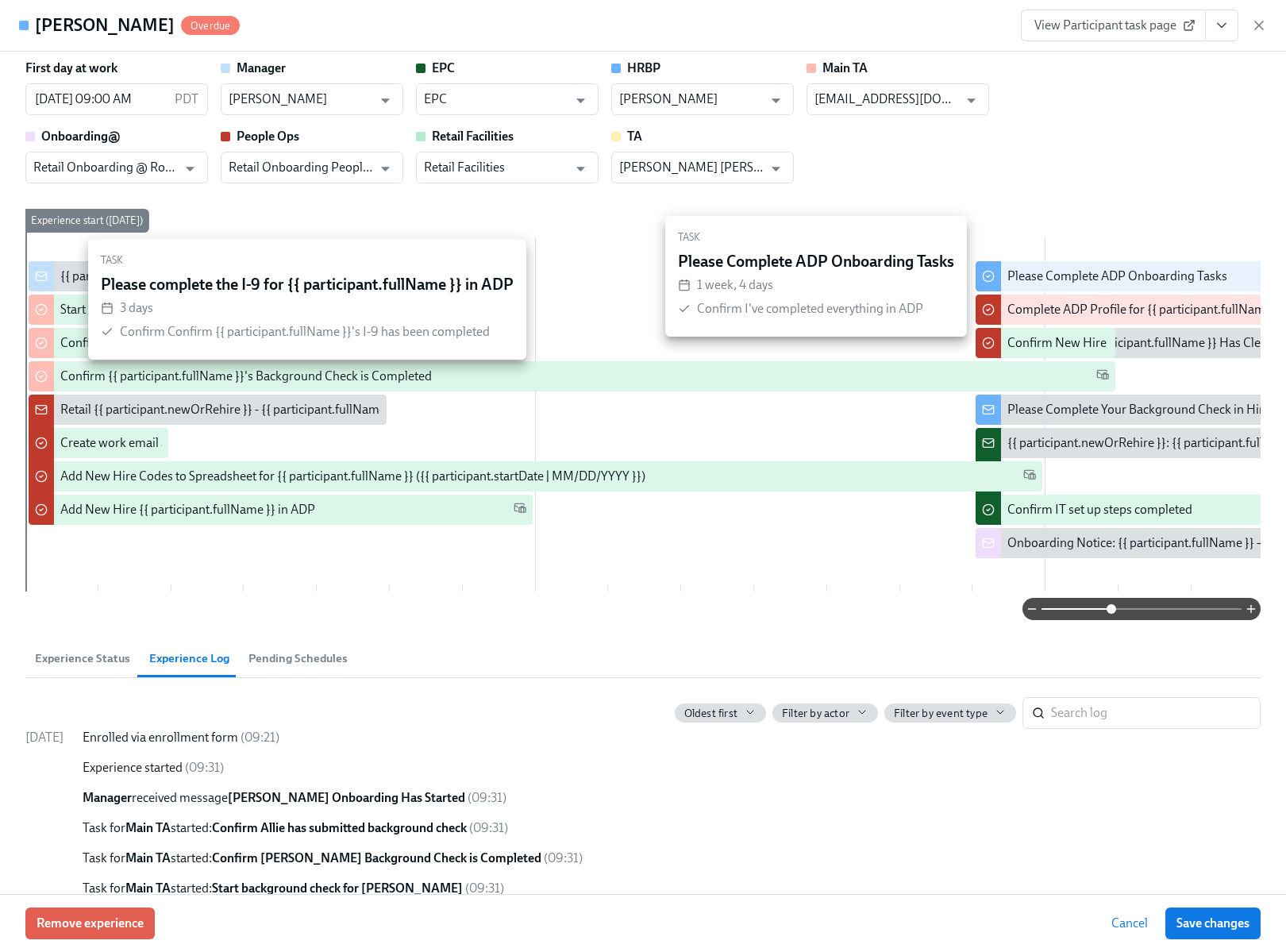
click at [1081, 277] on div "Please Complete ADP Onboarding Tasks" at bounding box center [1117, 277] width 220 height 18
click at [1018, 273] on div "Please Complete ADP Onboarding Tasks" at bounding box center [1117, 277] width 220 height 18
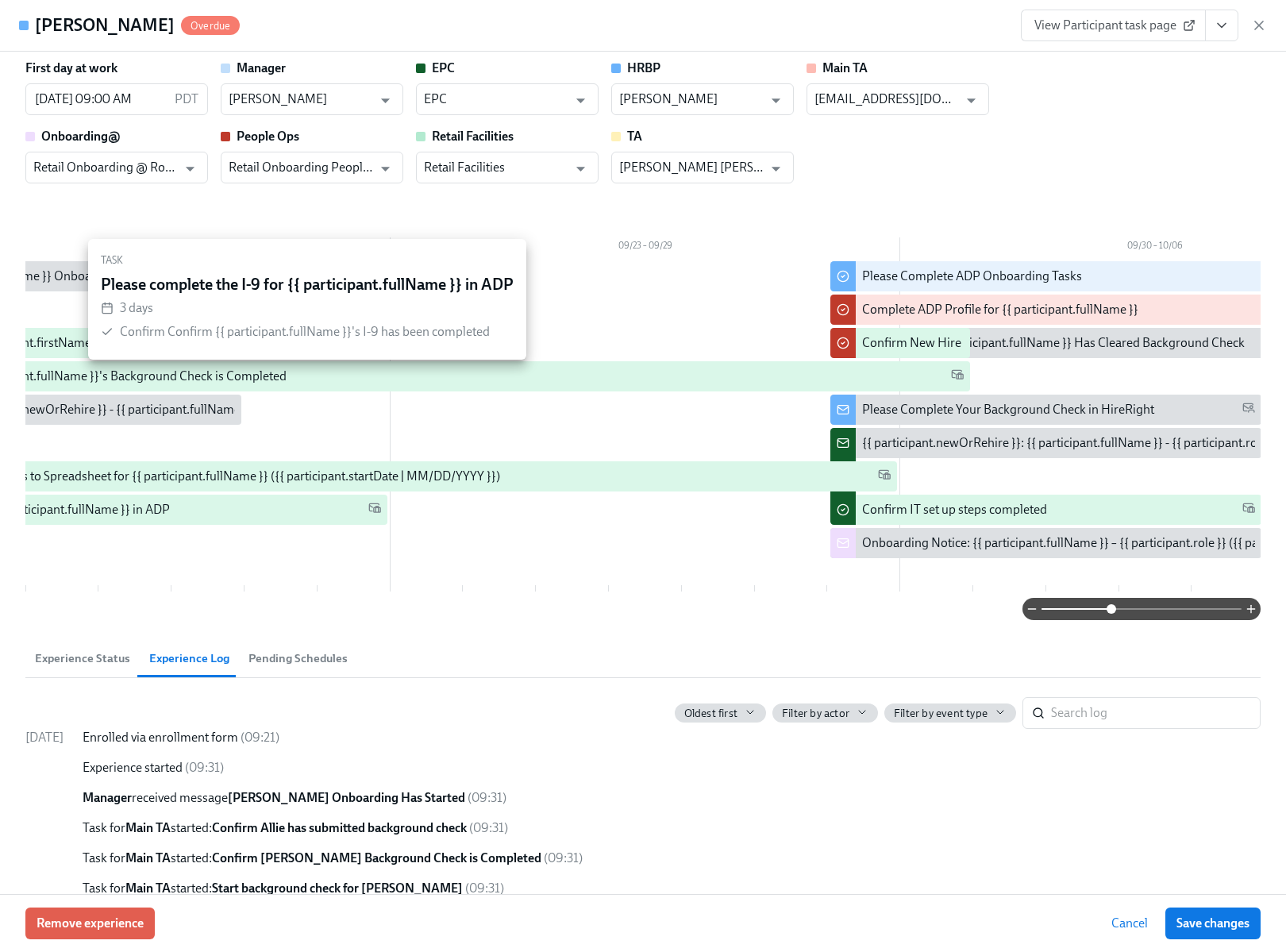
scroll to position [0, 0]
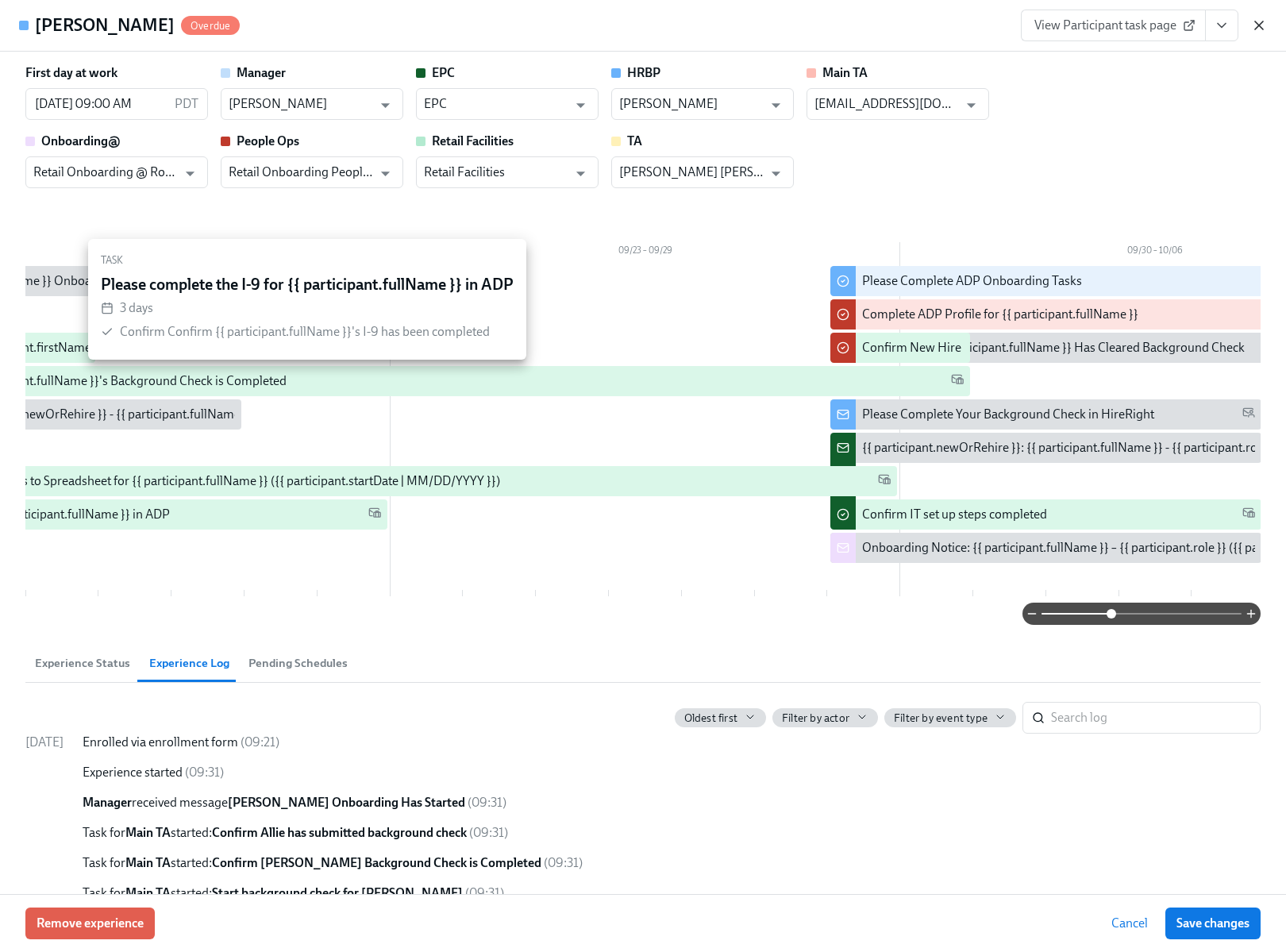
click at [1261, 26] on icon "button" at bounding box center [1259, 26] width 16 height 16
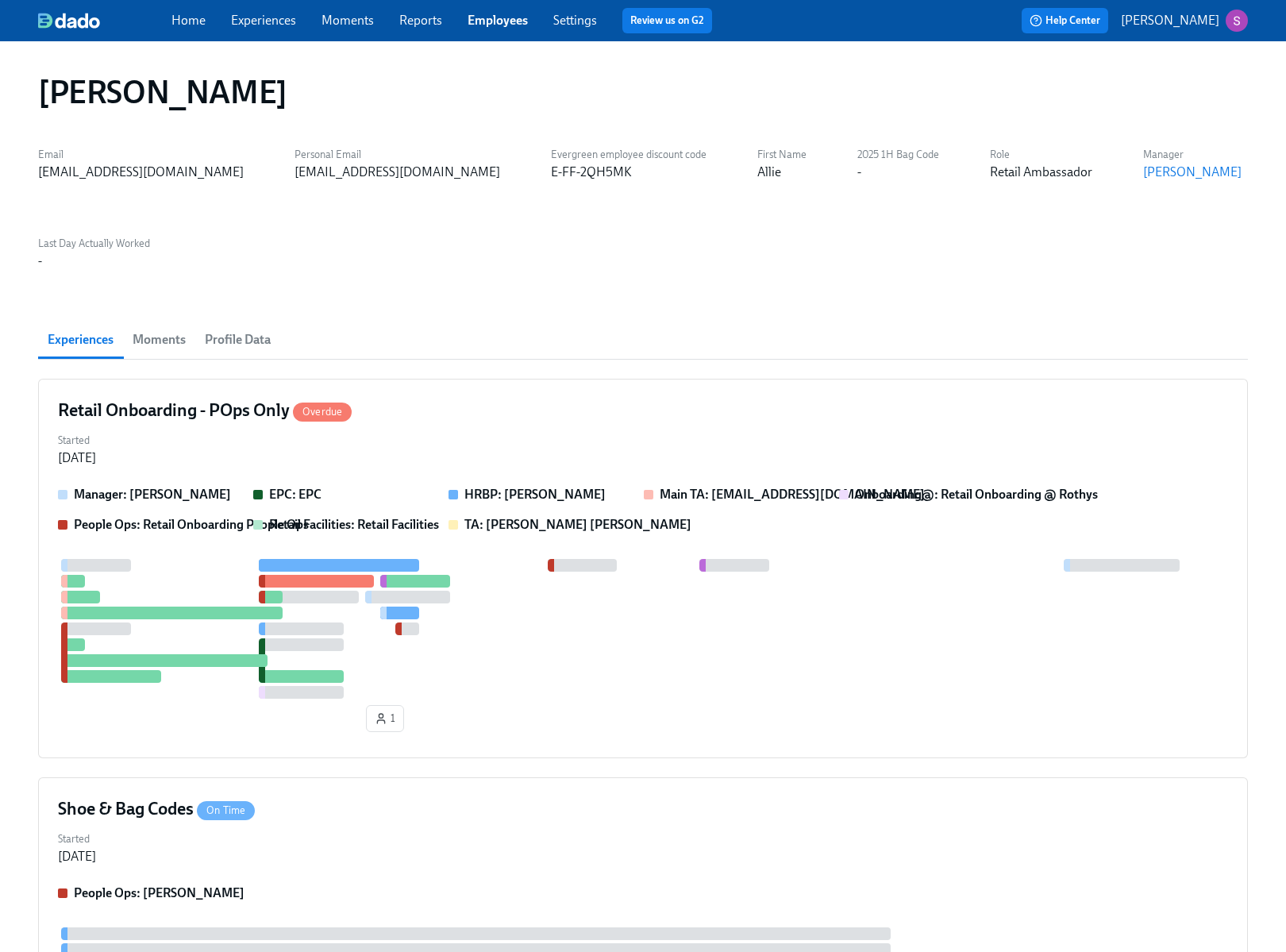
click at [250, 29] on span "Experiences" at bounding box center [263, 21] width 65 height 18
click at [245, 19] on link "Experiences" at bounding box center [263, 20] width 65 height 15
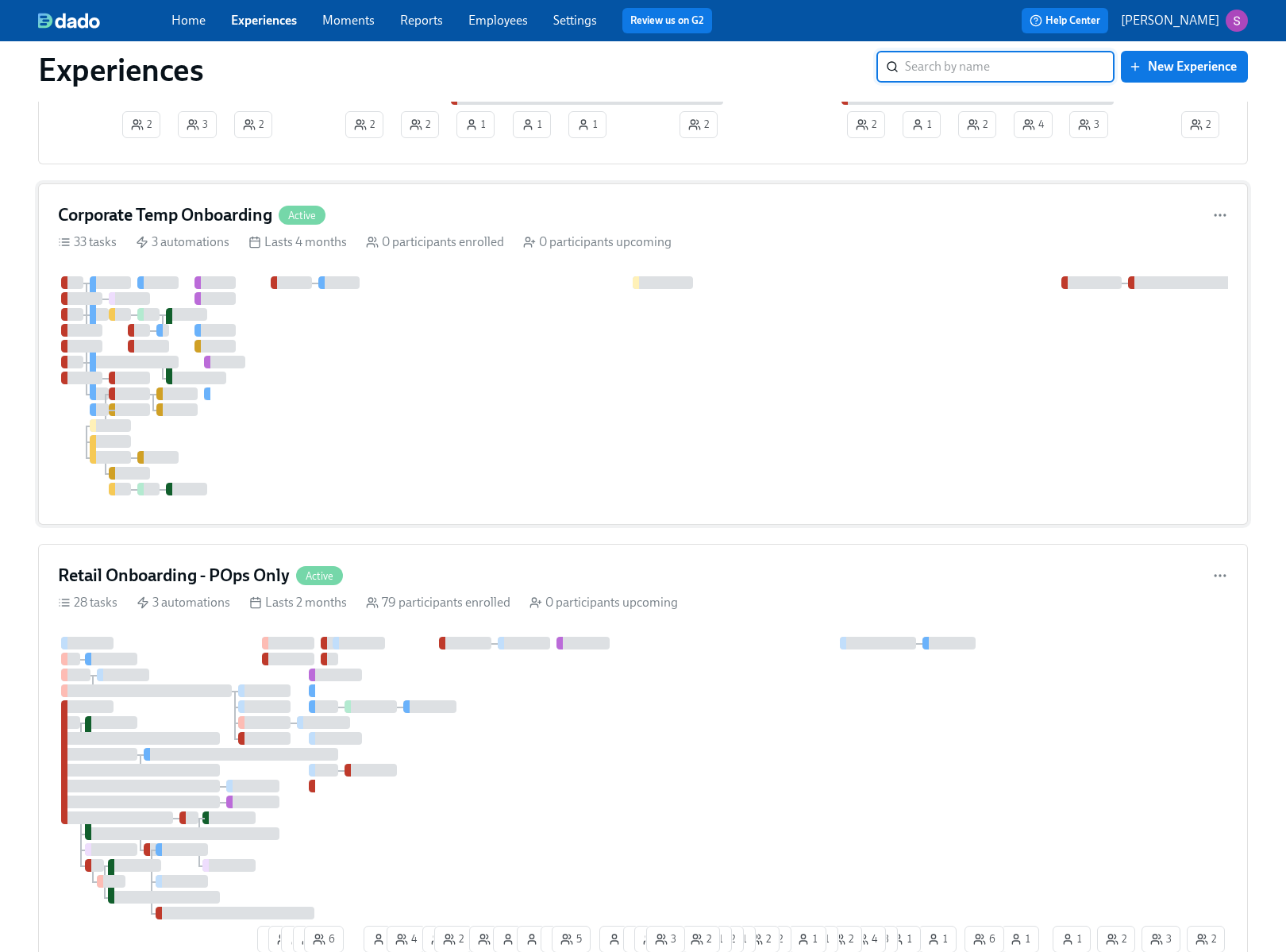
scroll to position [553, 0]
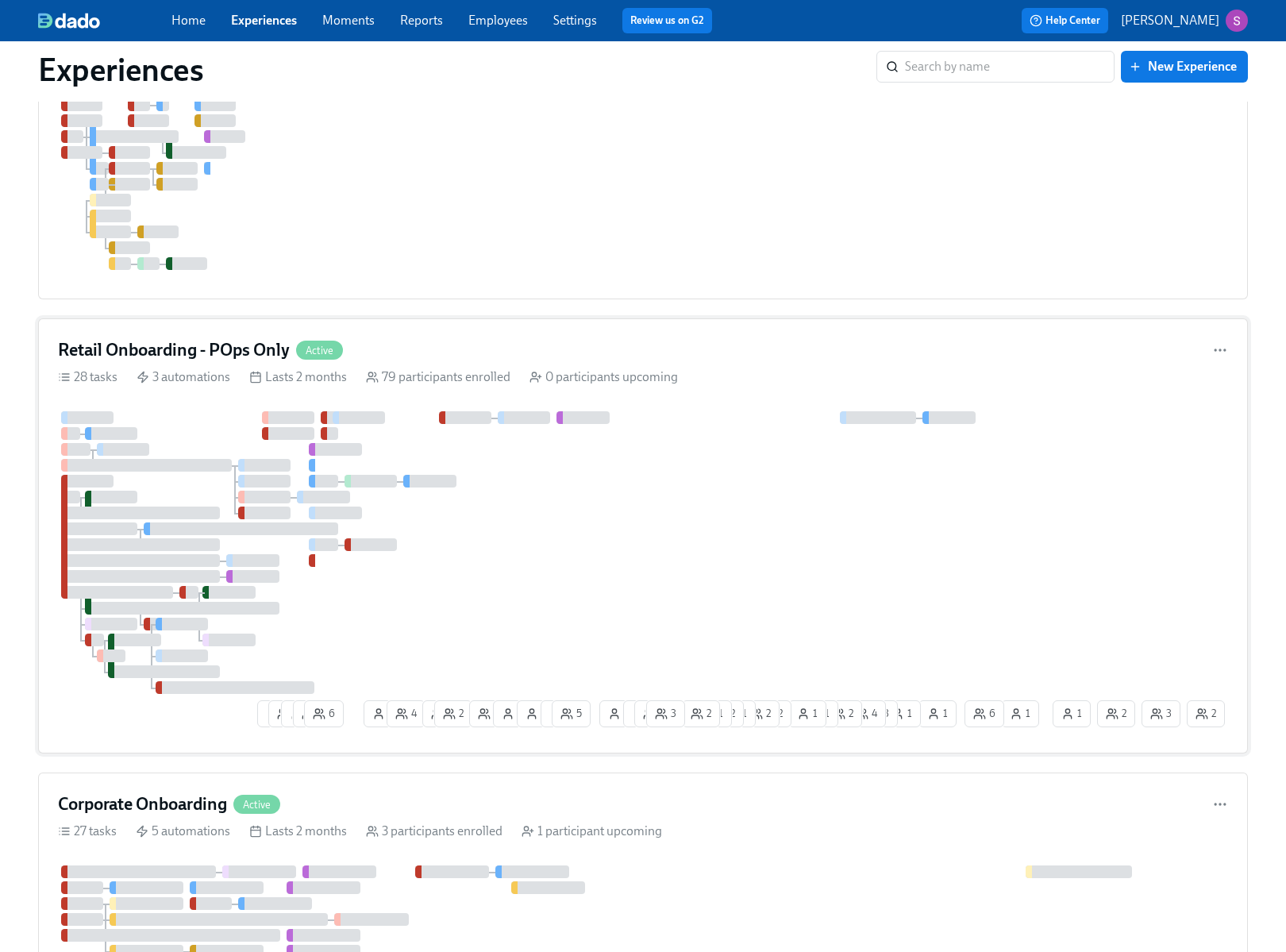
click at [528, 558] on div at bounding box center [553, 552] width 991 height 283
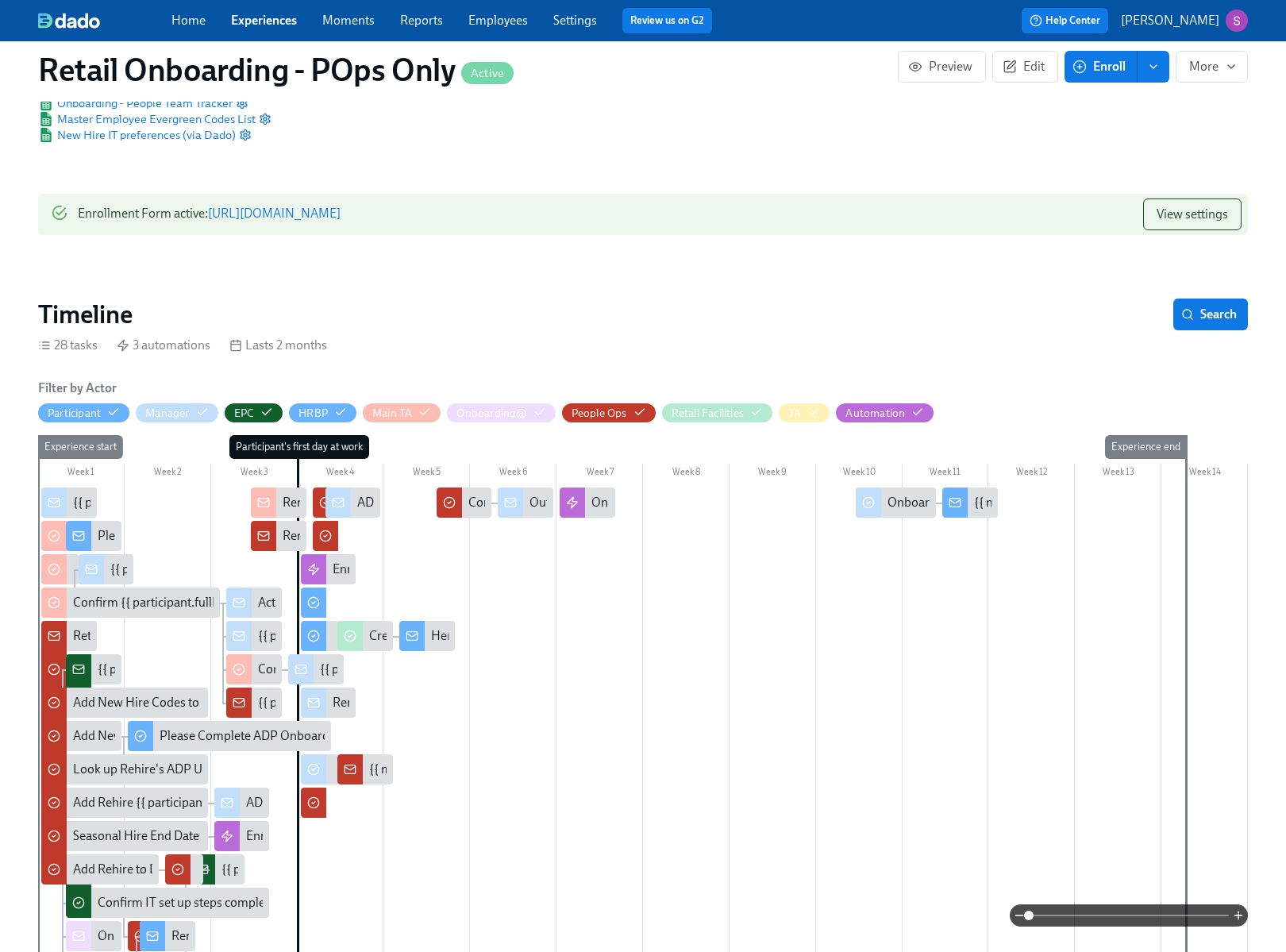
scroll to position [215, 0]
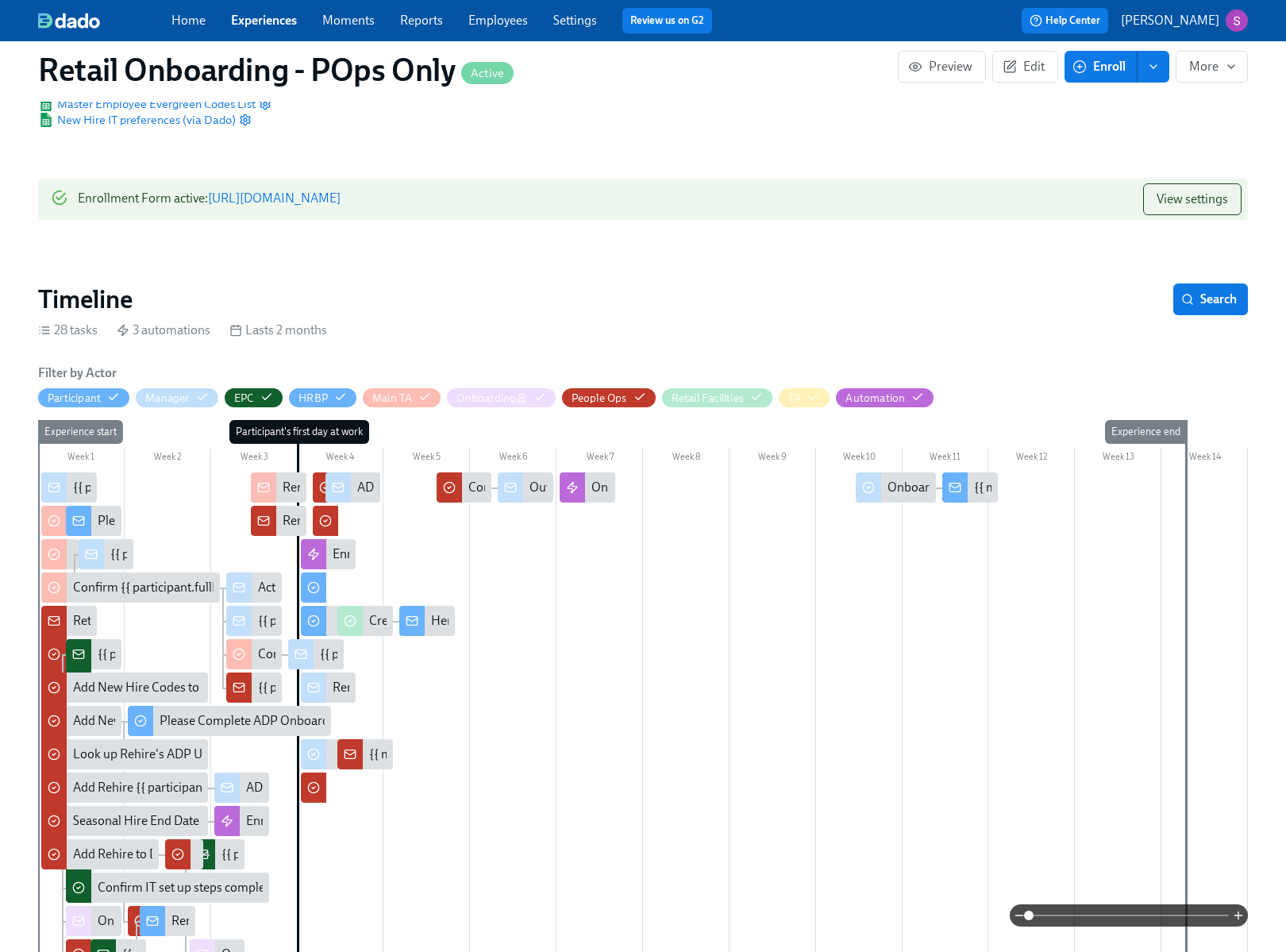
click at [1150, 912] on span at bounding box center [1129, 915] width 200 height 22
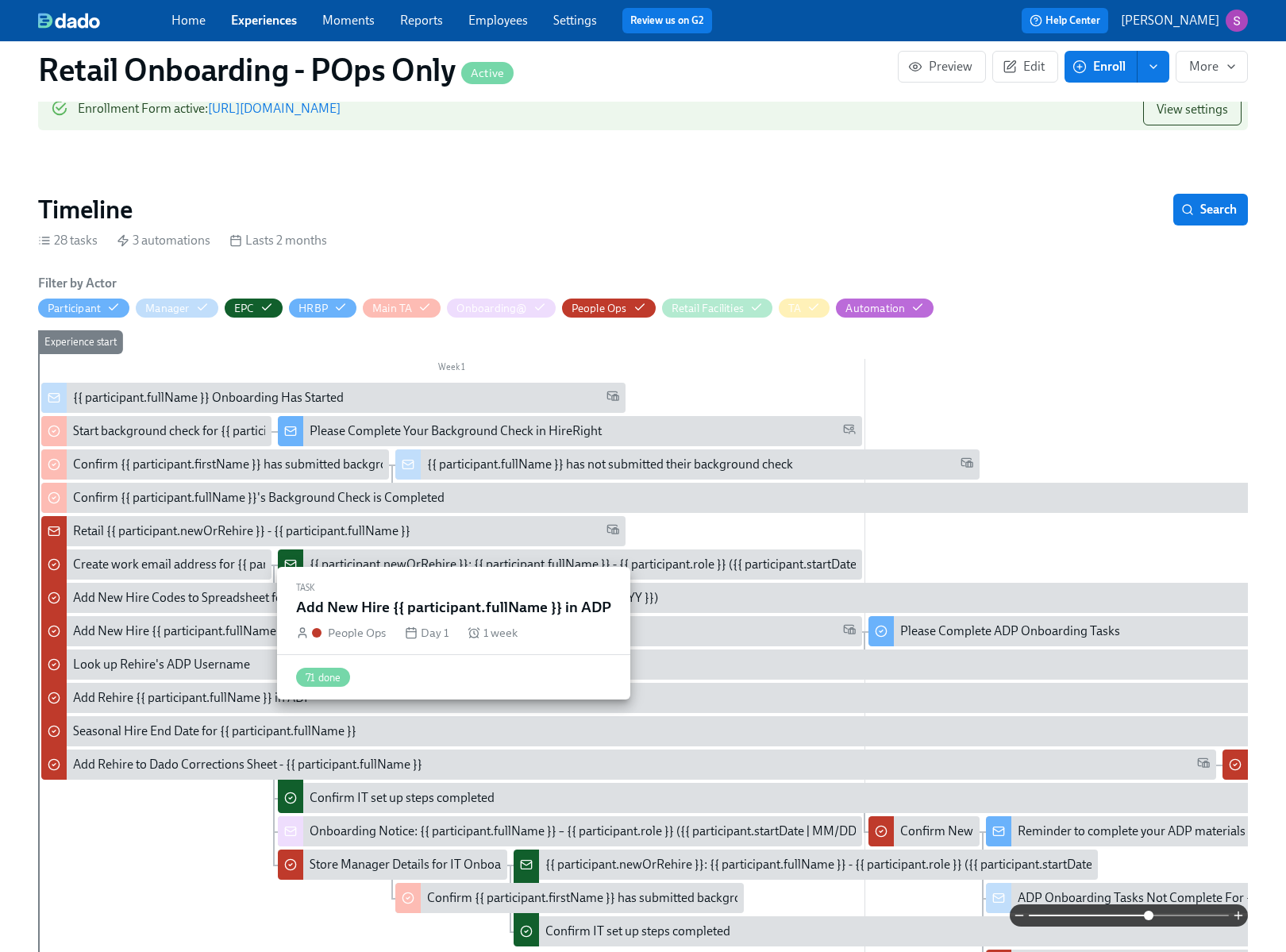
scroll to position [311, 0]
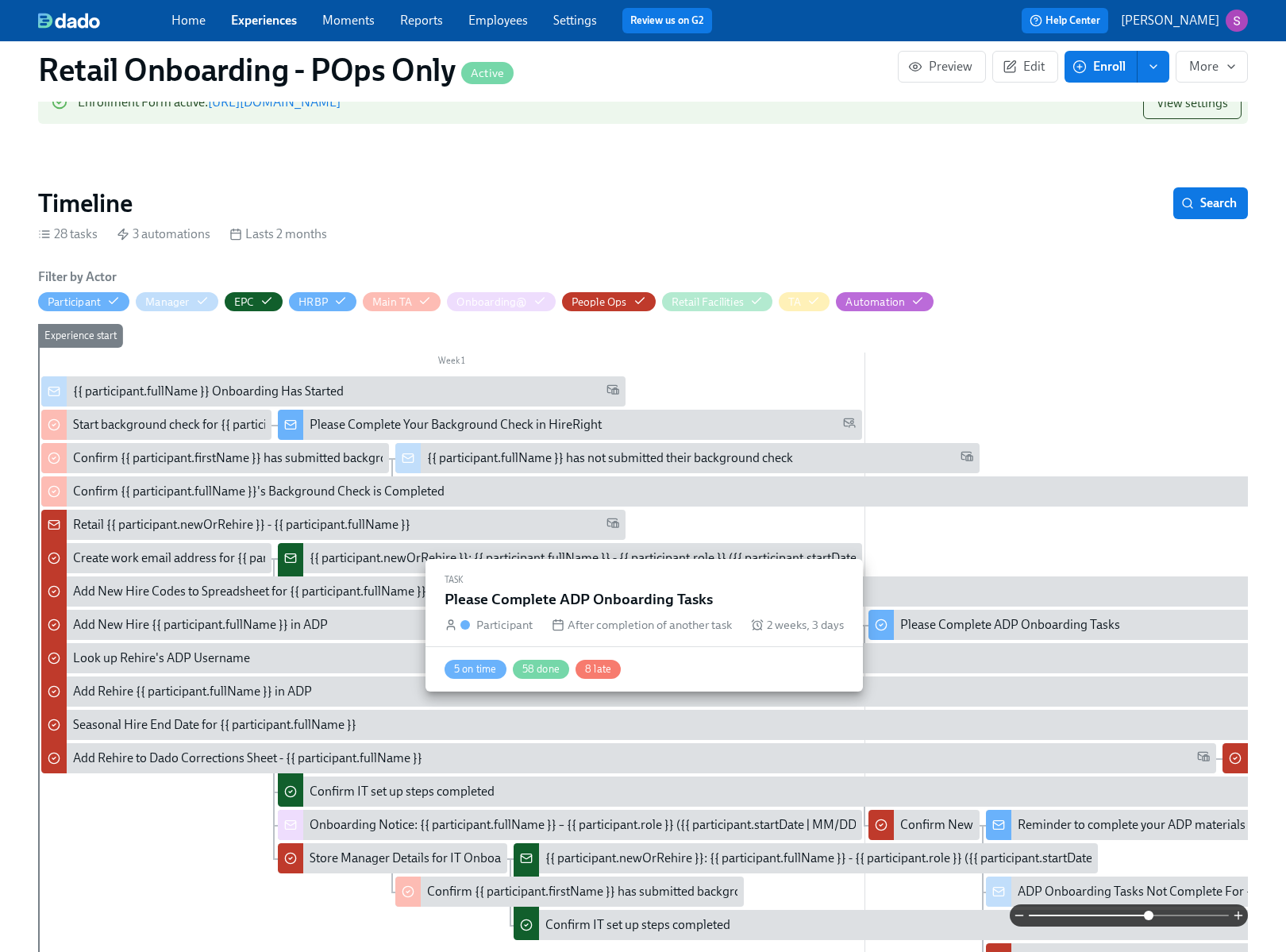
click at [997, 619] on div "Please Complete ADP Onboarding Tasks" at bounding box center [1009, 625] width 220 height 18
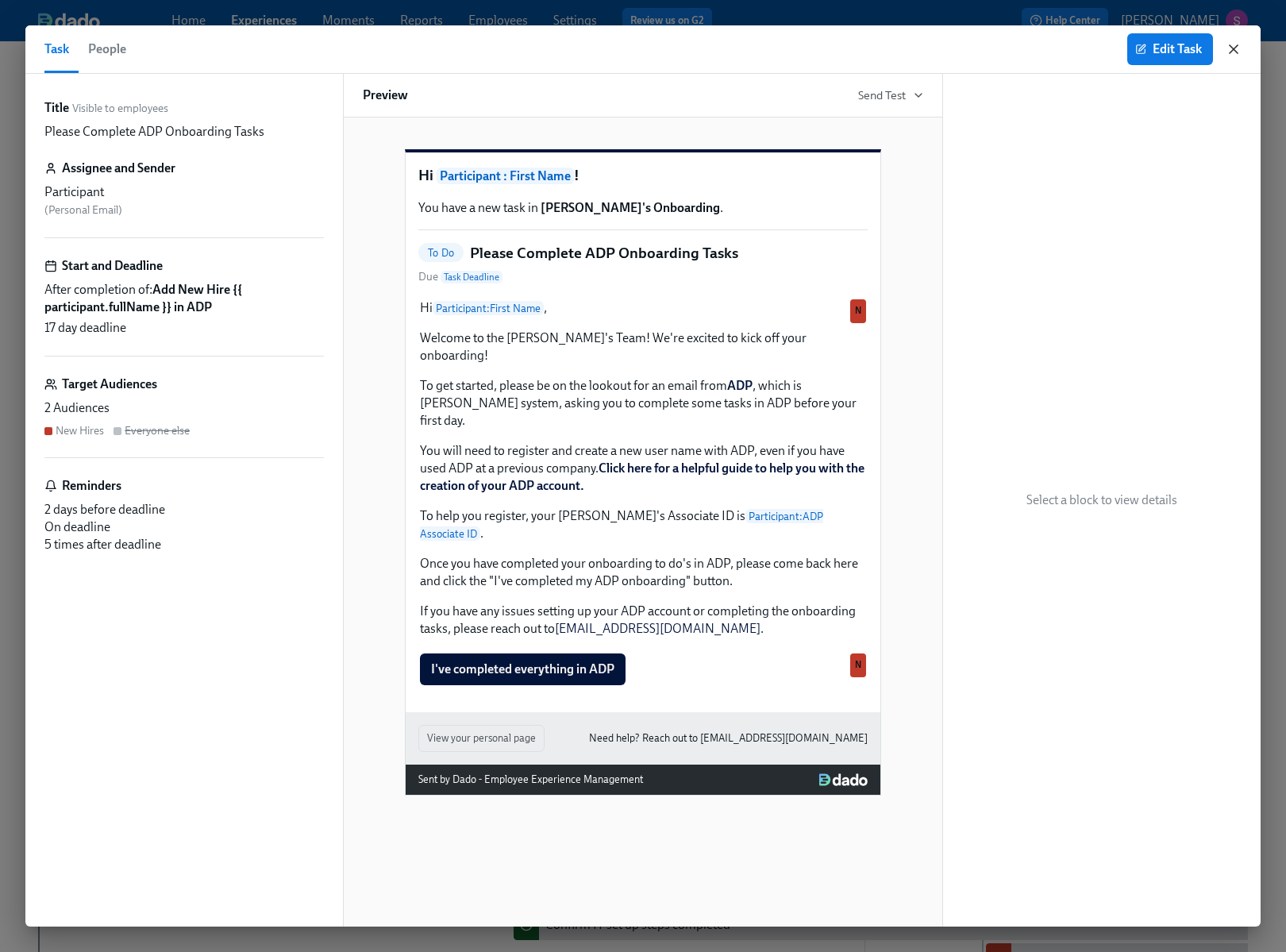
click at [1237, 52] on icon "button" at bounding box center [1233, 50] width 16 height 16
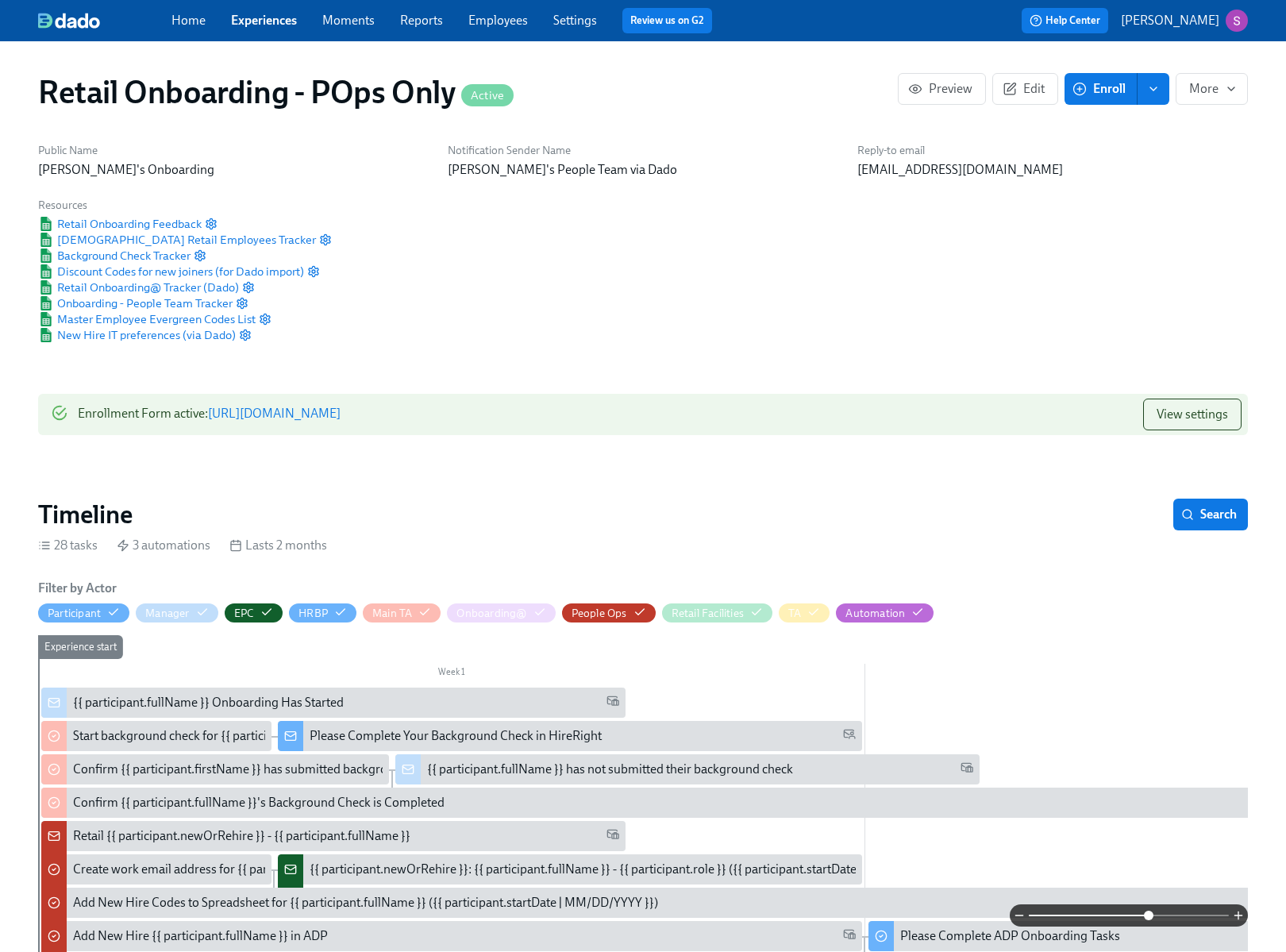
click at [530, 18] on div "Home Experiences Moments Reports Employees Settings Review us on G2" at bounding box center [448, 21] width 553 height 26
click at [498, 18] on link "Employees" at bounding box center [498, 20] width 59 height 15
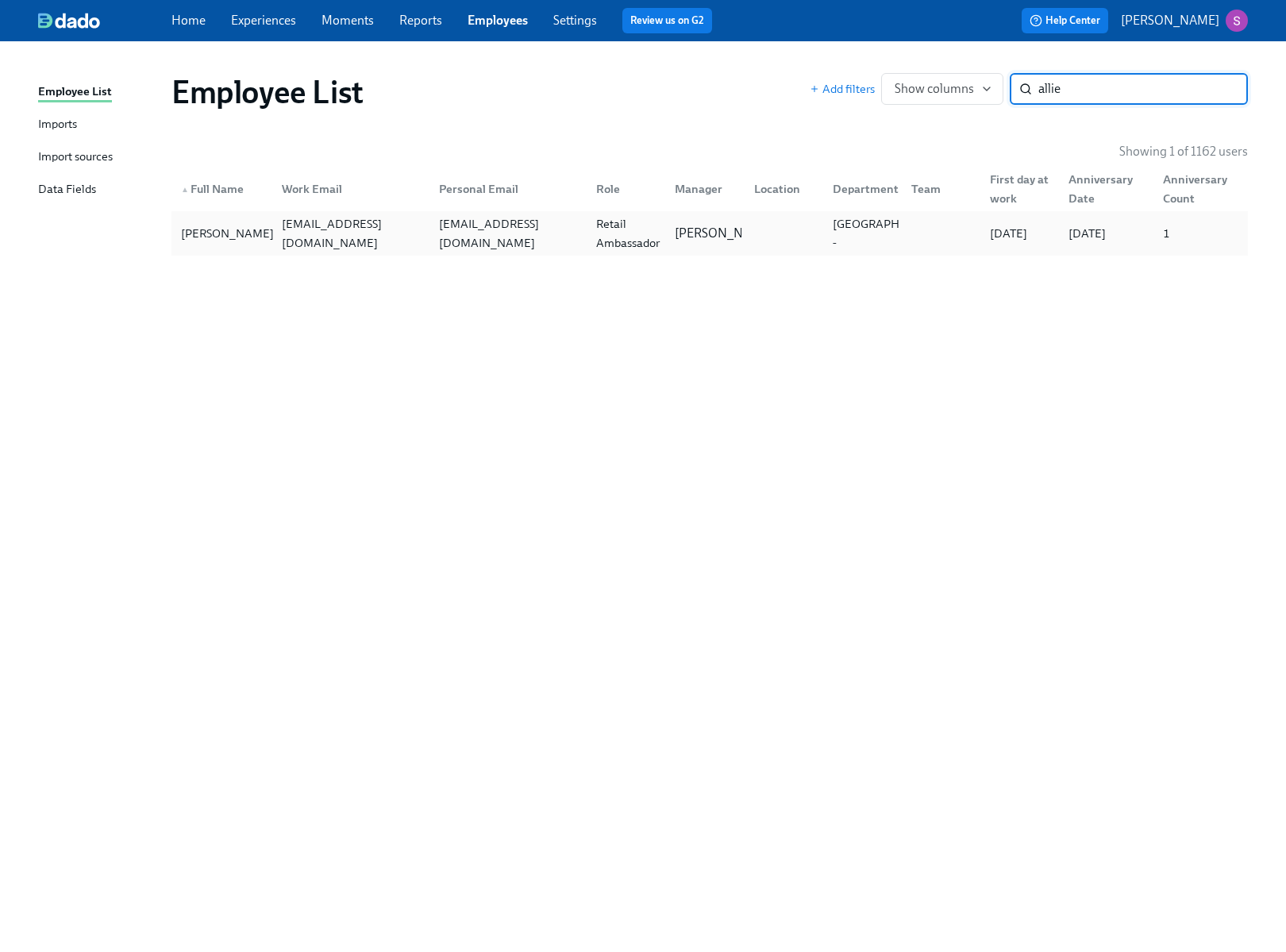
type input "allie"
click at [267, 237] on div "Allie Urbanski" at bounding box center [221, 233] width 94 height 32
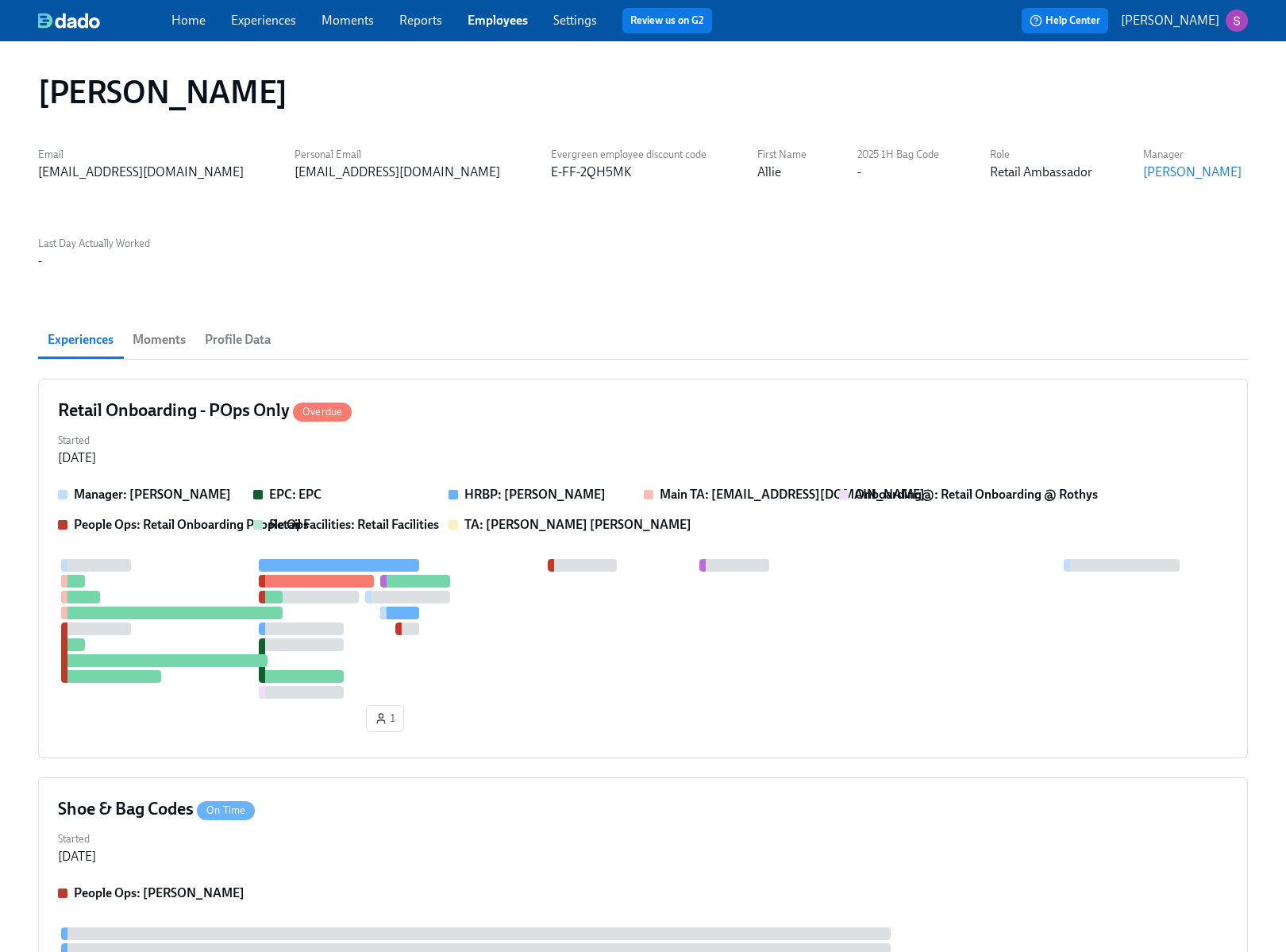
click at [228, 329] on span "Profile Data" at bounding box center [237, 340] width 66 height 22
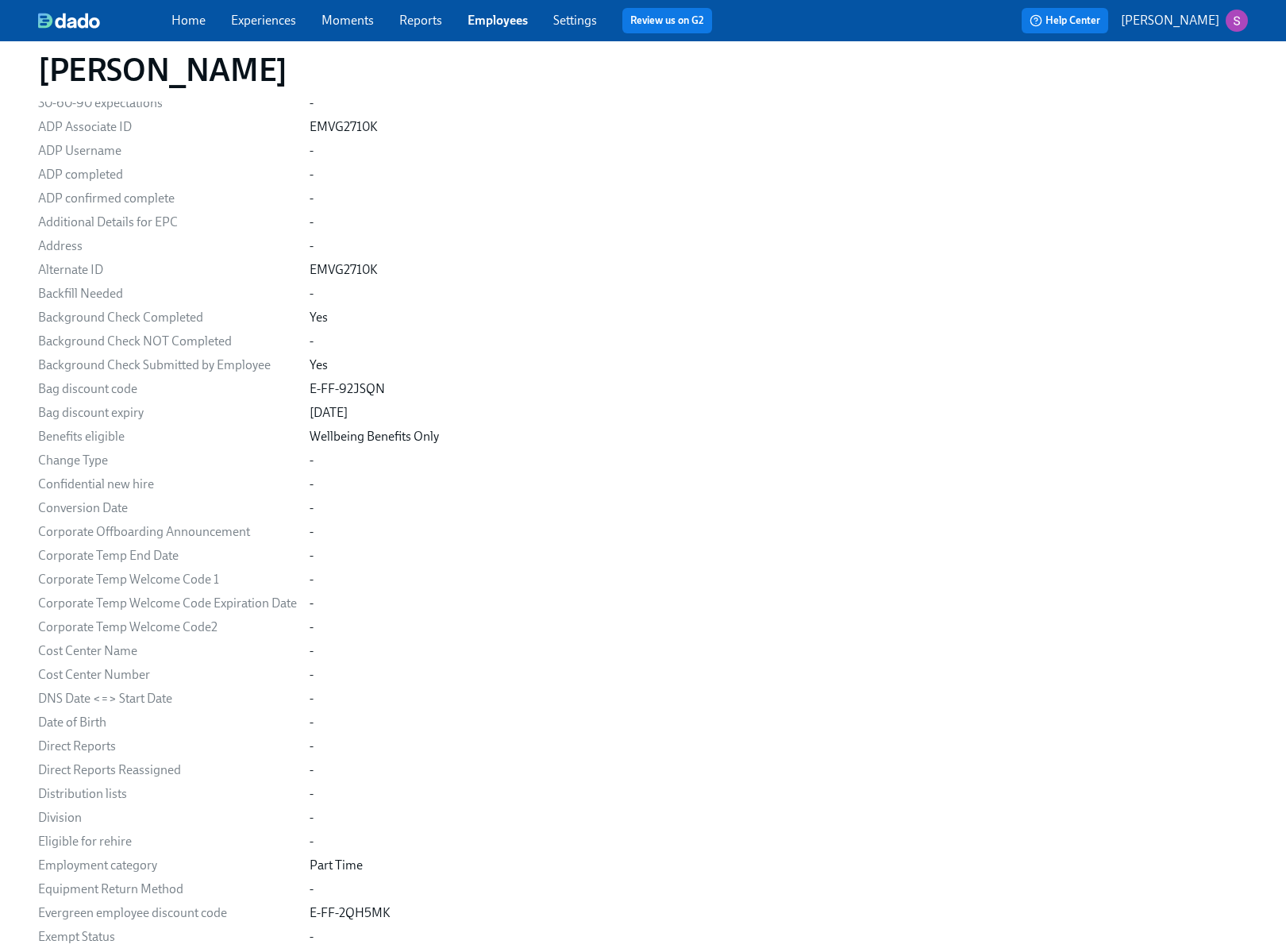
scroll to position [877, 0]
